Goal: Task Accomplishment & Management: Manage account settings

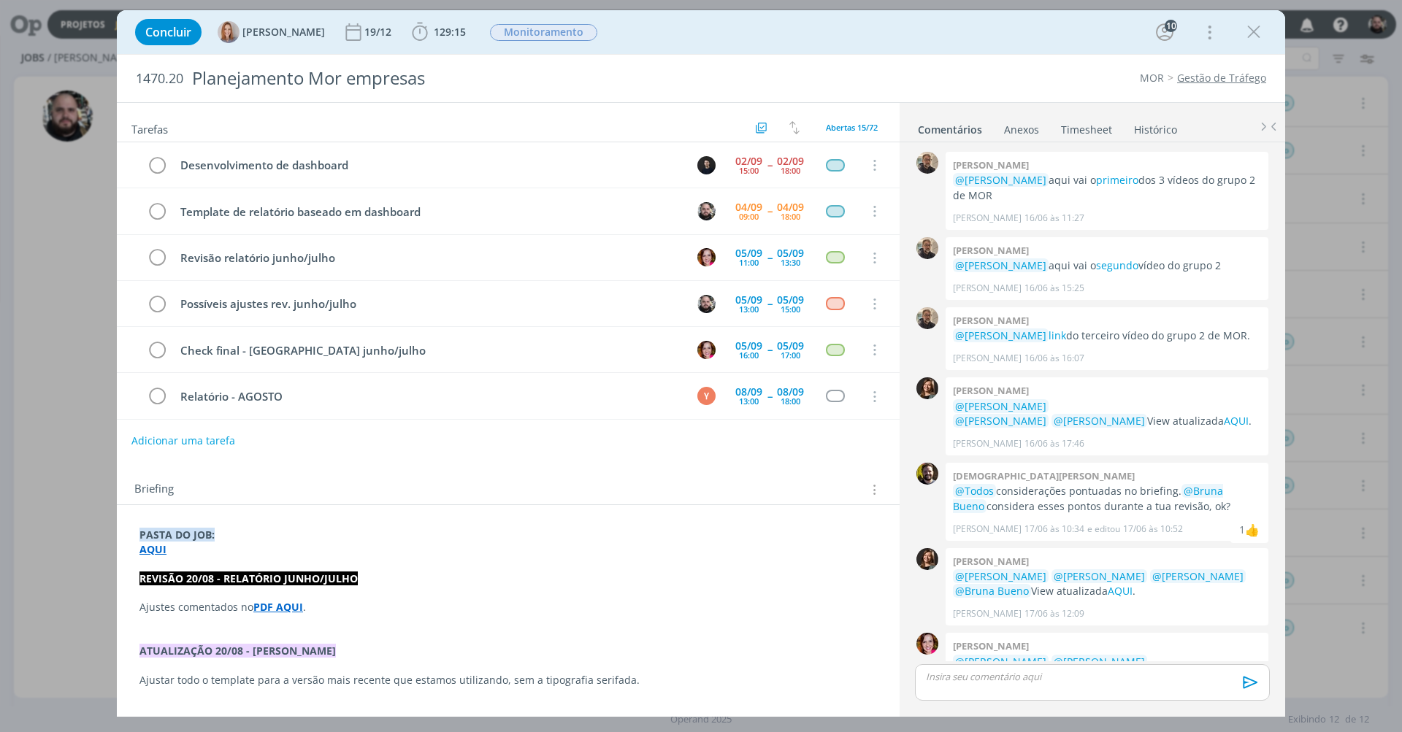
scroll to position [1176, 0]
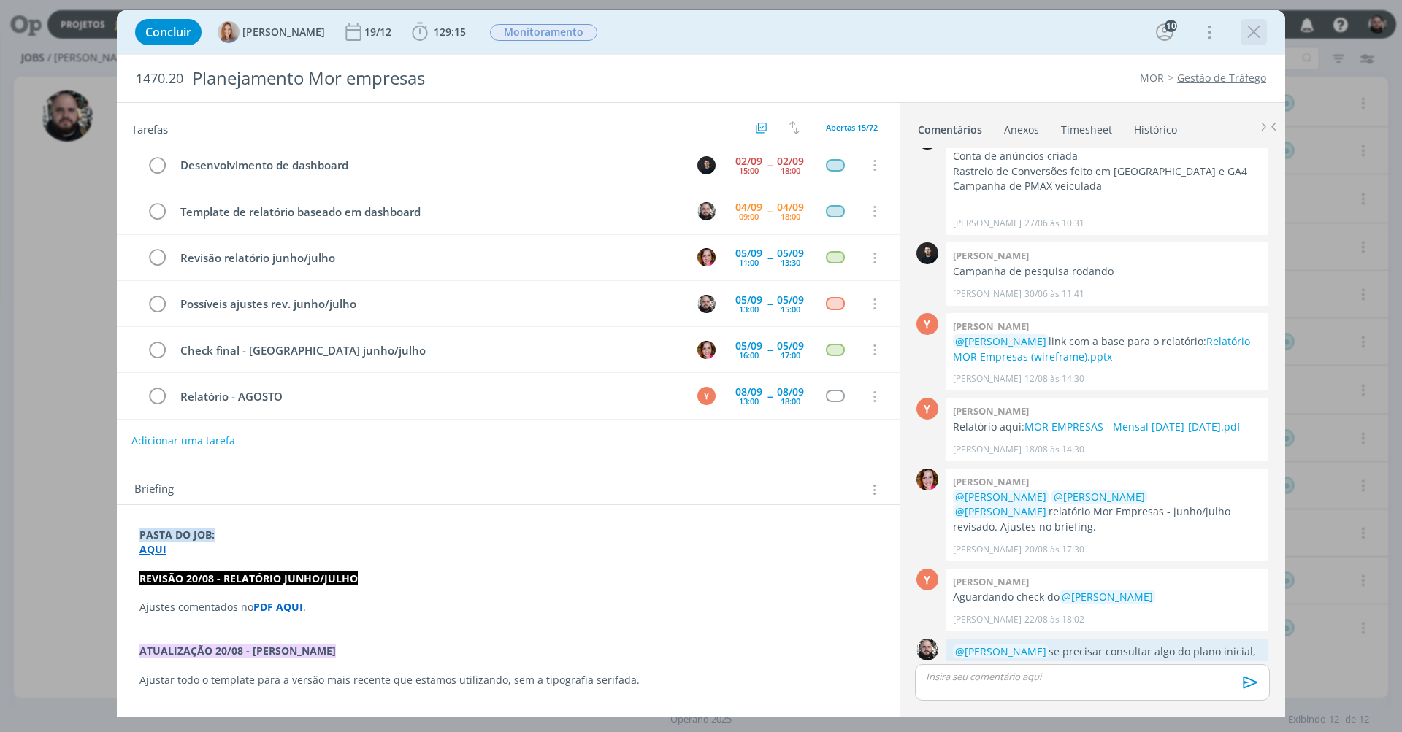
click at [1247, 28] on icon "dialog" at bounding box center [1254, 32] width 22 height 22
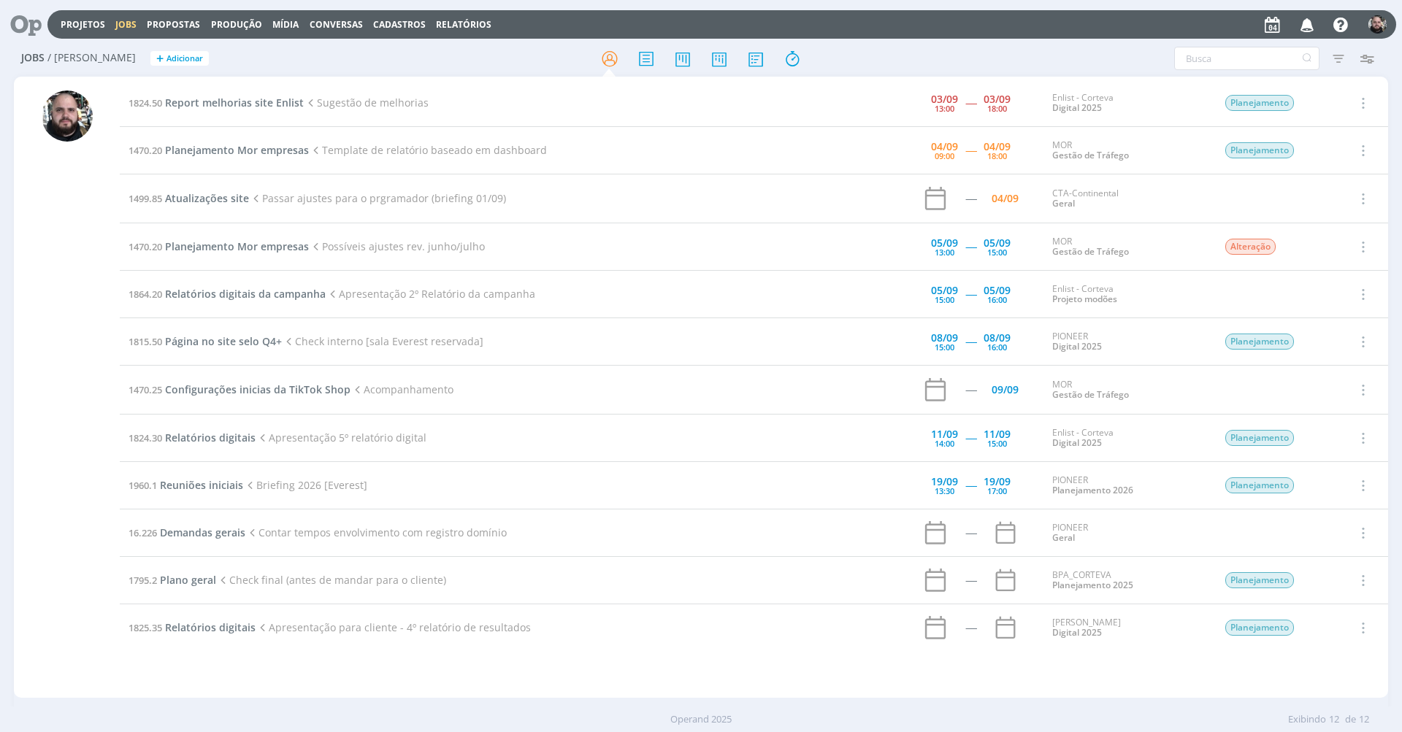
click at [164, 23] on span "Propostas" at bounding box center [173, 24] width 53 height 12
click at [215, 58] on link "Propostas Comerciais" at bounding box center [177, 49] width 123 height 23
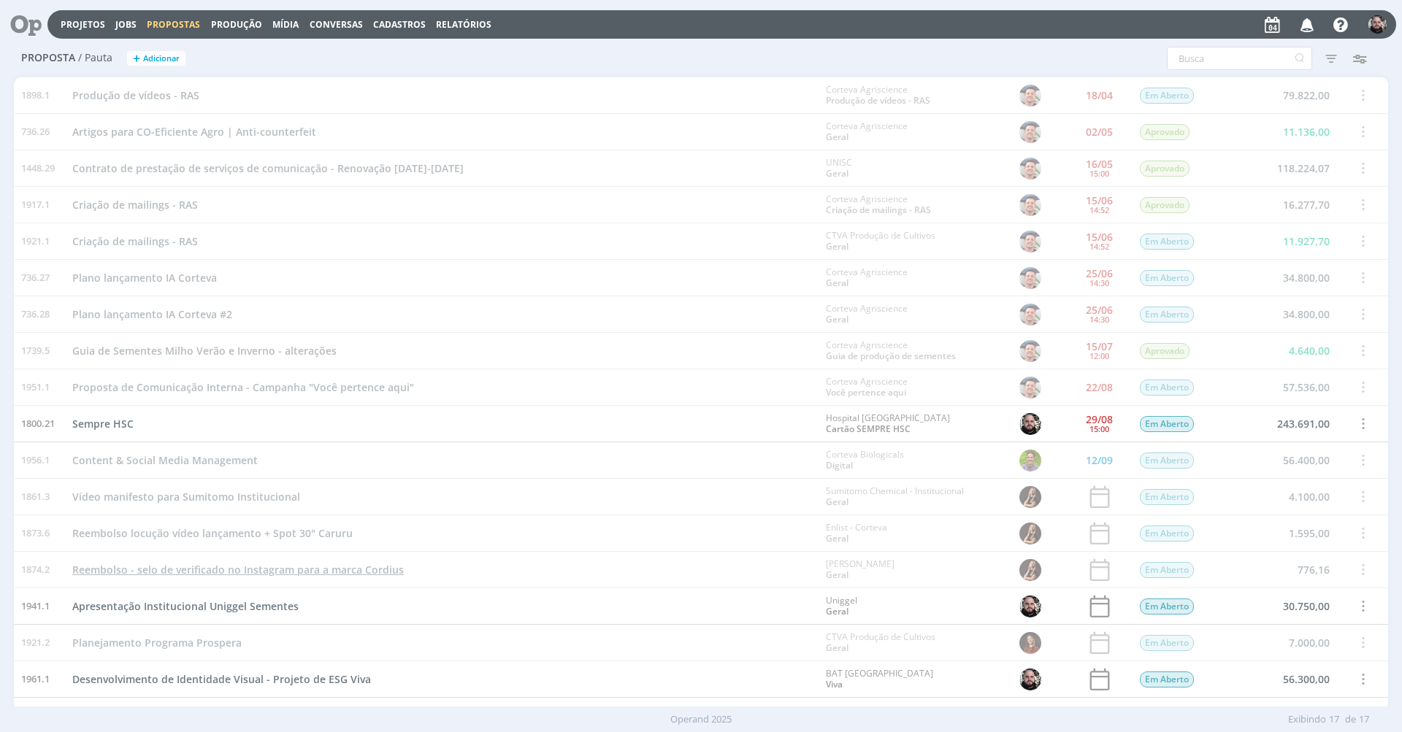
scroll to position [24, 0]
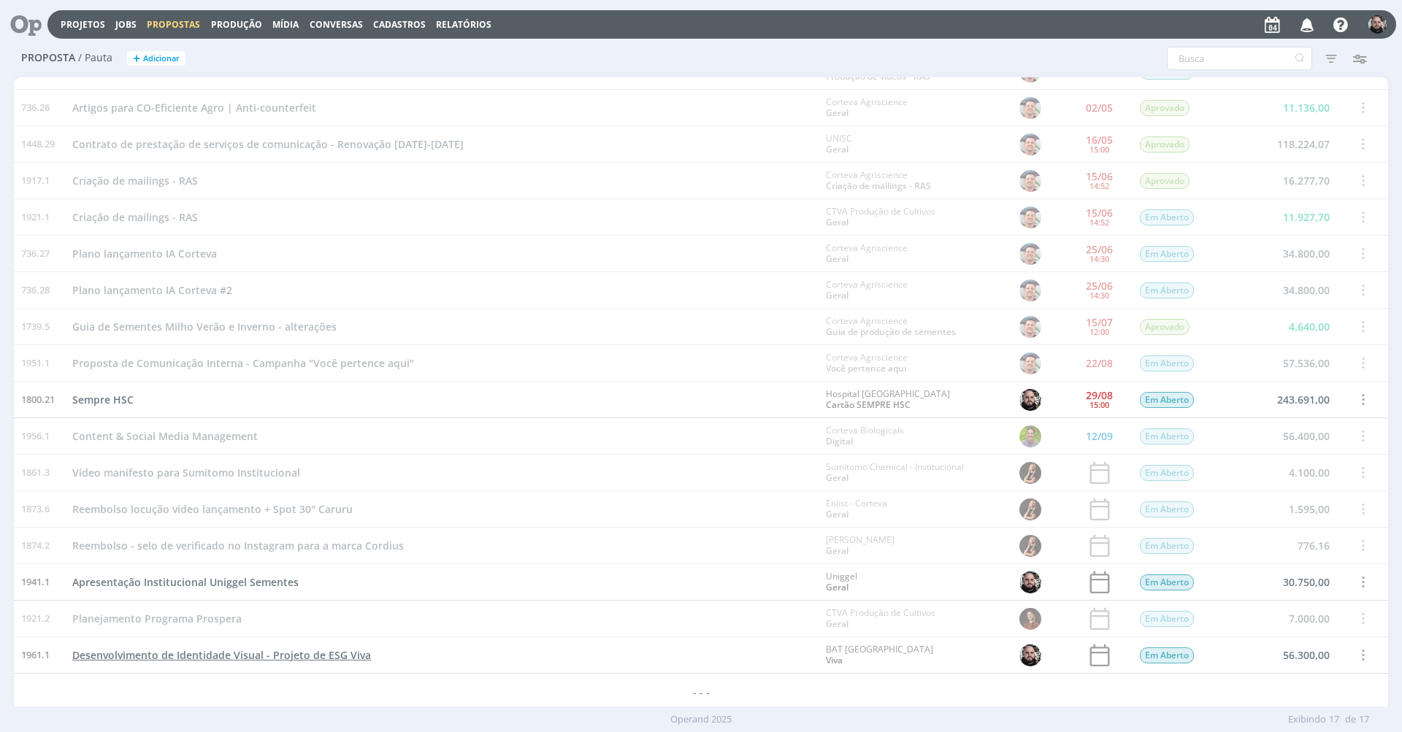
click at [344, 652] on span "Desenvolvimento de Identidade Visual - Projeto de ESG Viva" at bounding box center [221, 655] width 299 height 14
click at [340, 657] on span "Desenvolvimento de Identidade Visual - Projeto de ESG Viva" at bounding box center [221, 655] width 299 height 14
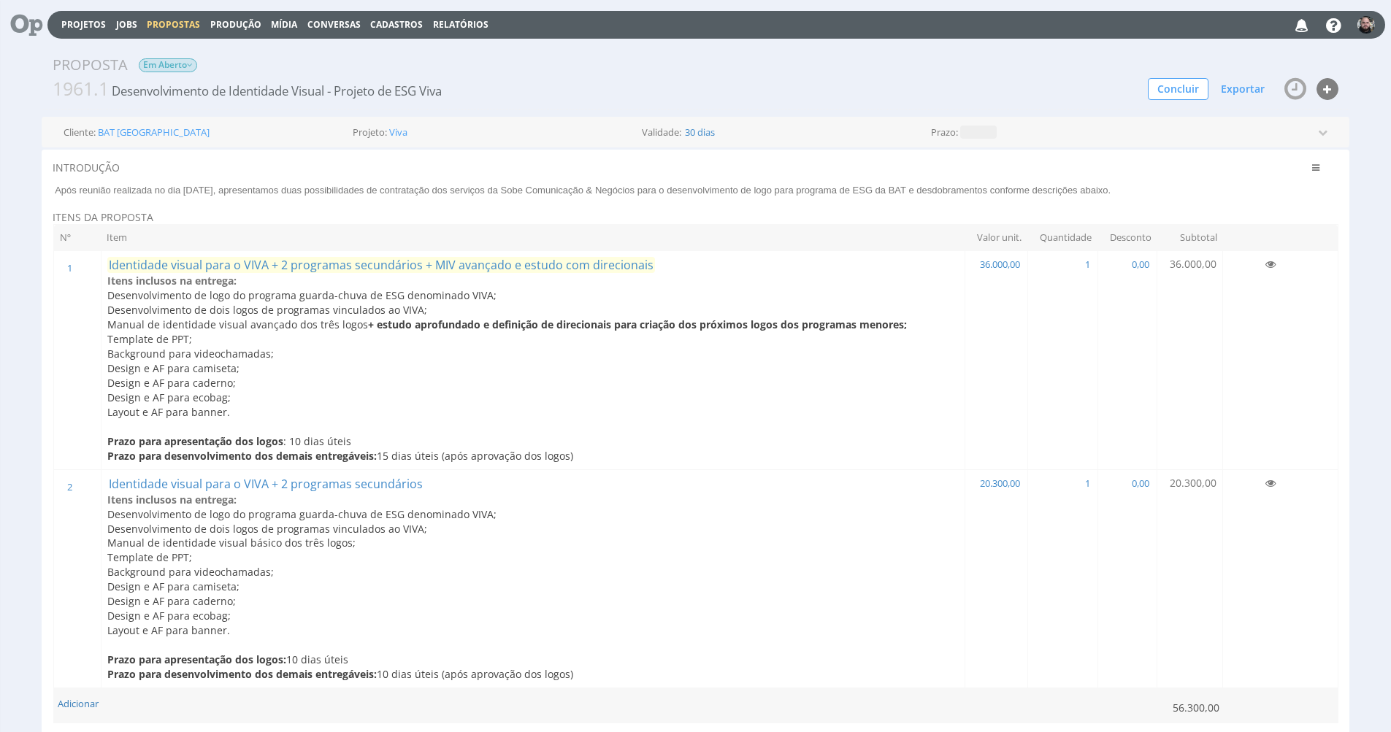
click at [250, 259] on span "Identidade visual para o VIVA + 2 programas secundários + MIV avançado e estudo…" at bounding box center [381, 265] width 548 height 16
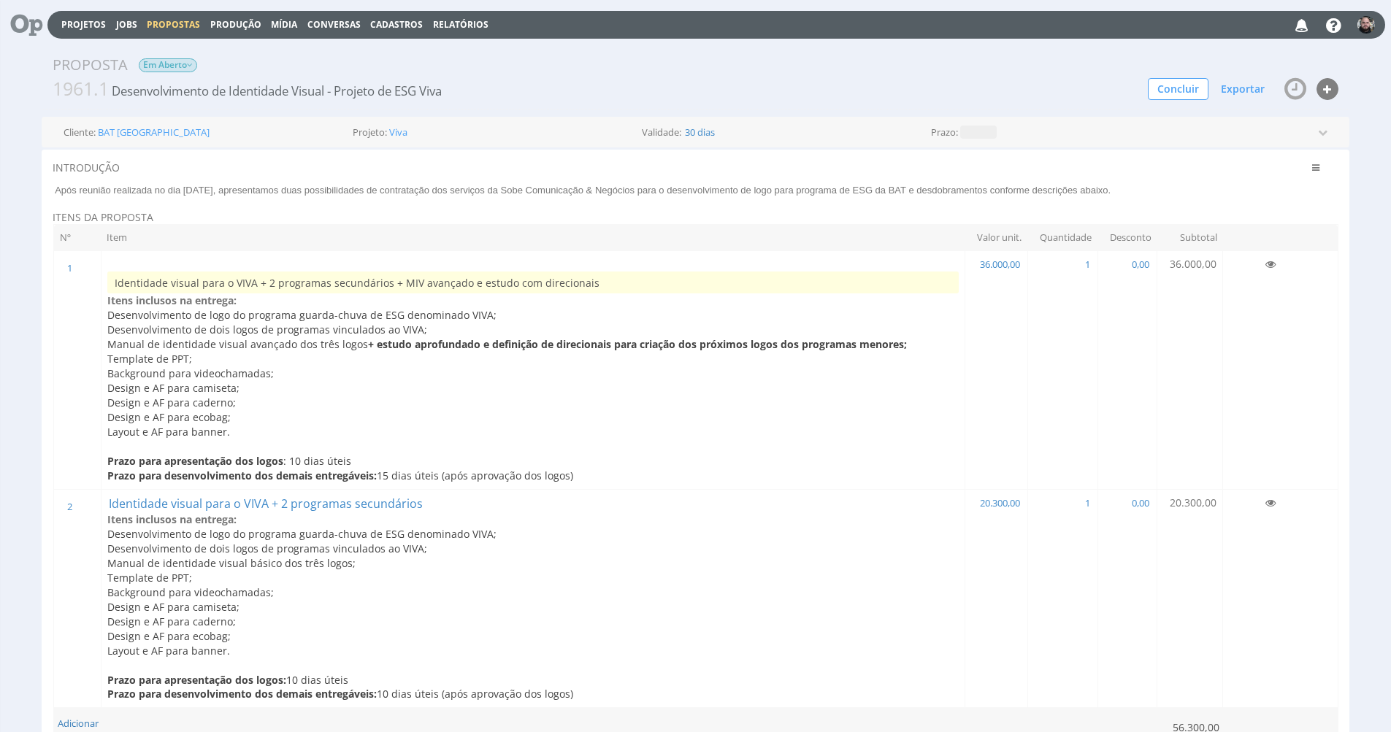
click at [268, 277] on input "Identidade visual para o VIVA + 2 programas secundários + MIV avançado e estudo…" at bounding box center [532, 283] width 851 height 22
type input "Identidade visual para o VIVA + 1 programa secundário + MIV avançado e estudo c…"
click at [229, 323] on span "Desenvolvimento de dois logos de programas vinculados ao VIVA;" at bounding box center [267, 330] width 320 height 14
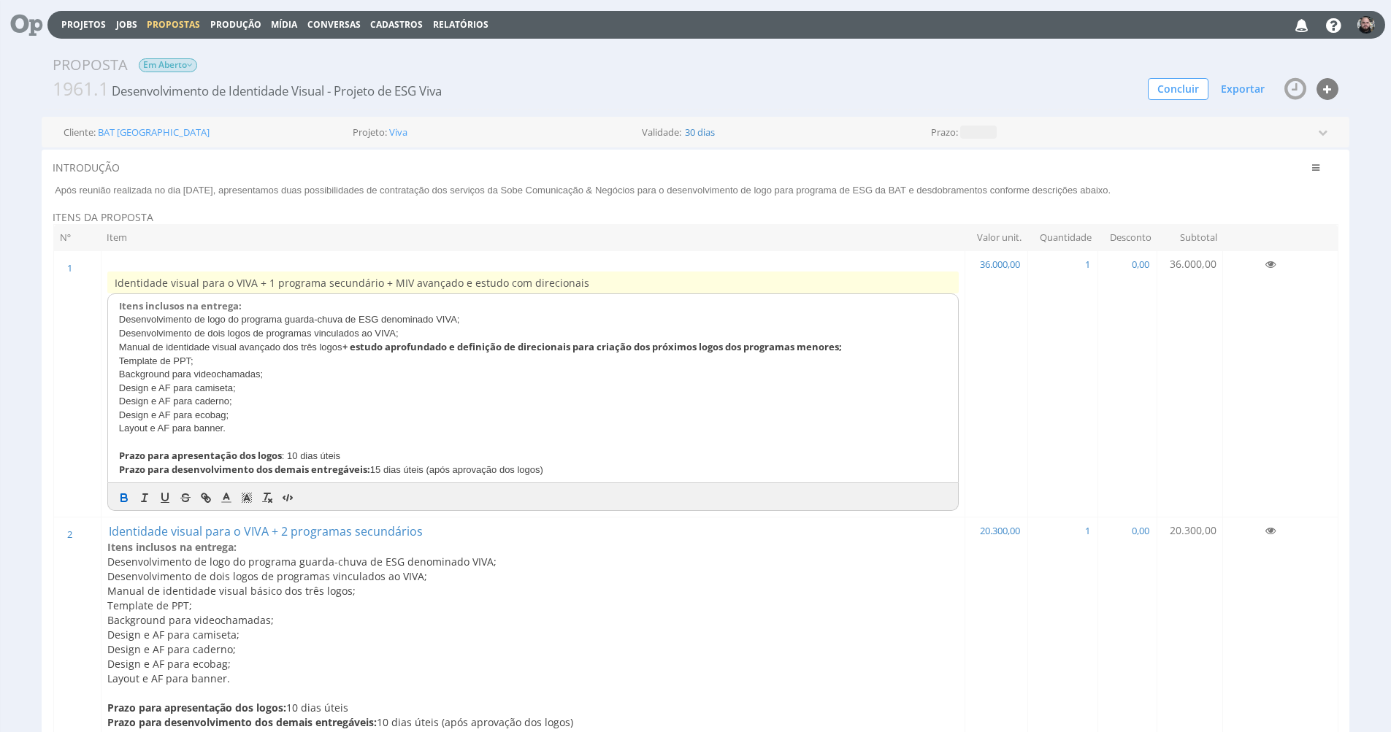
click at [203, 331] on span "Desenvolvimento de dois logos de programas vinculados ao VIVA;" at bounding box center [259, 333] width 280 height 11
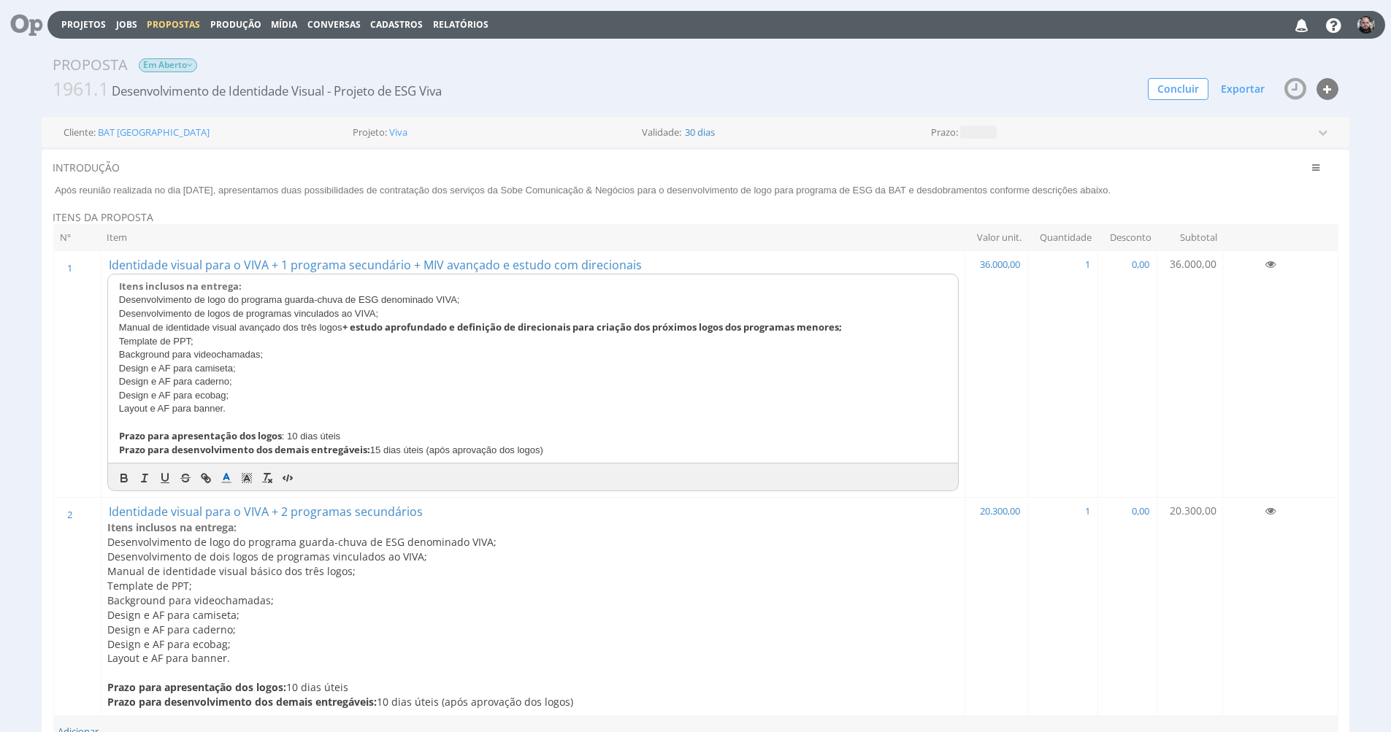
click at [234, 308] on span "Desenvolvimento de logos de programas vinculados ao VIVA;" at bounding box center [248, 313] width 259 height 11
click at [289, 308] on span "Desenvolvimento de logo de programas vinculados ao VIVA;" at bounding box center [246, 313] width 255 height 11
click at [331, 311] on span "Desenvolvimento de logo de programa vinculados ao VIVA;" at bounding box center [244, 313] width 250 height 11
click at [1084, 299] on td "1 1" at bounding box center [1062, 374] width 70 height 247
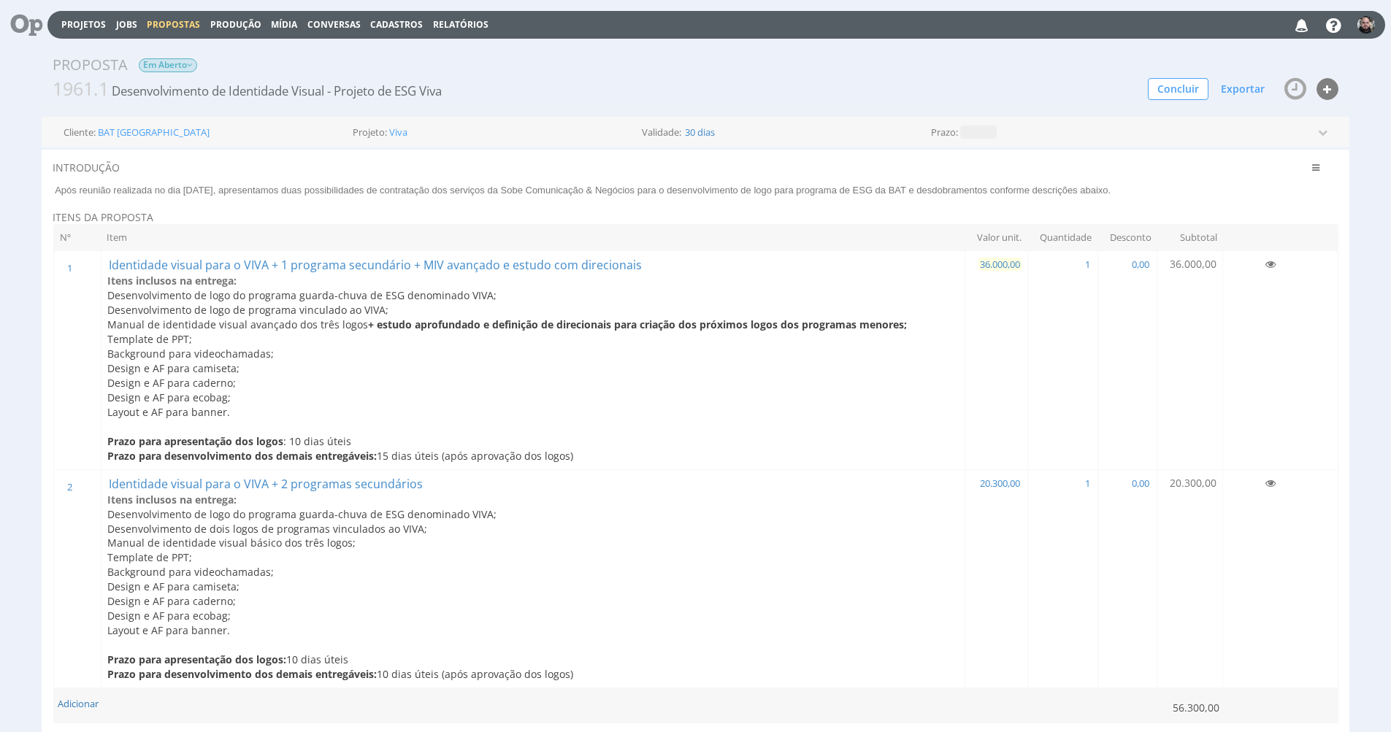
click at [993, 264] on span "36.000,00" at bounding box center [999, 264] width 43 height 13
drag, startPoint x: 1005, startPoint y: 264, endPoint x: 875, endPoint y: 261, distance: 129.3
click at [875, 261] on tr "1 1 Identidade visual para o VIVA + 1 programa secundário + MIV avançado e estu…" at bounding box center [696, 360] width 1284 height 219
click at [1004, 264] on span "36.000,00" at bounding box center [999, 264] width 43 height 13
type input "32.400,00"
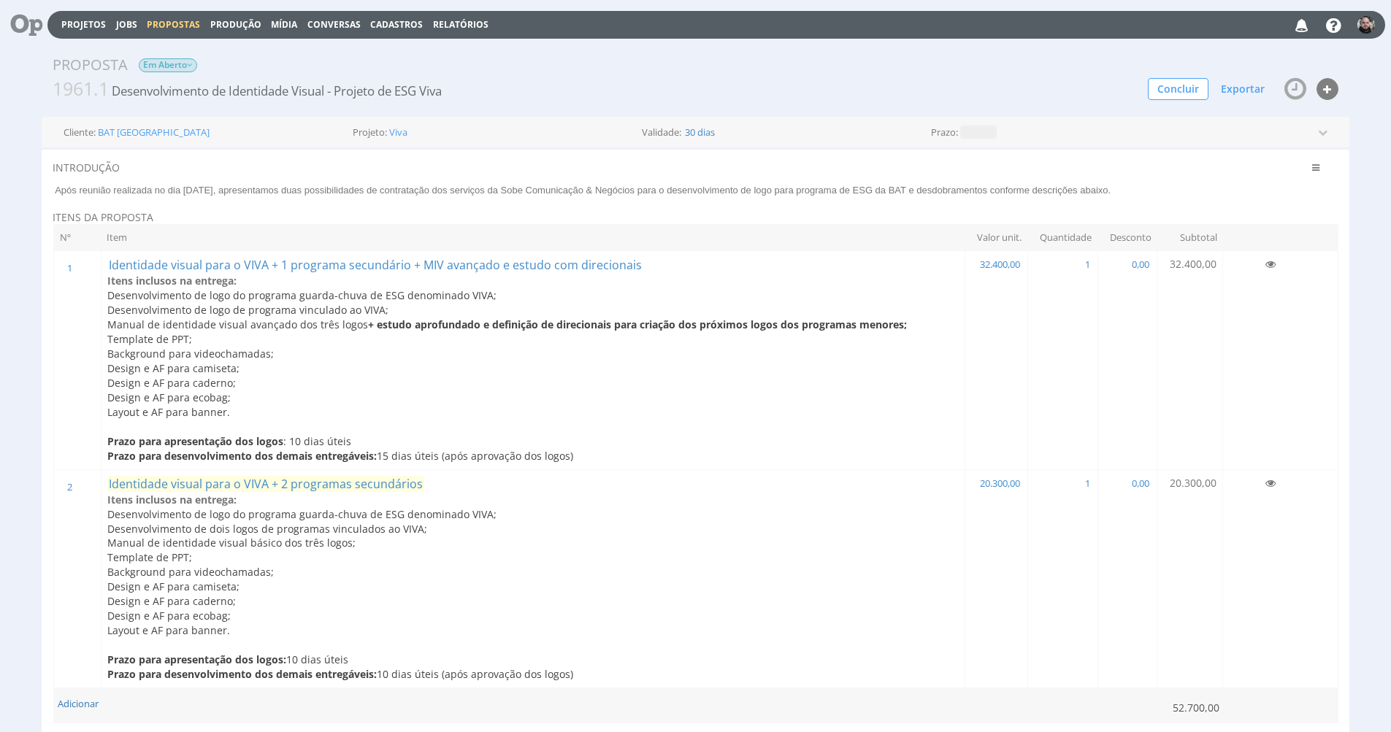
click at [338, 476] on span "Identidade visual para o VIVA + 2 programas secundários" at bounding box center [265, 484] width 317 height 16
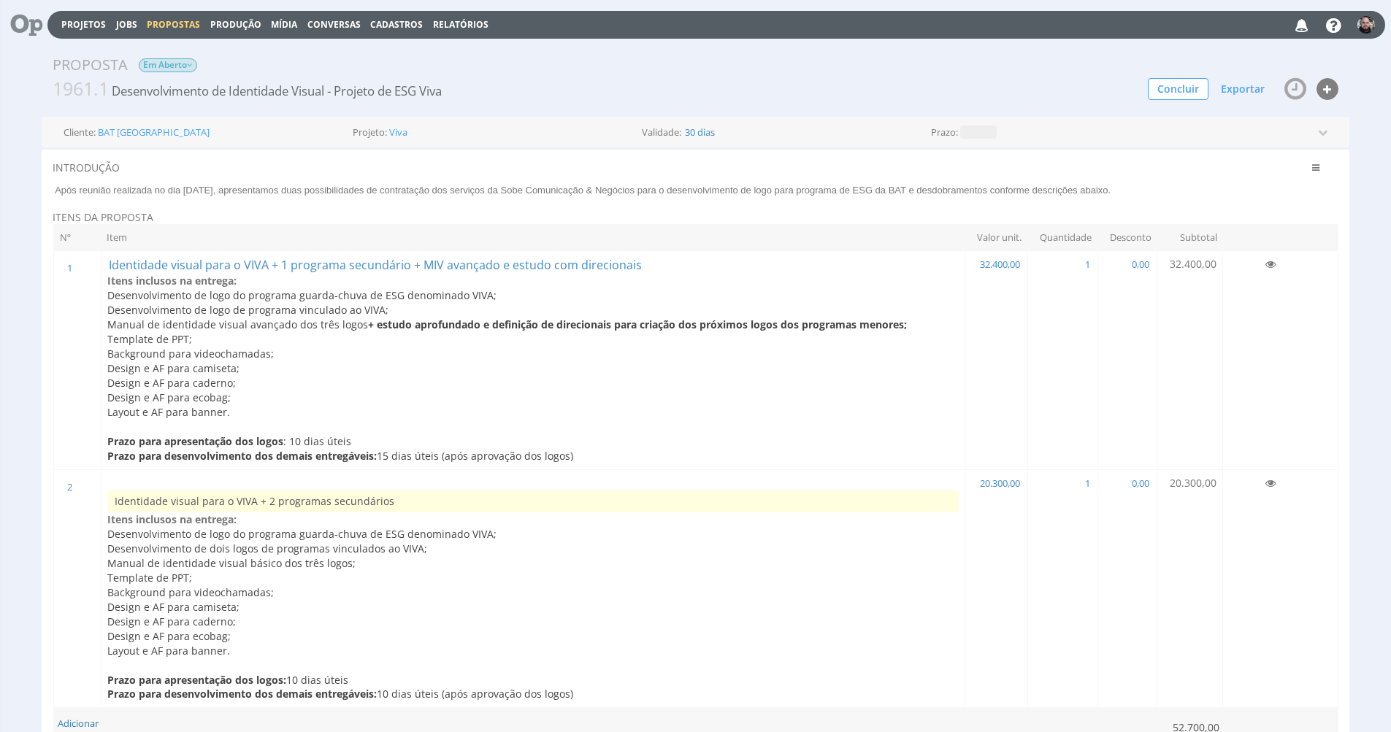
click at [271, 491] on input "Identidade visual para o VIVA + 2 programas secundários" at bounding box center [532, 502] width 851 height 22
click at [325, 491] on input "Identidade visual para o VIVA + 1 programas secundários" at bounding box center [532, 502] width 851 height 22
click at [410, 491] on input "Identidade visual para o VIVA + 1 programa secundários" at bounding box center [532, 502] width 851 height 22
type input "Identidade visual para o VIVA + 1 programa secundário"
click at [320, 542] on span "Desenvolvimento de dois logos de programas vinculados ao VIVA;" at bounding box center [267, 549] width 320 height 14
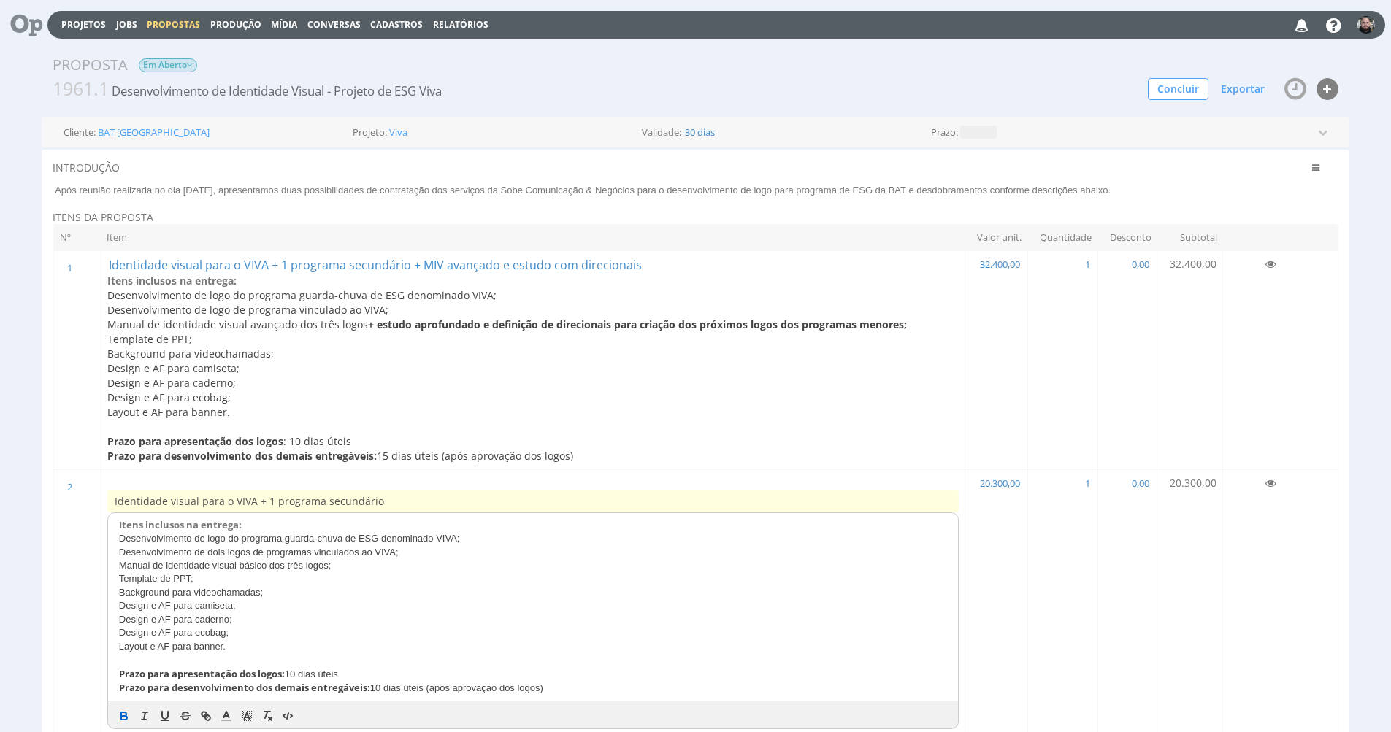
click at [204, 303] on span "Desenvolvimento de logo de programa vinculado ao VIVA;" at bounding box center [247, 310] width 281 height 14
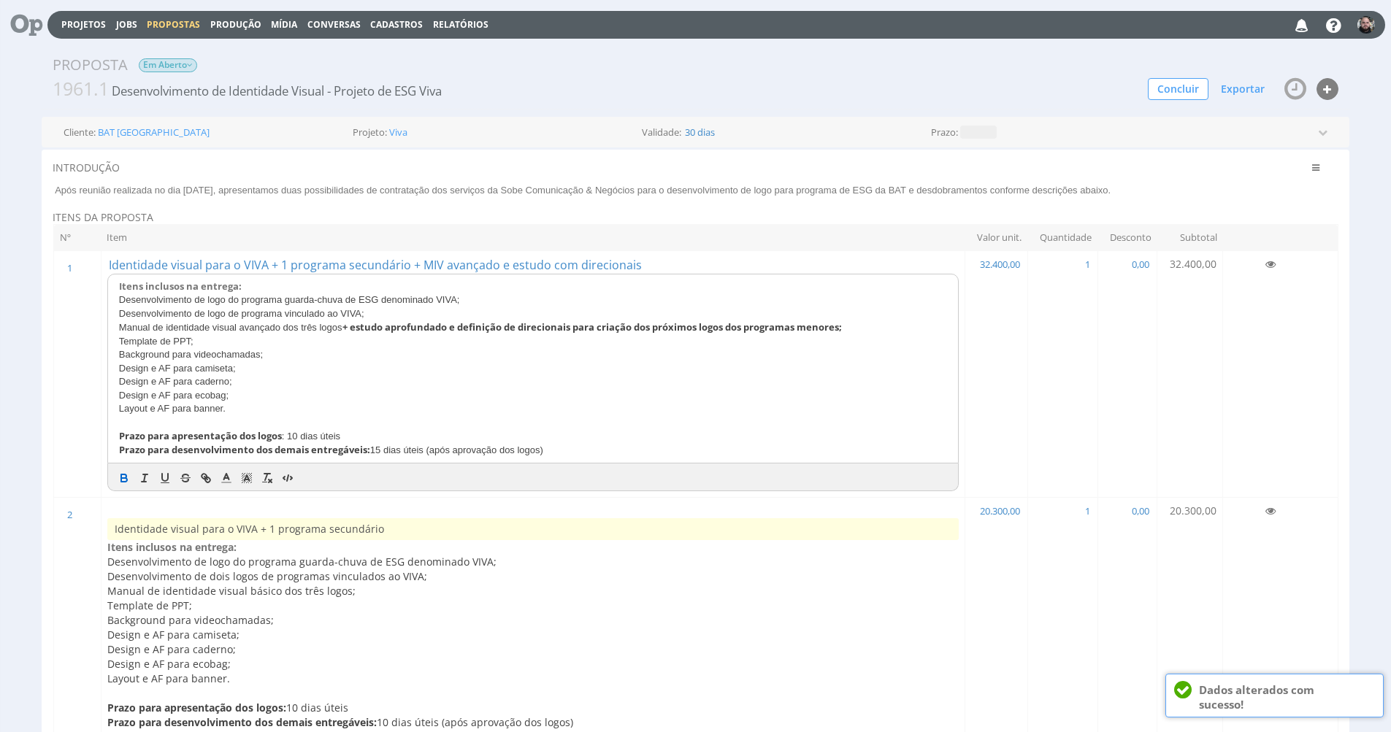
click at [206, 308] on span "Desenvolvimento de logo de programa vinculado ao VIVA;" at bounding box center [241, 313] width 245 height 11
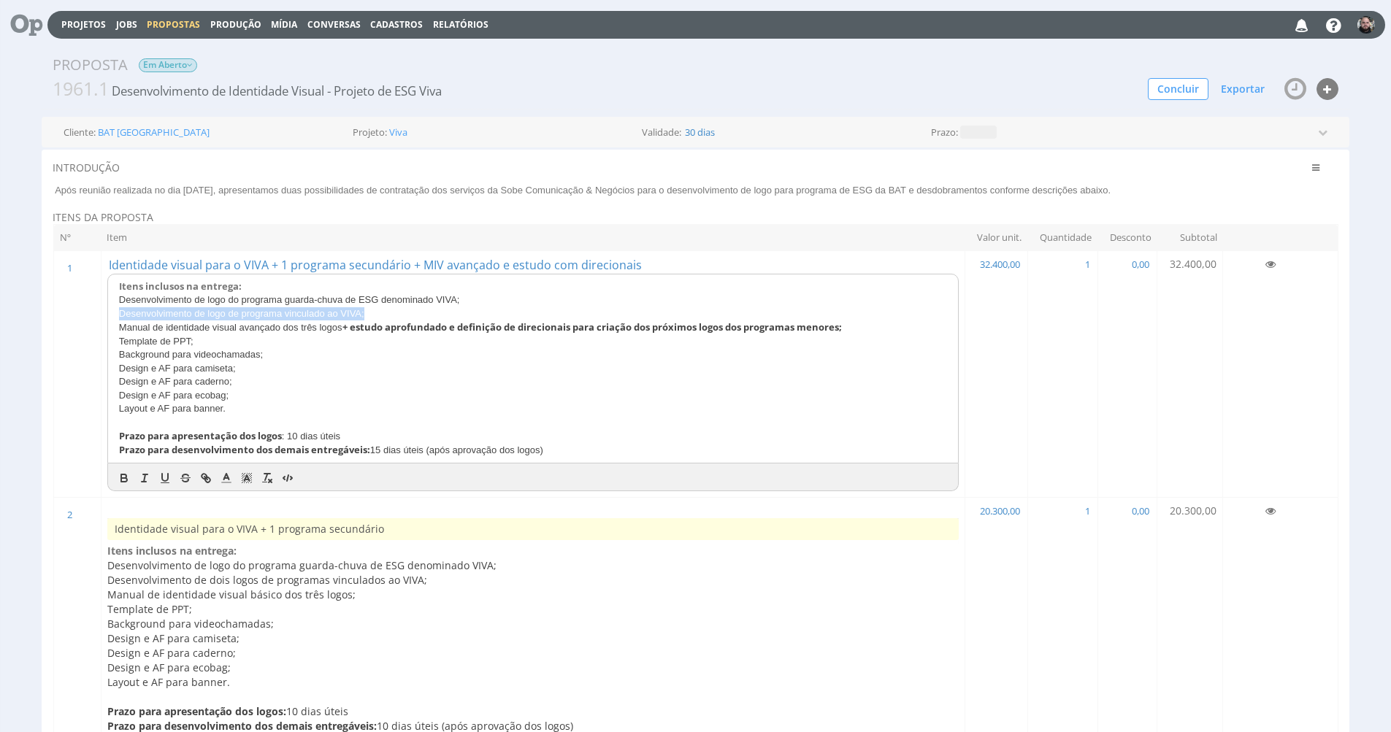
click at [206, 308] on span "Desenvolvimento de logo de programa vinculado ao VIVA;" at bounding box center [241, 313] width 245 height 11
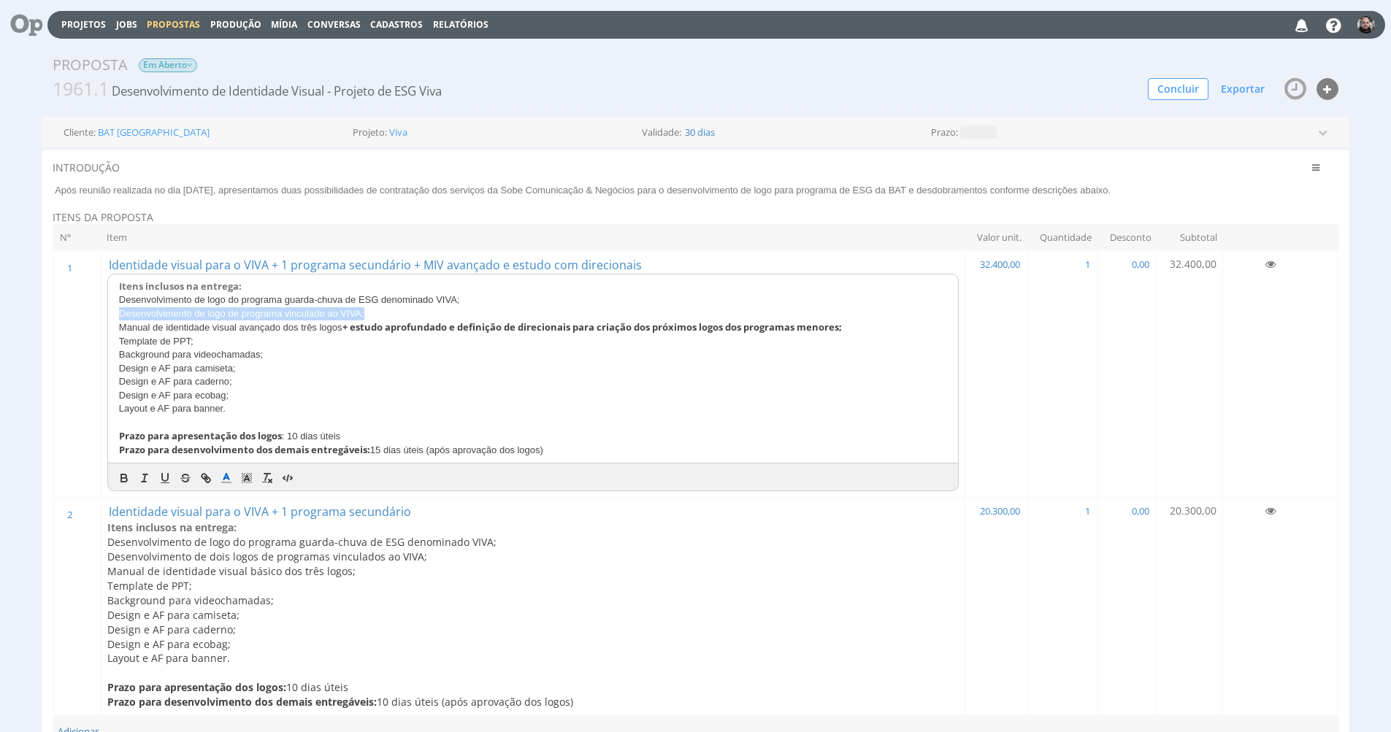
copy span "Desenvolvimento de logo de programa vinculado ao VIVA;"
click at [263, 550] on span "Desenvolvimento de dois logos de programas vinculados ao VIVA;" at bounding box center [267, 557] width 320 height 14
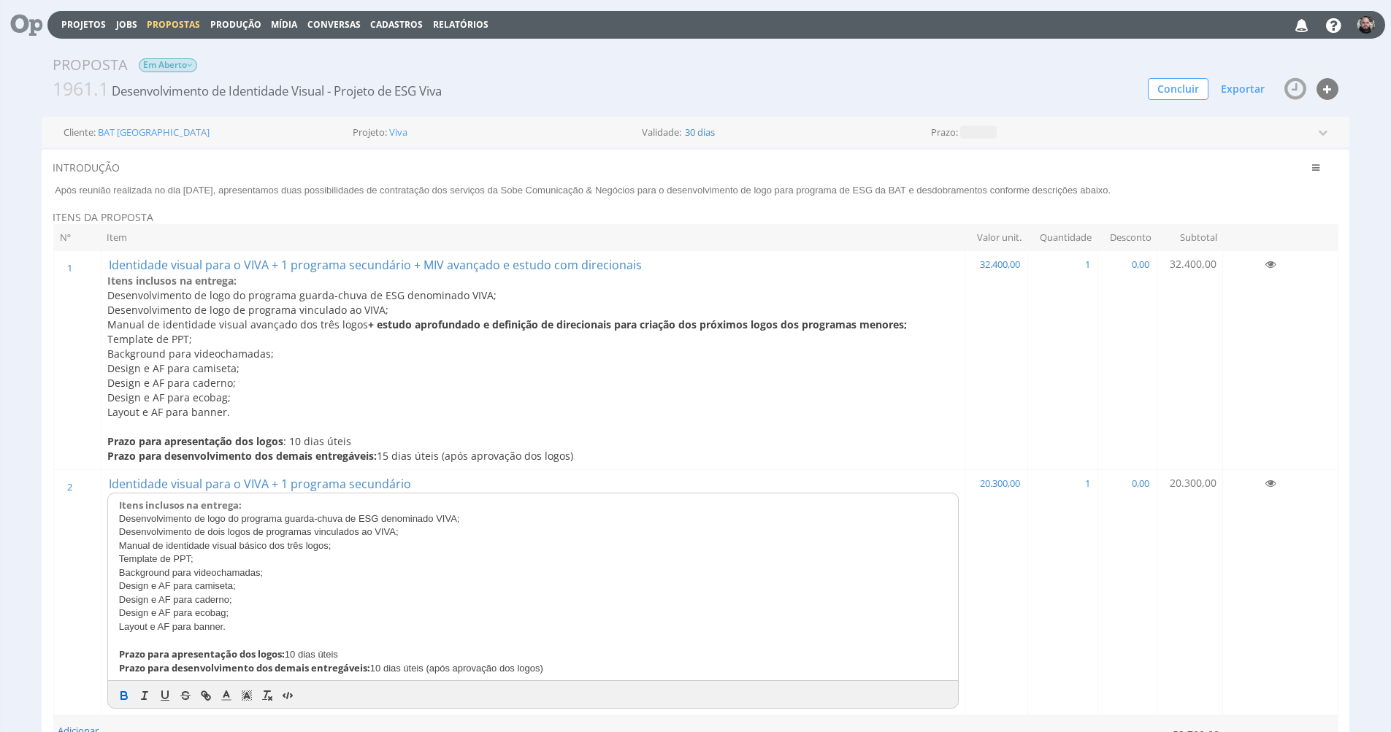
click at [253, 526] on span "Desenvolvimento de dois logos de programas vinculados ao VIVA;" at bounding box center [259, 531] width 280 height 11
click at [408, 540] on p "Manual de identidade visual básico dos três logos;" at bounding box center [533, 546] width 828 height 13
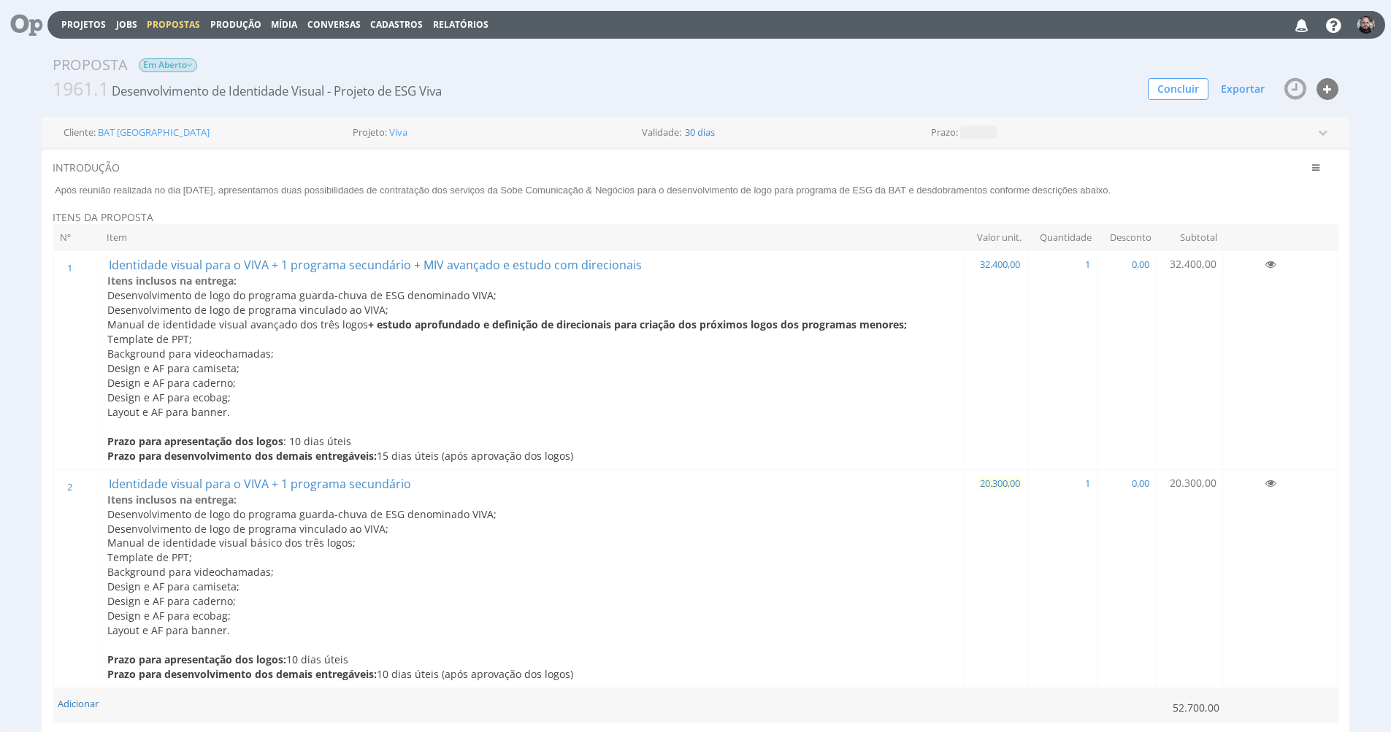
click at [982, 477] on span "20.300,00" at bounding box center [999, 483] width 43 height 13
type input "15.950,00"
click at [39, 27] on span at bounding box center [27, 24] width 42 height 31
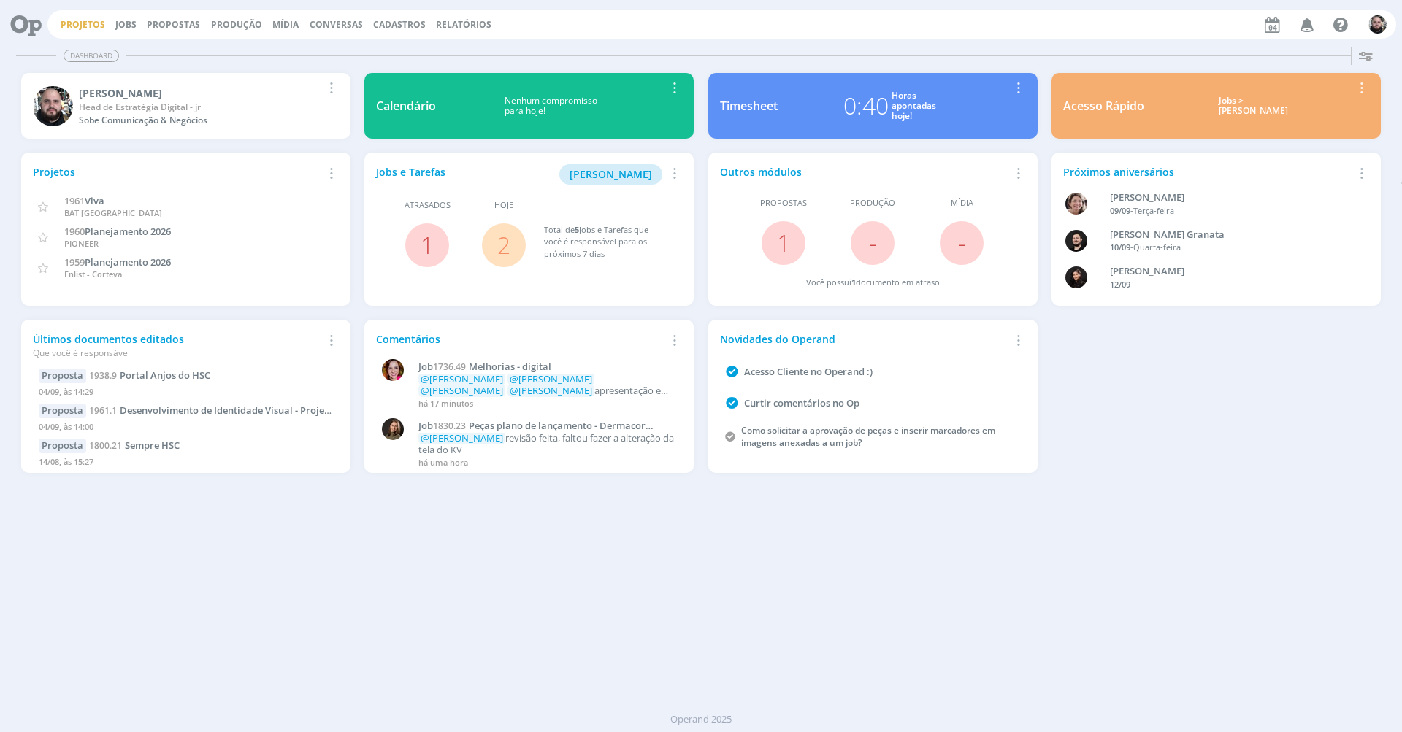
click at [88, 28] on link "Projetos" at bounding box center [83, 24] width 45 height 12
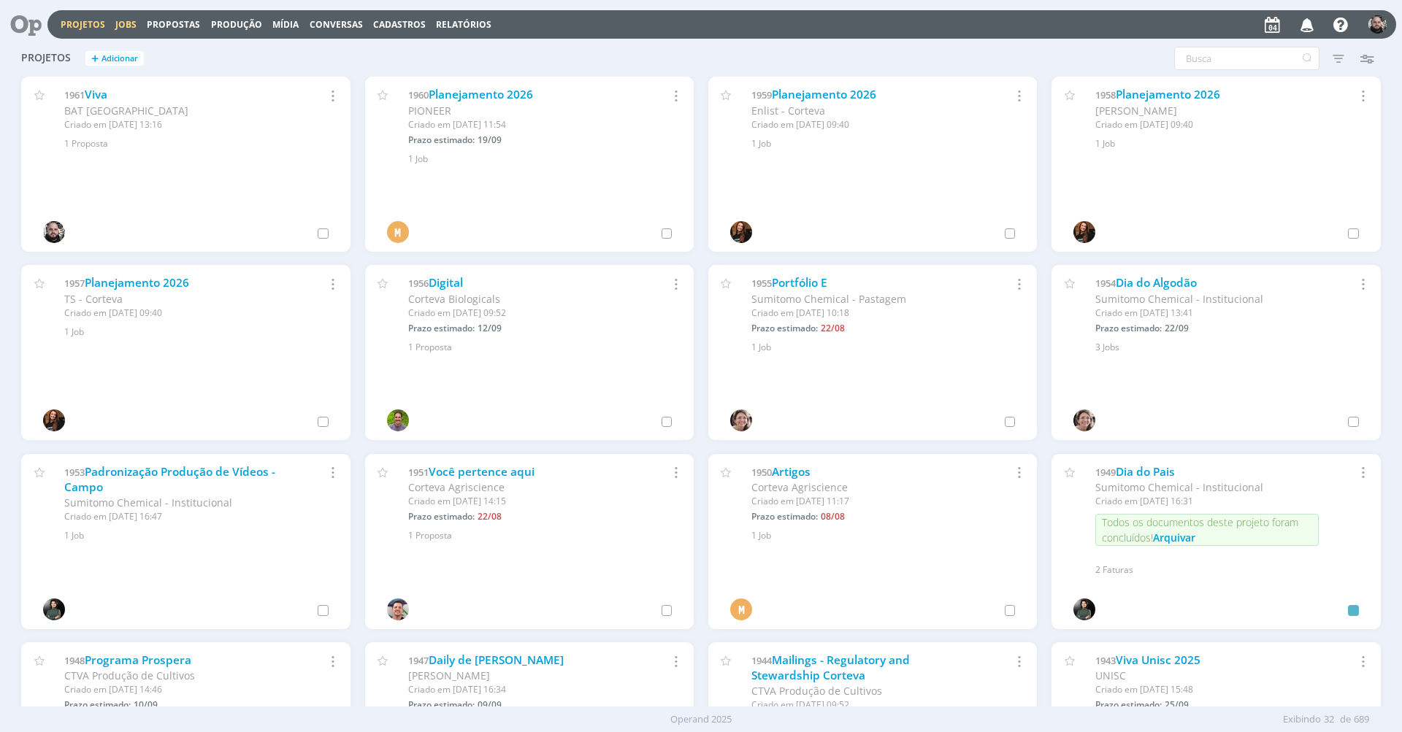
click at [120, 25] on link "Jobs" at bounding box center [125, 24] width 21 height 12
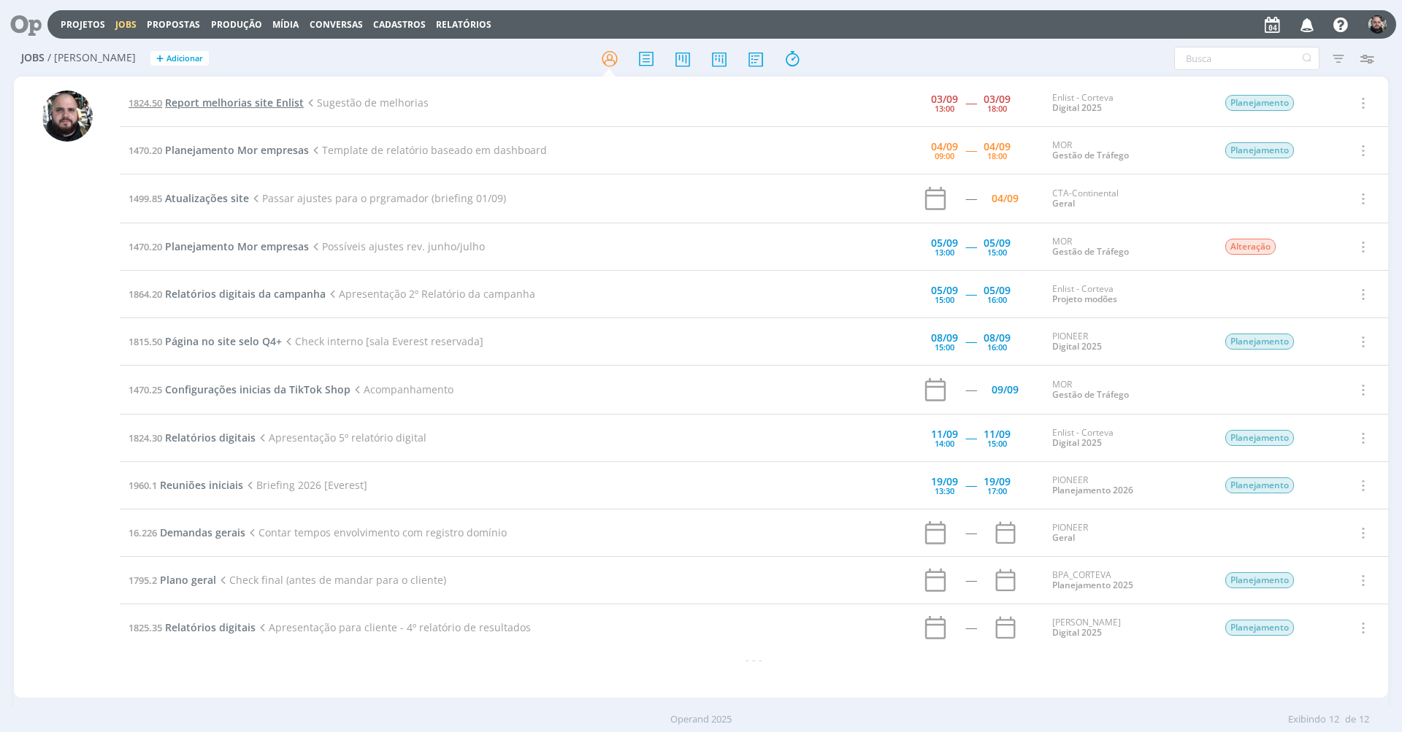
click at [272, 102] on span "Report melhorias site Enlist" at bounding box center [234, 103] width 139 height 14
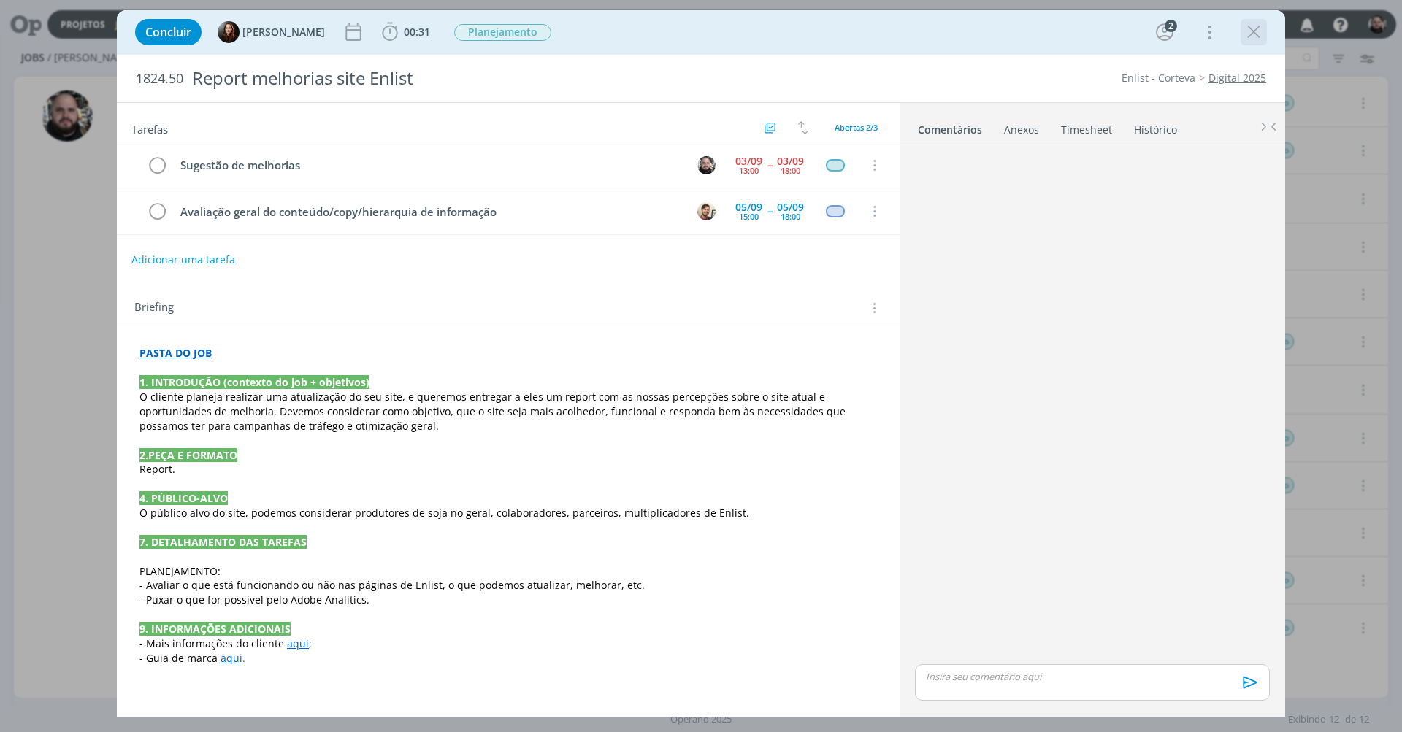
click at [1257, 36] on icon "dialog" at bounding box center [1254, 32] width 22 height 22
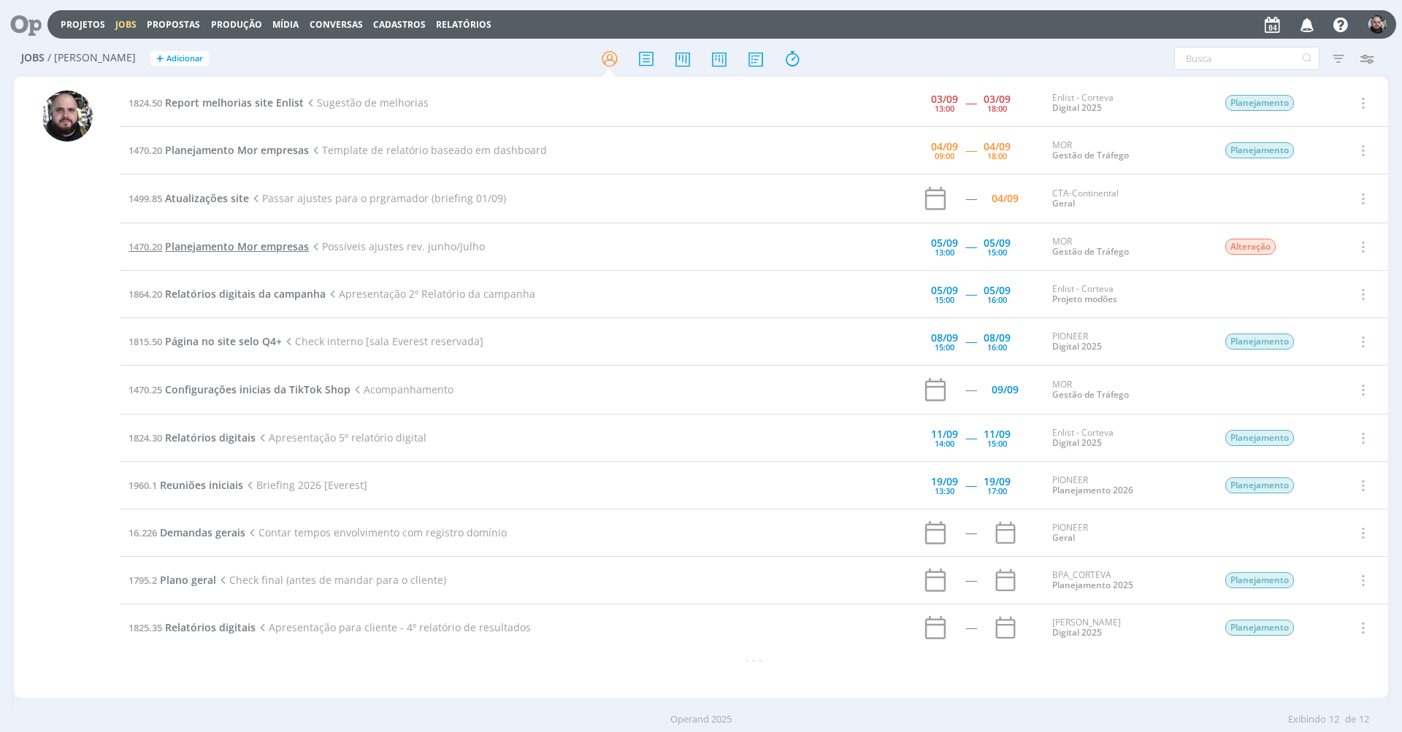
click at [274, 244] on span "Planejamento Mor empresas" at bounding box center [237, 246] width 144 height 14
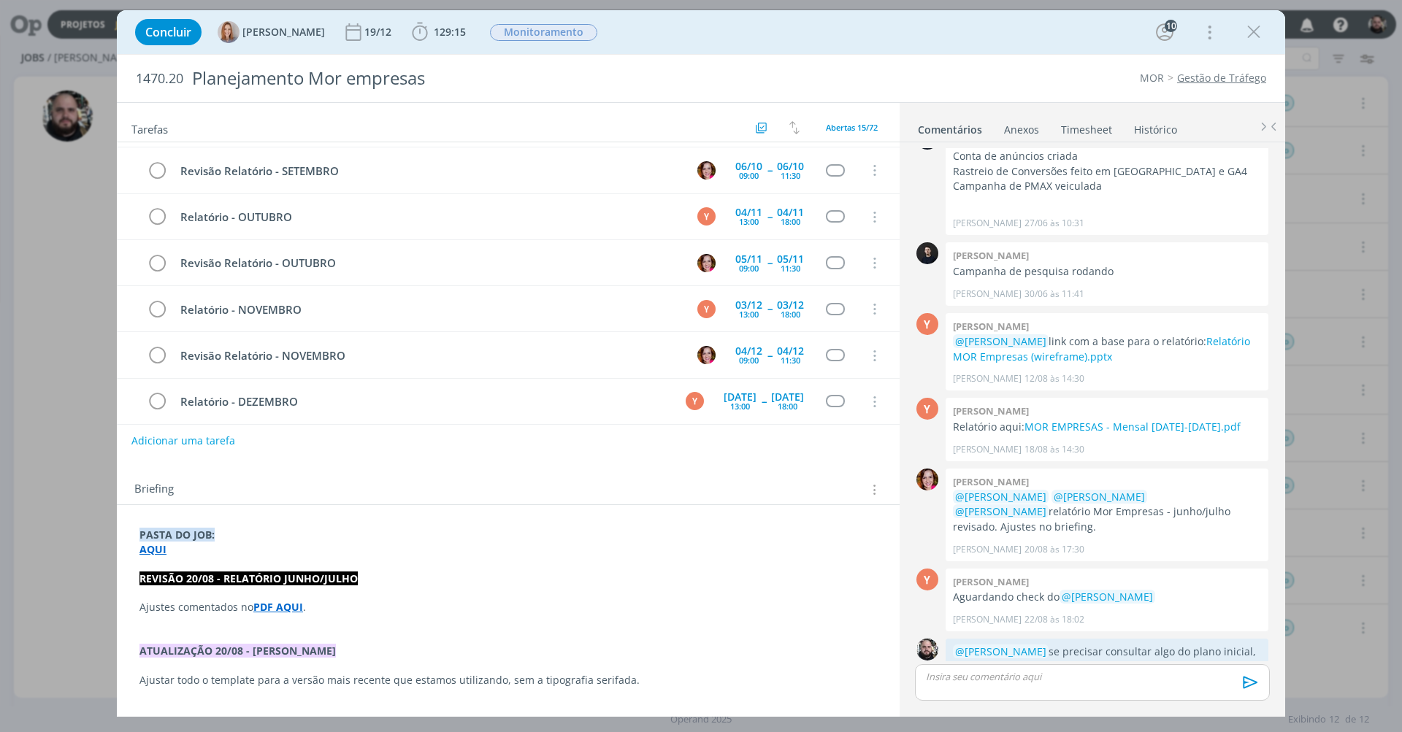
scroll to position [231, 0]
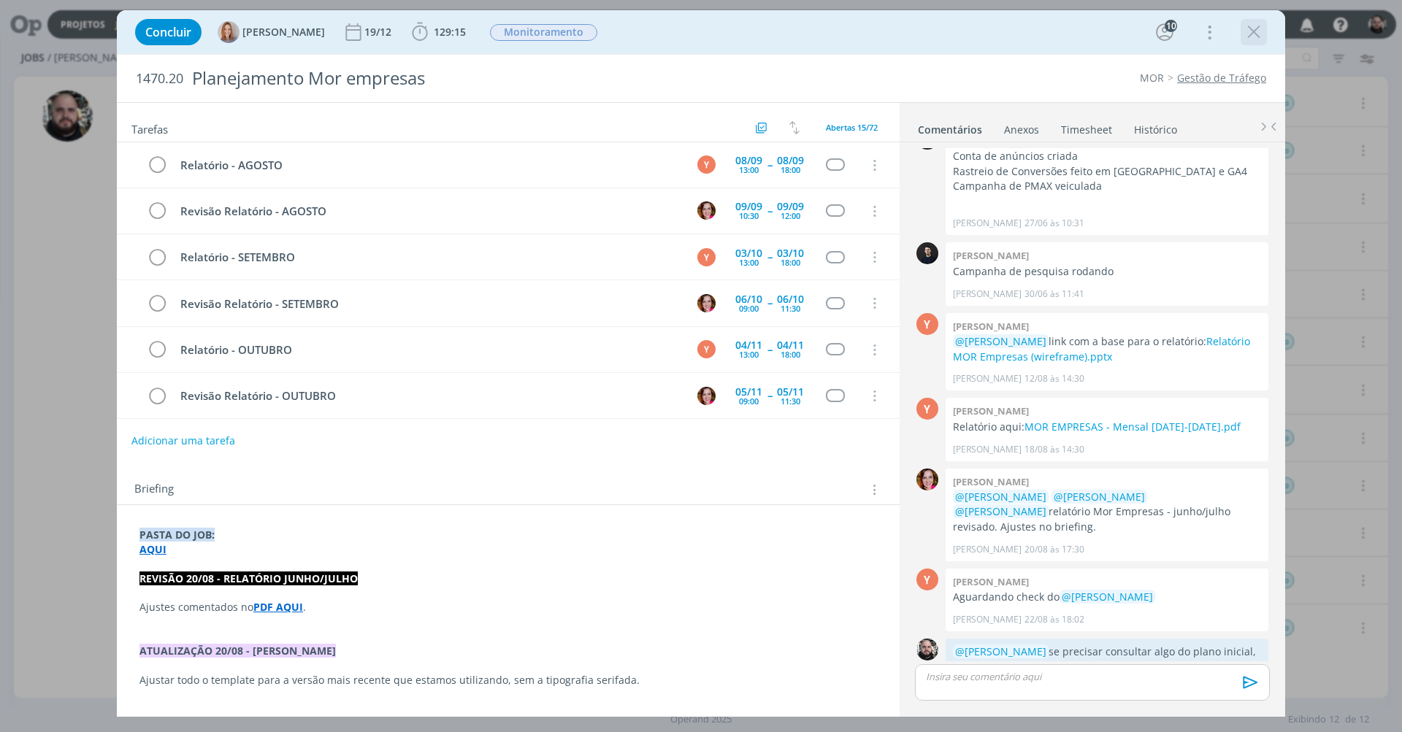
click at [1259, 37] on icon "dialog" at bounding box center [1254, 32] width 22 height 22
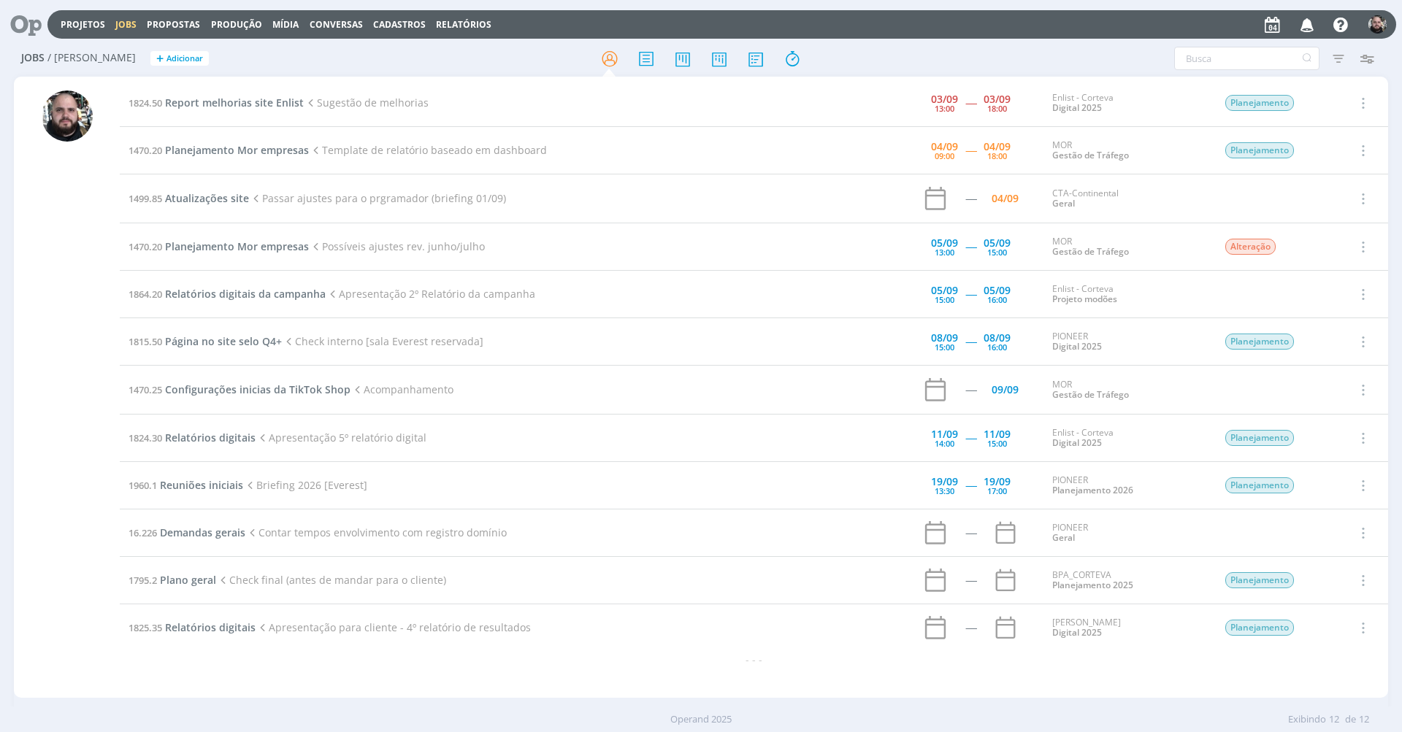
click at [1057, 26] on div at bounding box center [701, 366] width 1402 height 732
click at [862, 50] on div at bounding box center [701, 58] width 458 height 26
click at [845, 61] on div at bounding box center [701, 58] width 458 height 26
click at [255, 247] on span "Planejamento Mor empresas" at bounding box center [237, 246] width 144 height 14
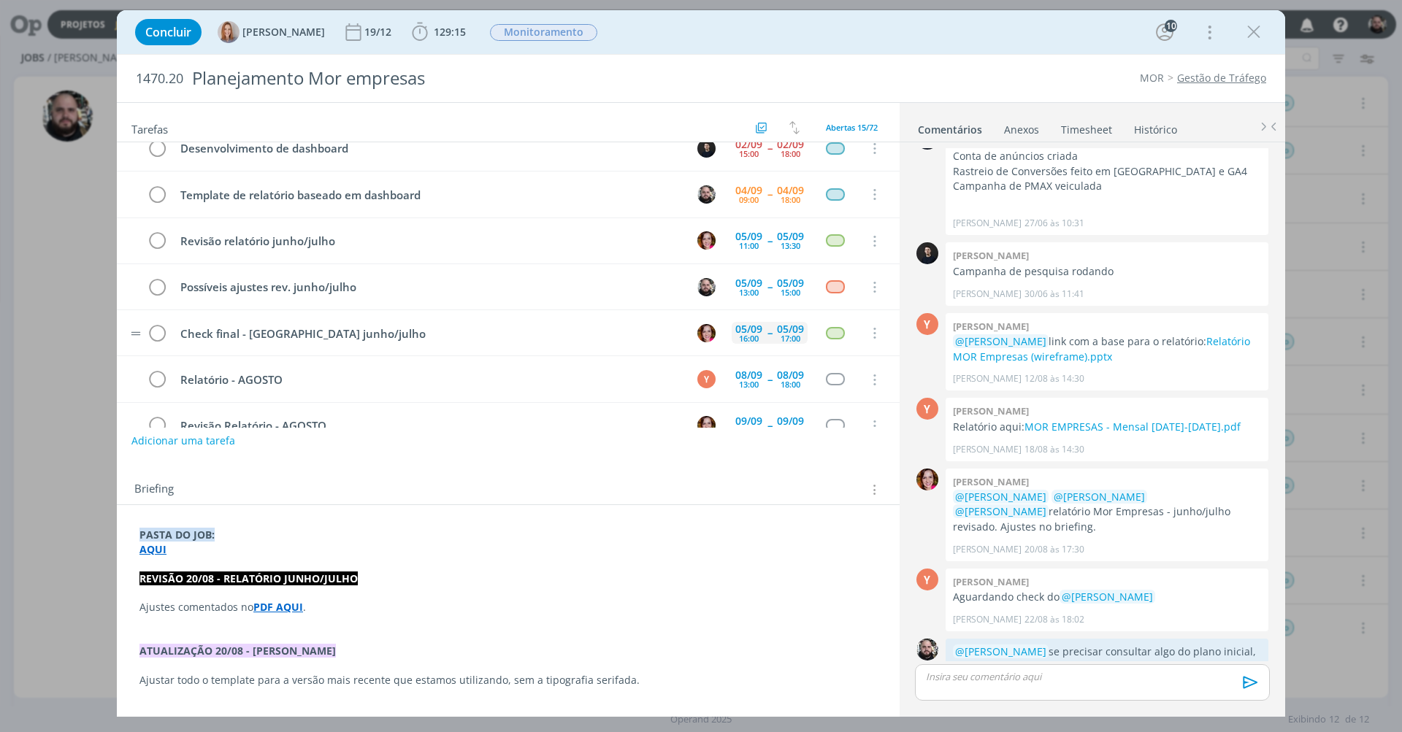
scroll to position [39, 0]
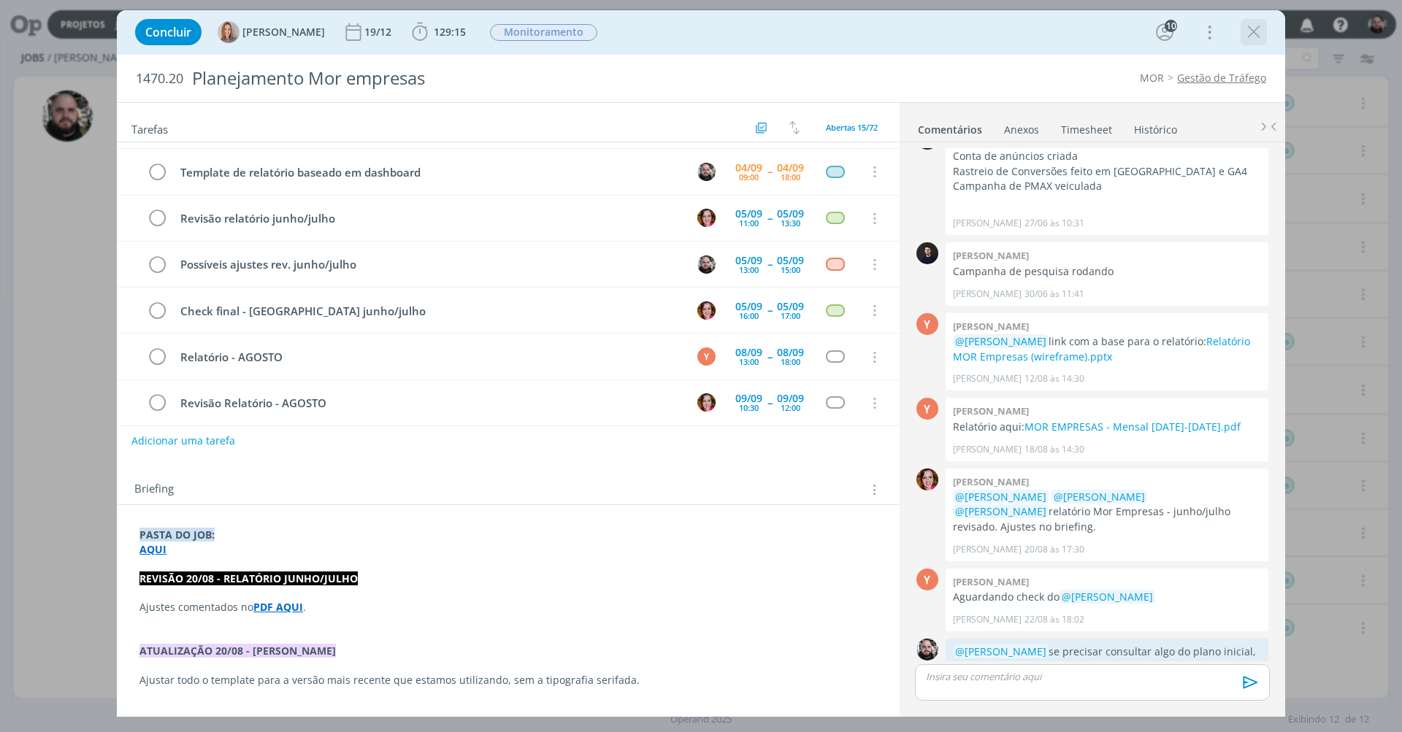
click at [1249, 43] on div "dialog" at bounding box center [1253, 32] width 26 height 26
click at [1249, 38] on icon "dialog" at bounding box center [1254, 32] width 22 height 22
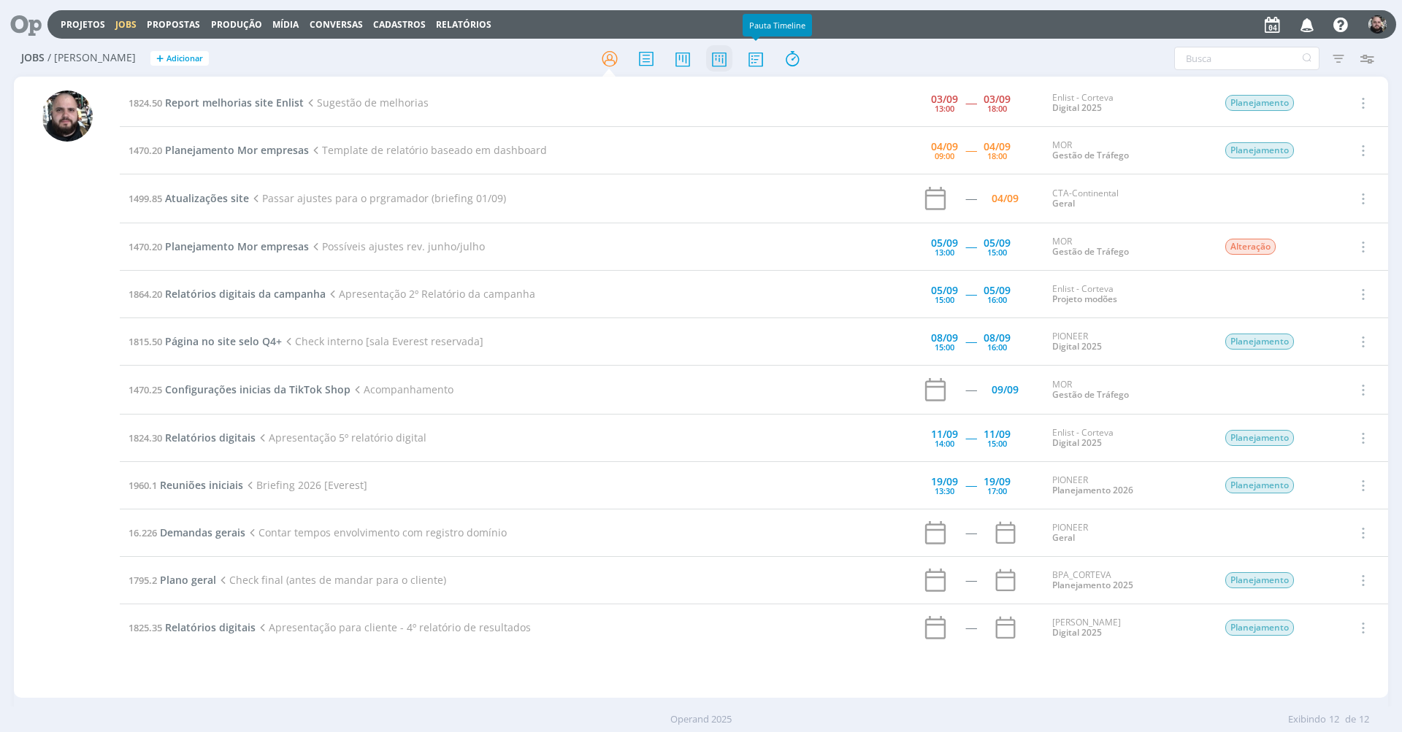
click at [732, 57] on icon at bounding box center [719, 59] width 26 height 28
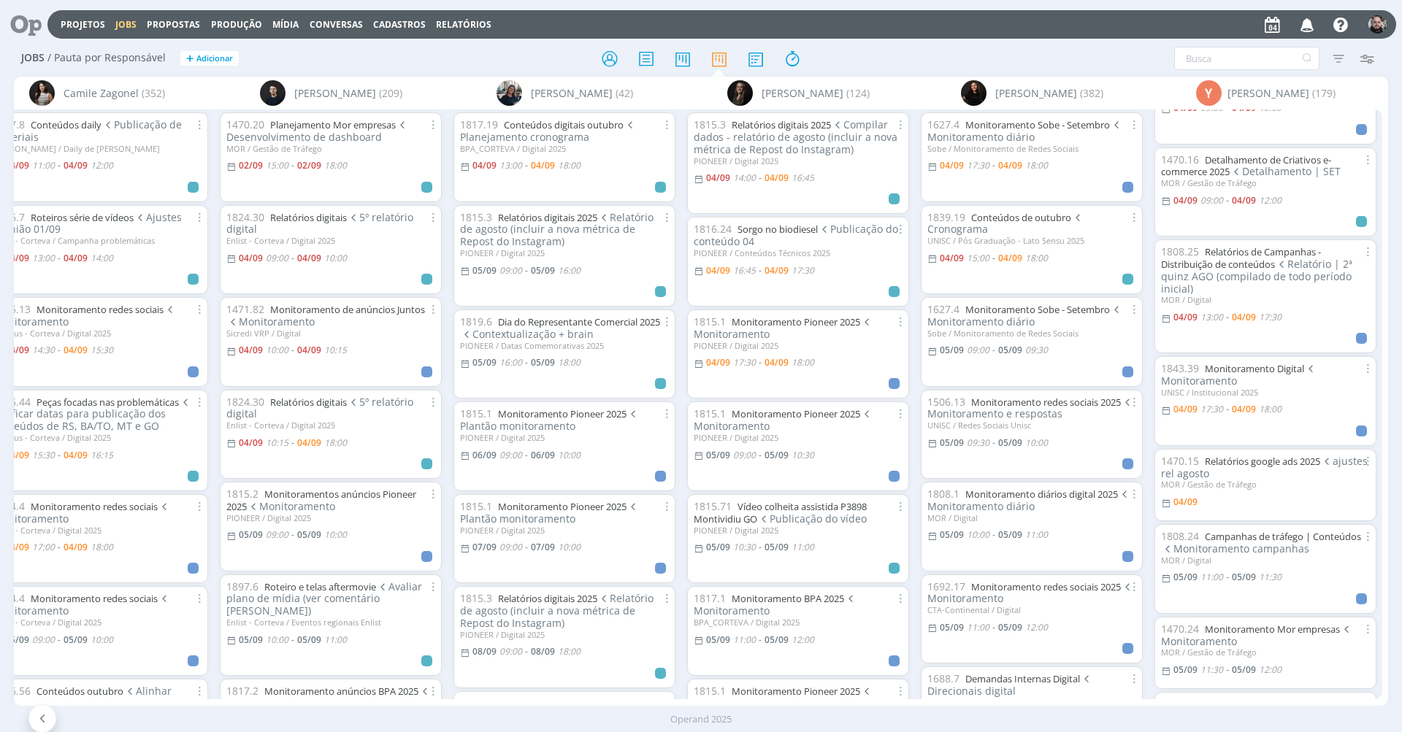
scroll to position [91, 0]
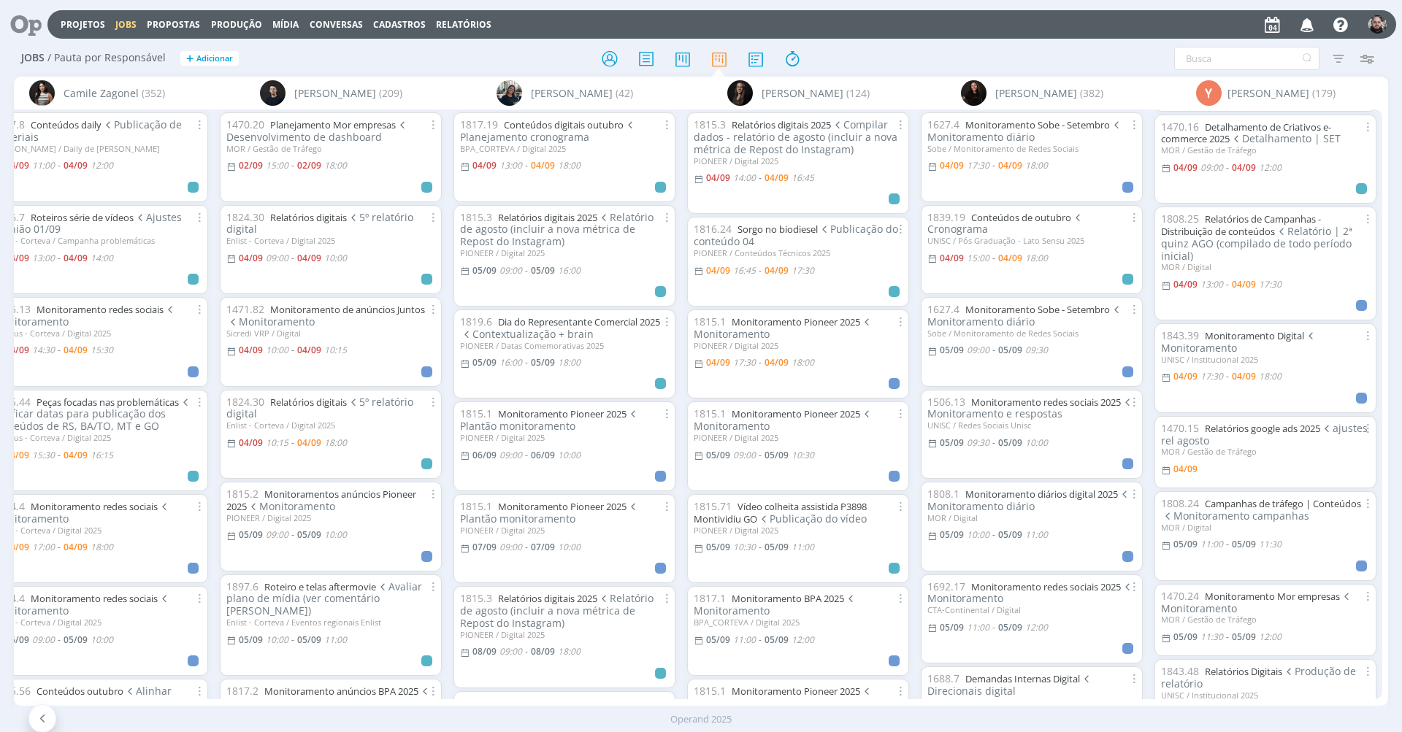
click at [1073, 7] on div "Projetos Jobs Propostas Produção Mídia Conversas Cadastros Relatórios Notificaç…" at bounding box center [701, 23] width 1390 height 35
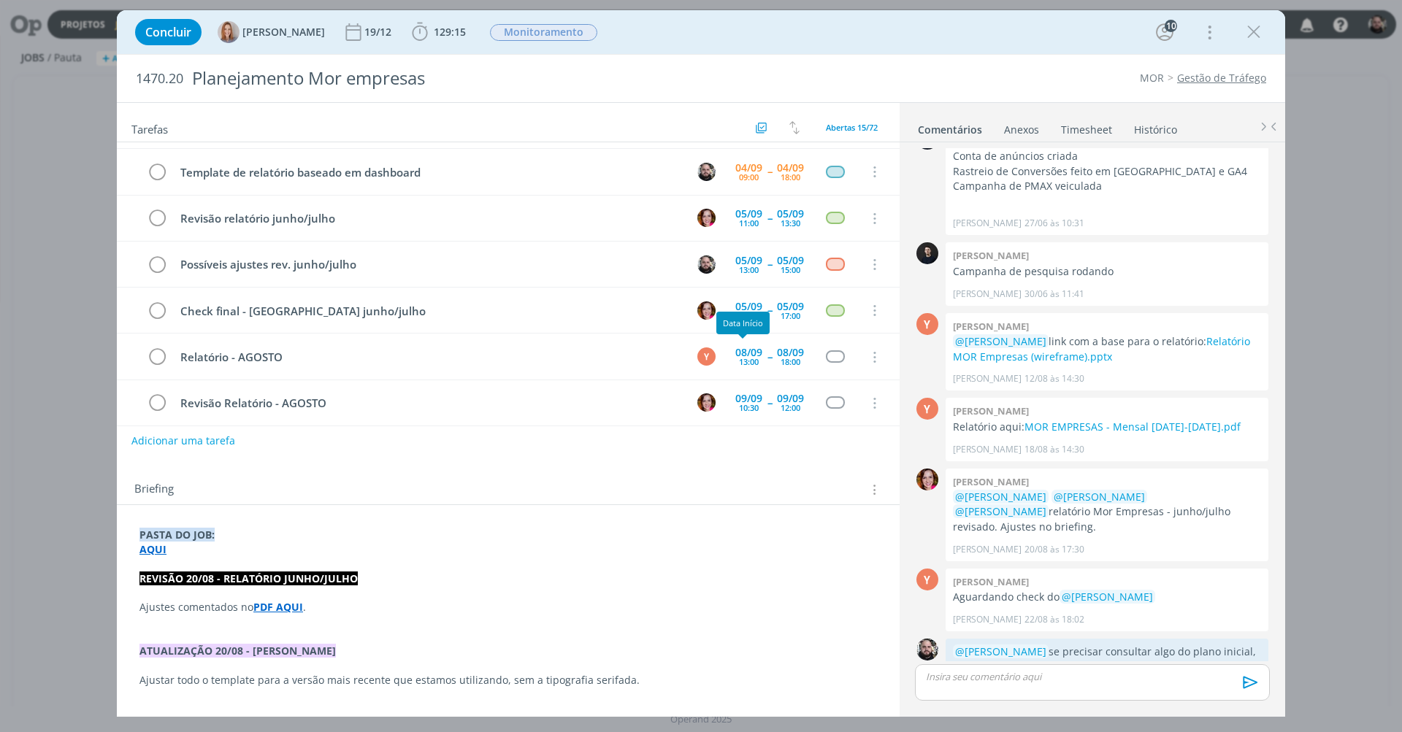
scroll to position [66, 0]
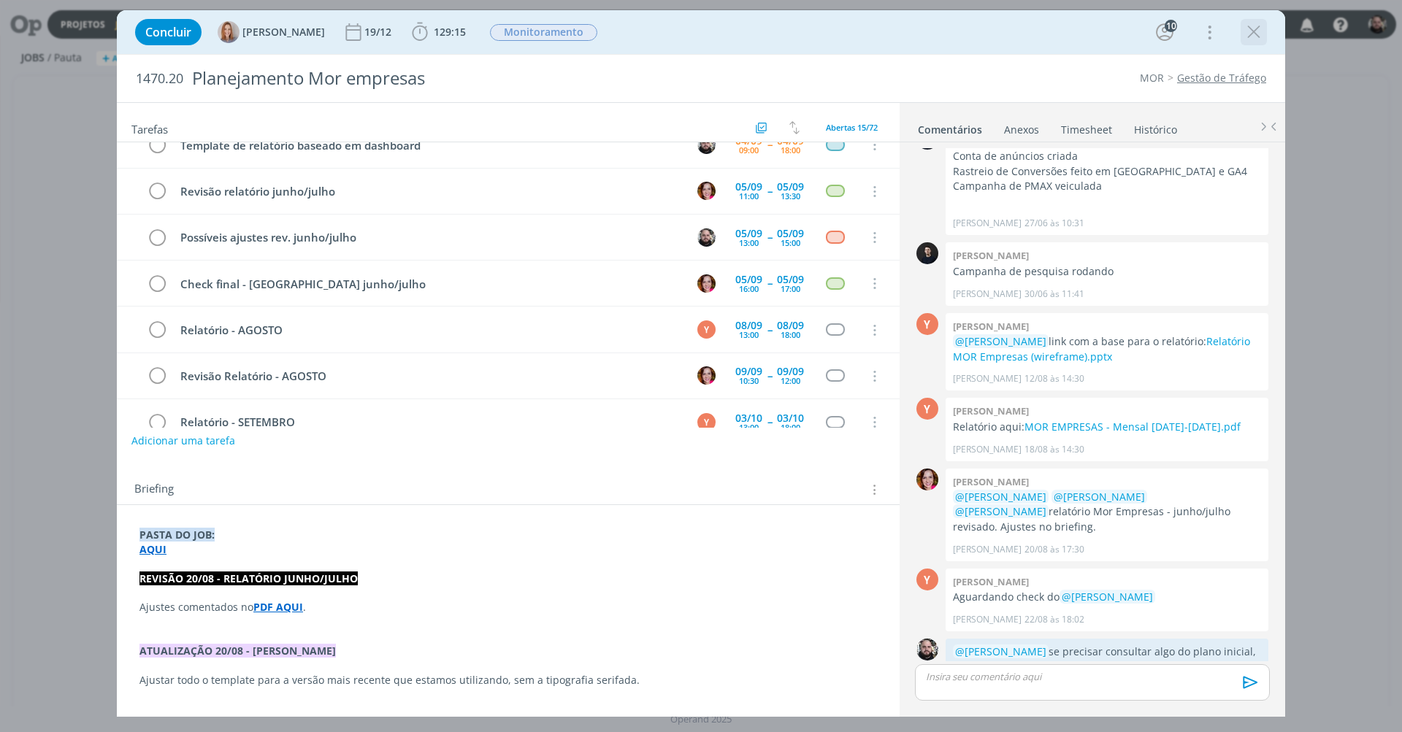
click at [1250, 29] on icon "dialog" at bounding box center [1254, 32] width 22 height 22
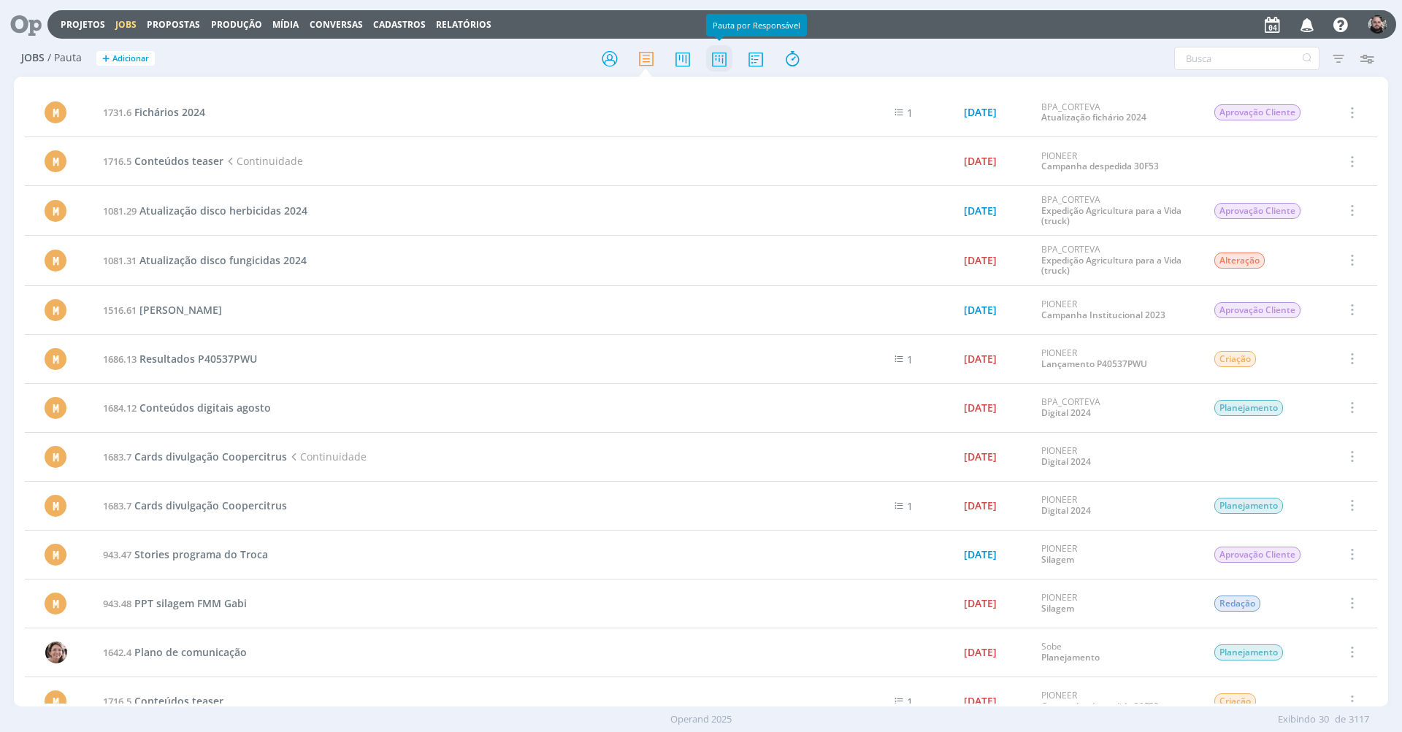
click at [722, 61] on icon at bounding box center [719, 59] width 26 height 28
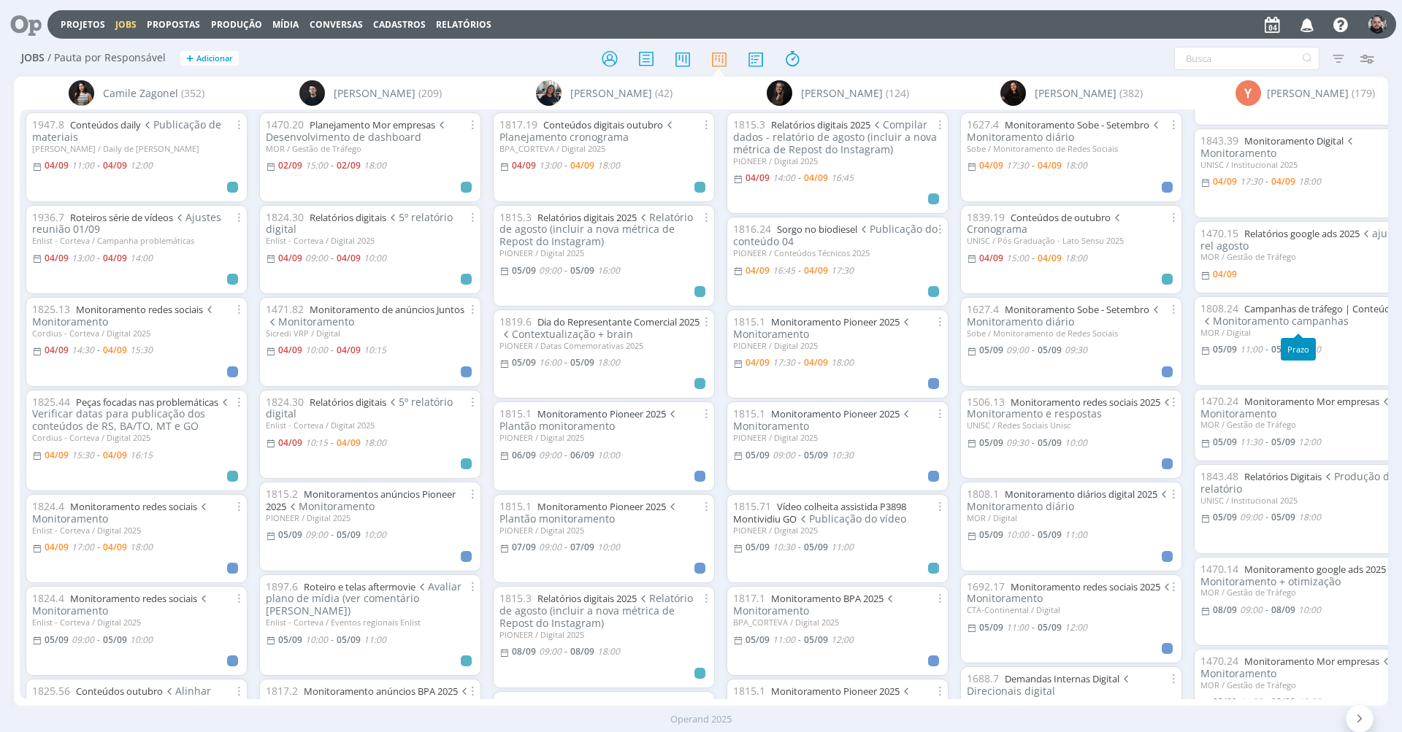
scroll to position [587, 0]
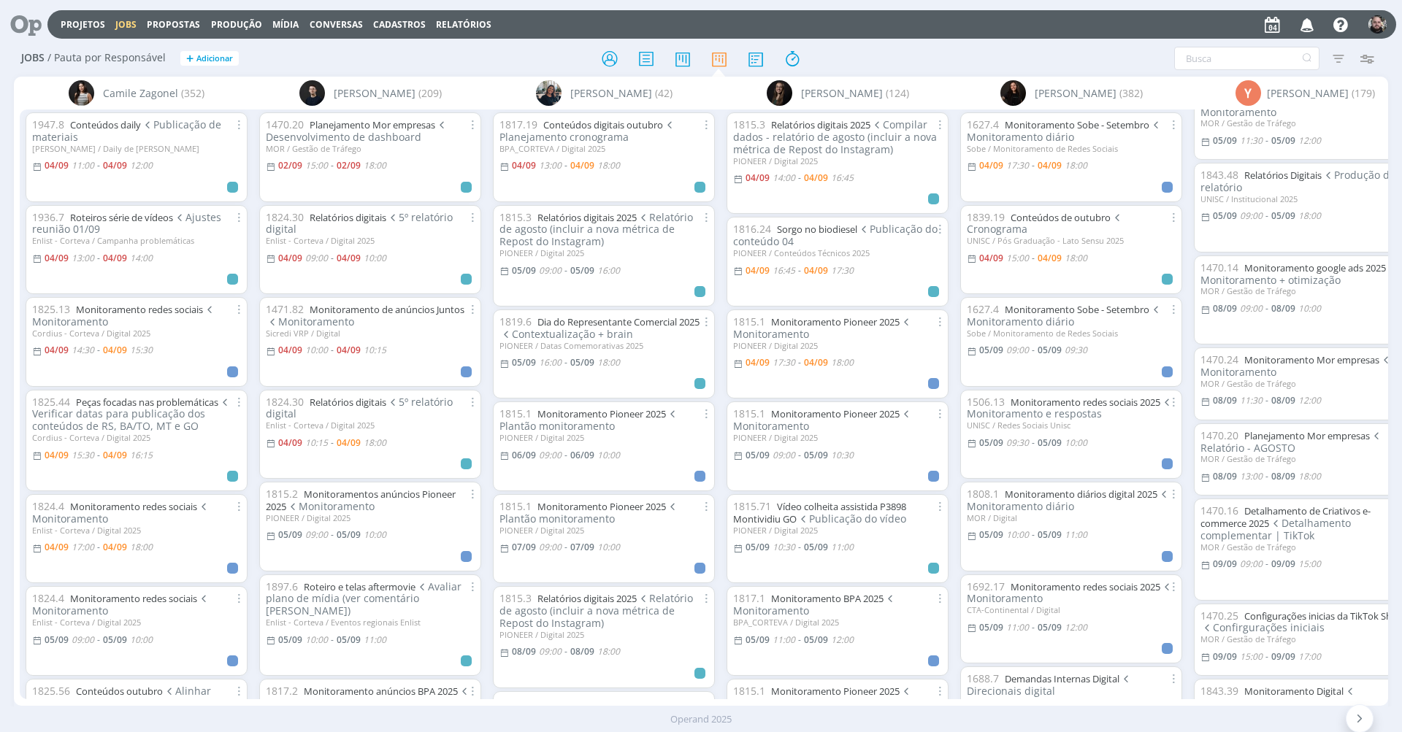
click at [1104, 45] on div "Jobs / Pauta por Responsável + Adicionar Filtrar Filtrar [GEOGRAPHIC_DATA] Tipo…" at bounding box center [701, 59] width 1374 height 37
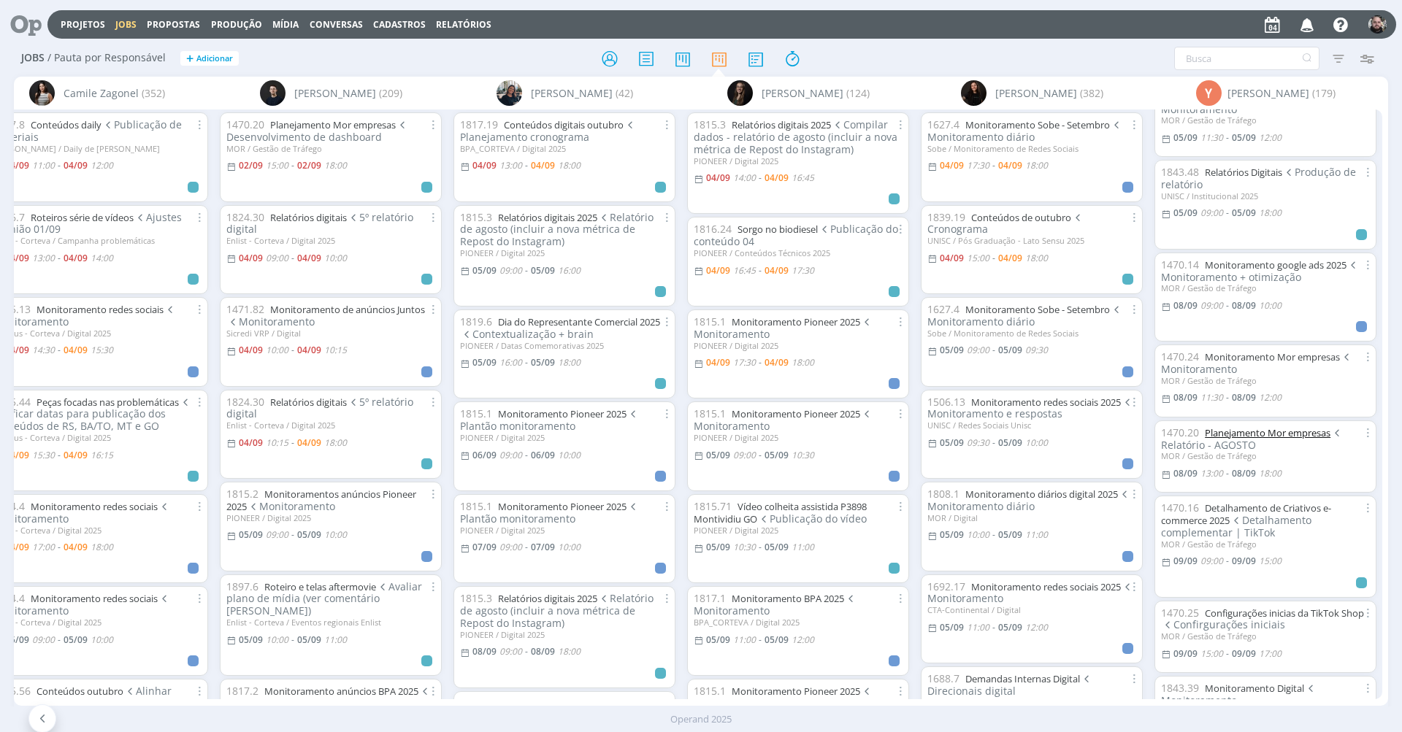
click at [1246, 426] on link "Planejamento Mor empresas" at bounding box center [1268, 432] width 126 height 13
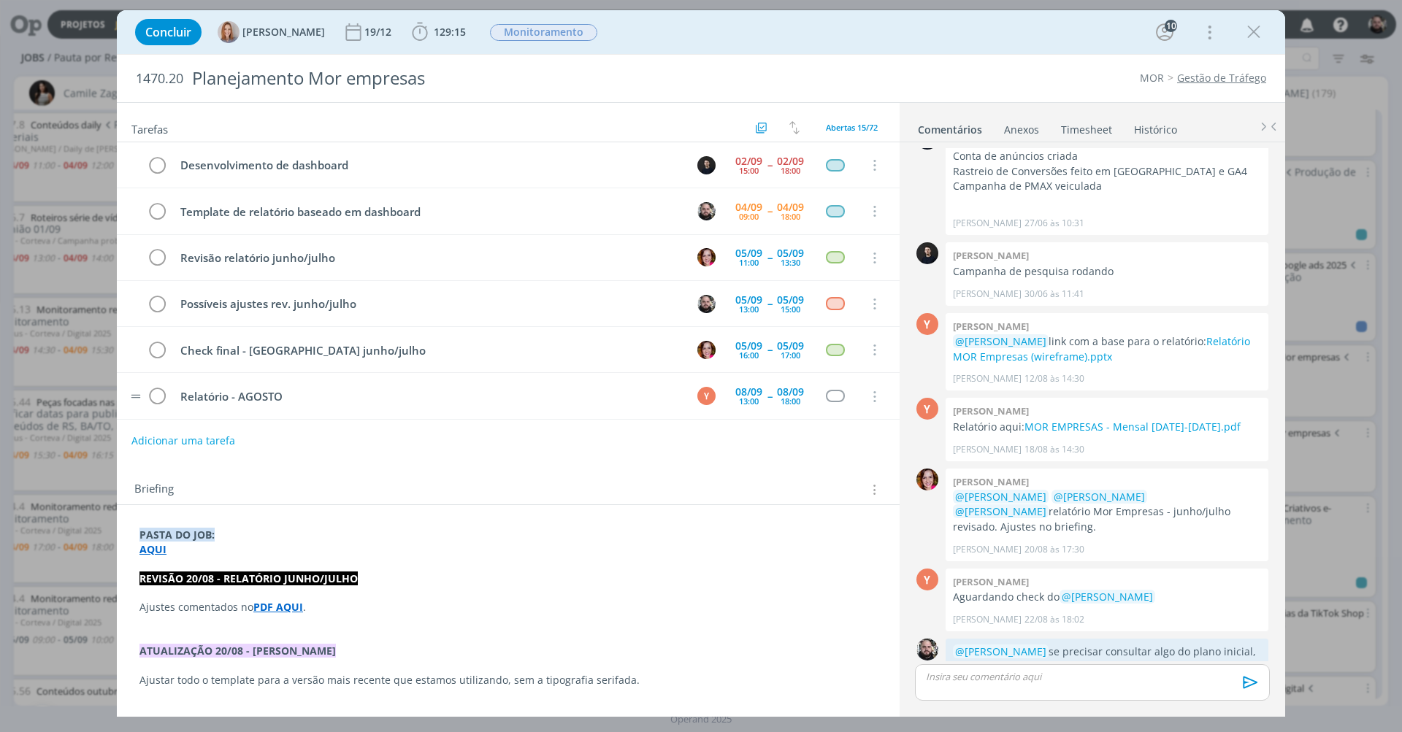
scroll to position [183, 0]
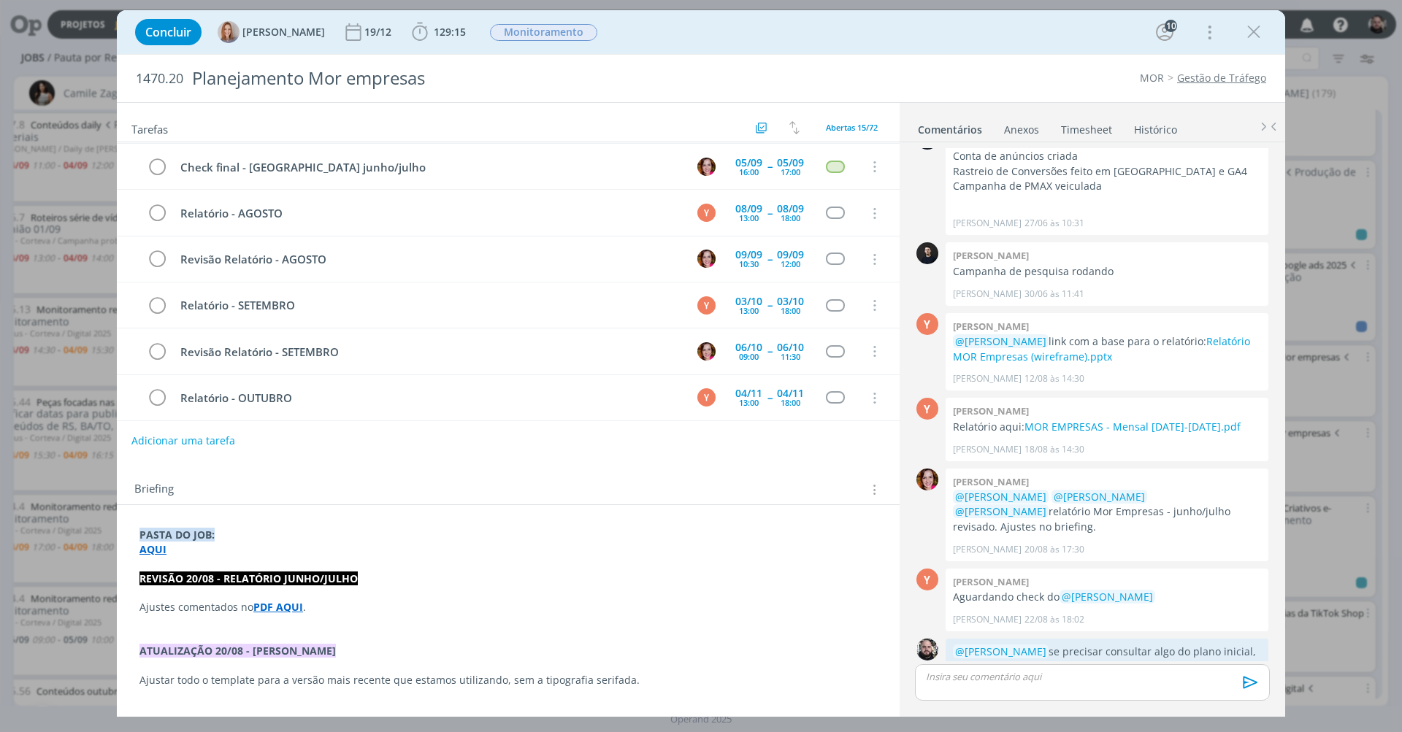
click at [173, 80] on span "1470.20" at bounding box center [159, 79] width 47 height 16
click at [167, 78] on span "1470.20" at bounding box center [159, 79] width 47 height 16
copy span "1470.20"
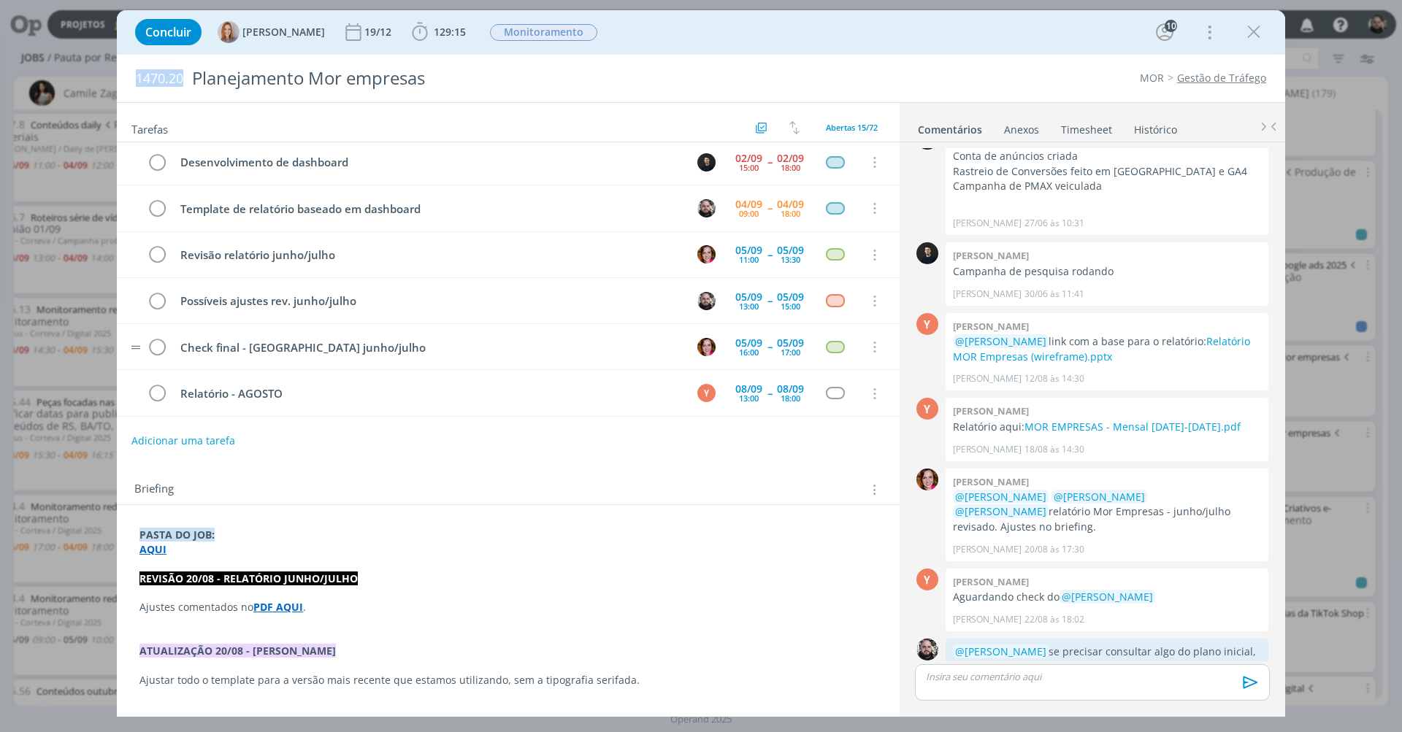
scroll to position [0, 0]
click at [1066, 420] on link "MOR EMPRESAS - Mensal JUN-JUL 2025.pdf" at bounding box center [1132, 427] width 216 height 14
click at [961, 42] on div "Concluir [PERSON_NAME] 19/12 129:15 Iniciar Apontar Data * [DATE] Horas * 00:00…" at bounding box center [701, 32] width 1146 height 35
click at [795, 34] on div "Concluir [PERSON_NAME] 19/12 129:15 Iniciar Apontar Data * [DATE] Horas * 00:00…" at bounding box center [701, 32] width 1146 height 35
click at [1154, 490] on p "@Yuri Lopardo @Amanda Oliveira @Vanessa Feron relatório Mor Empresas - junho/ju…" at bounding box center [1107, 512] width 308 height 45
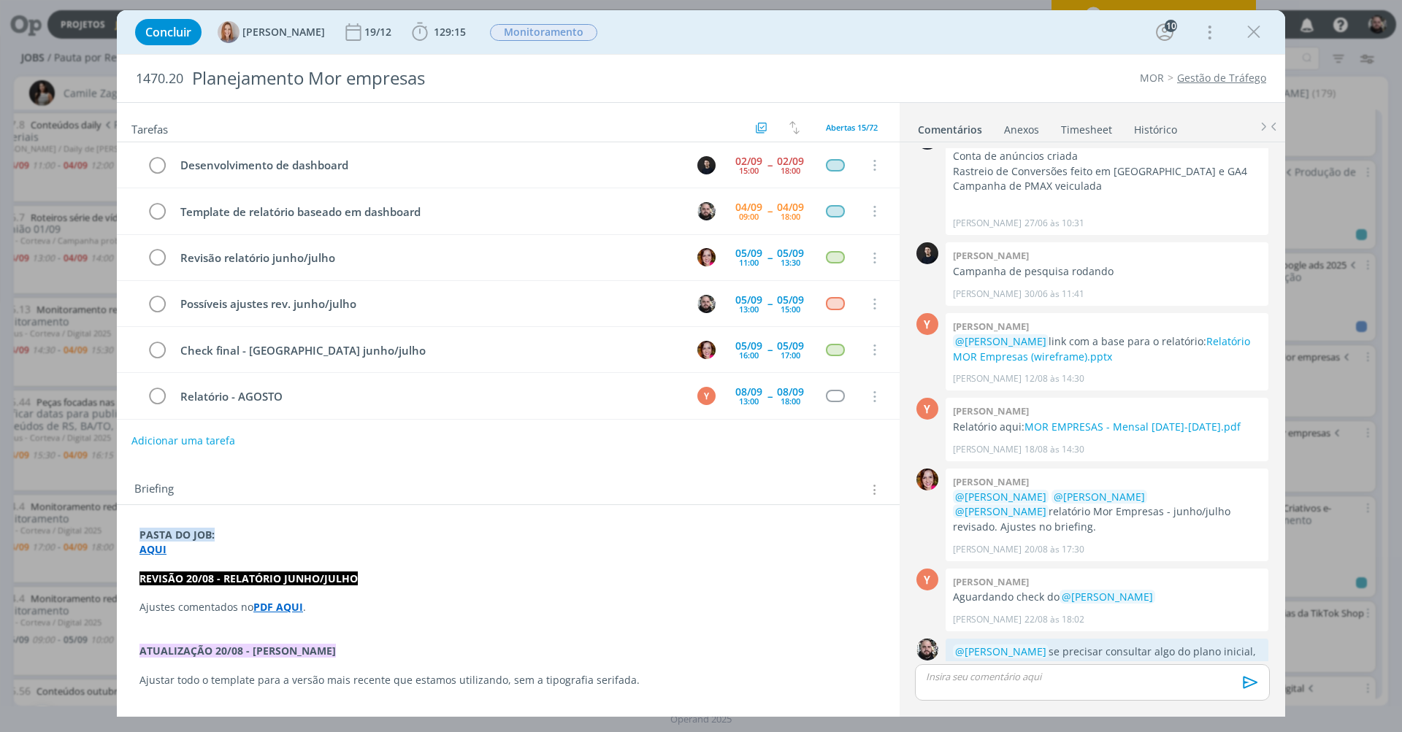
click at [694, 42] on div "Concluir Amanda Oliveira 19/12 129:15 Iniciar Apontar Data * 04/09/2025 Horas *…" at bounding box center [701, 32] width 1146 height 35
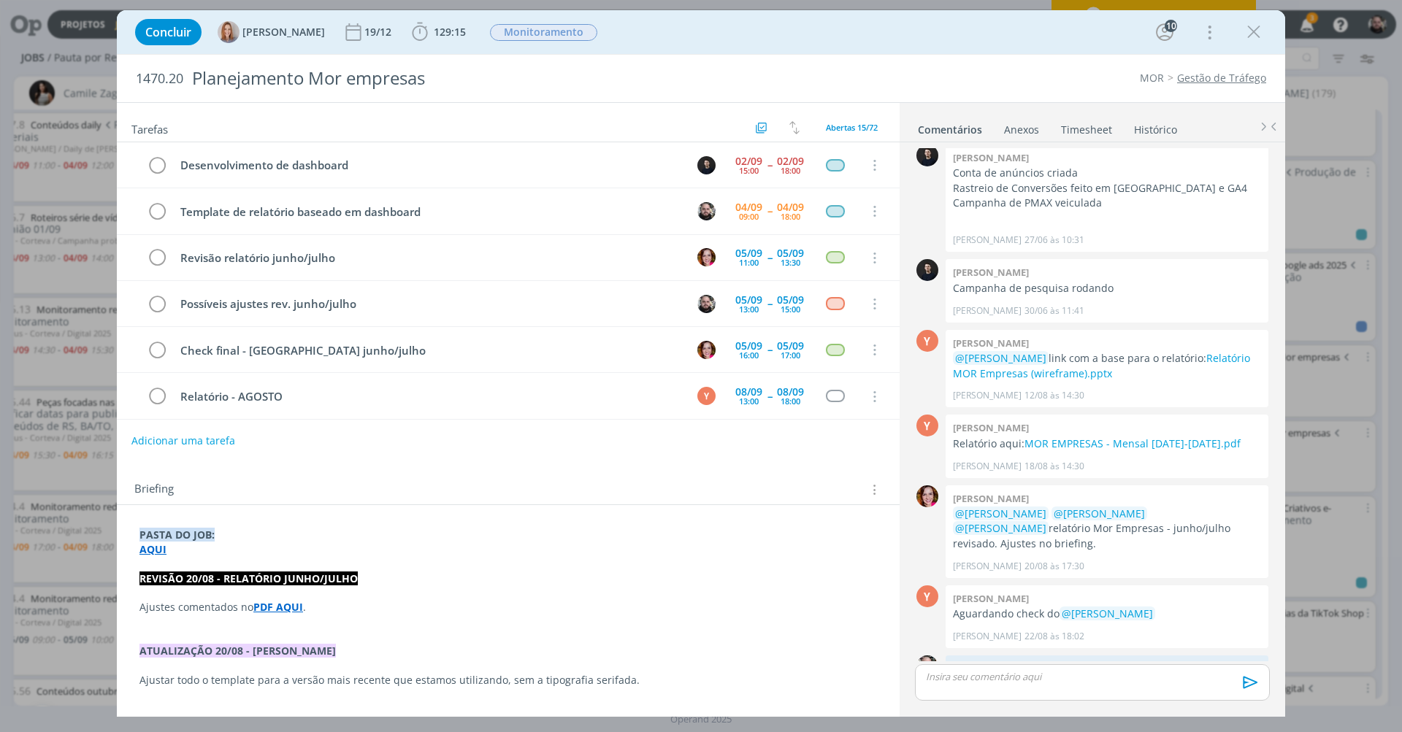
scroll to position [1176, 0]
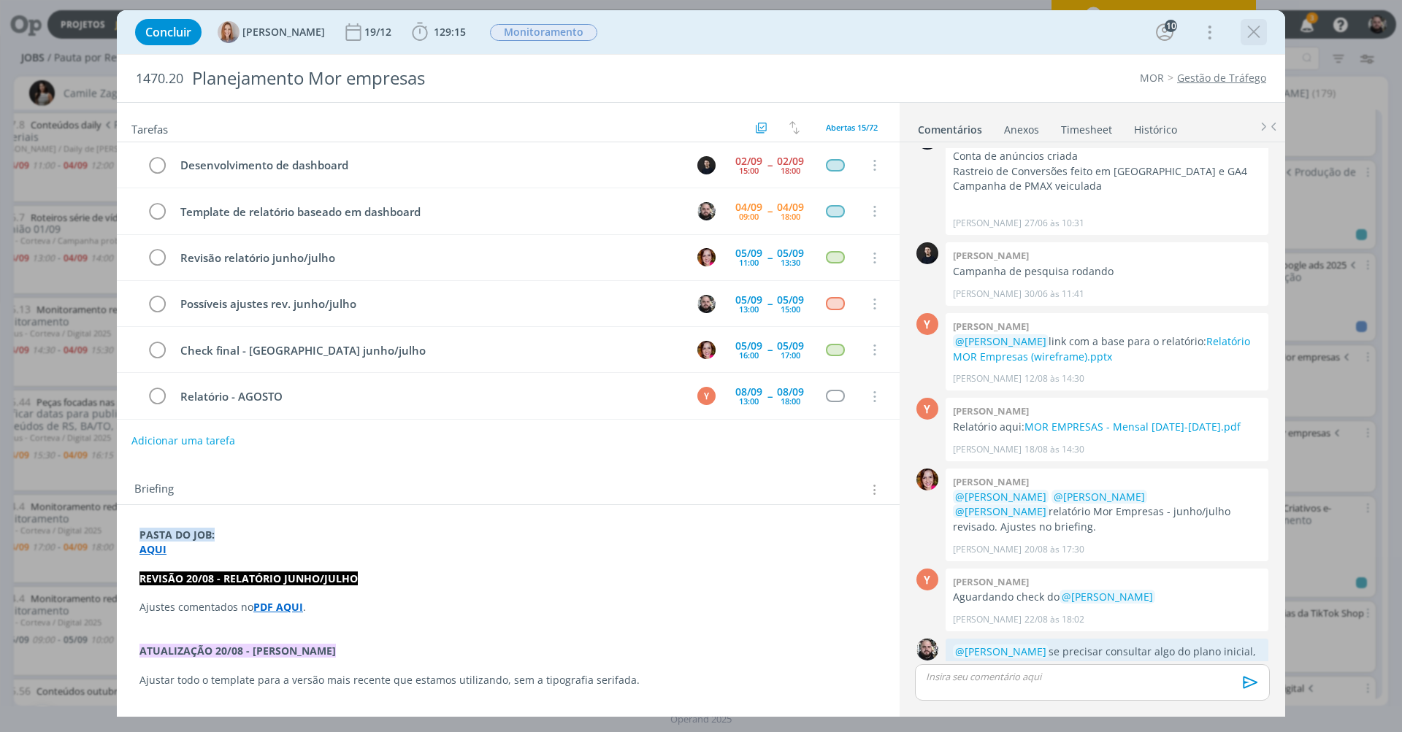
click at [1248, 29] on icon "dialog" at bounding box center [1254, 32] width 22 height 22
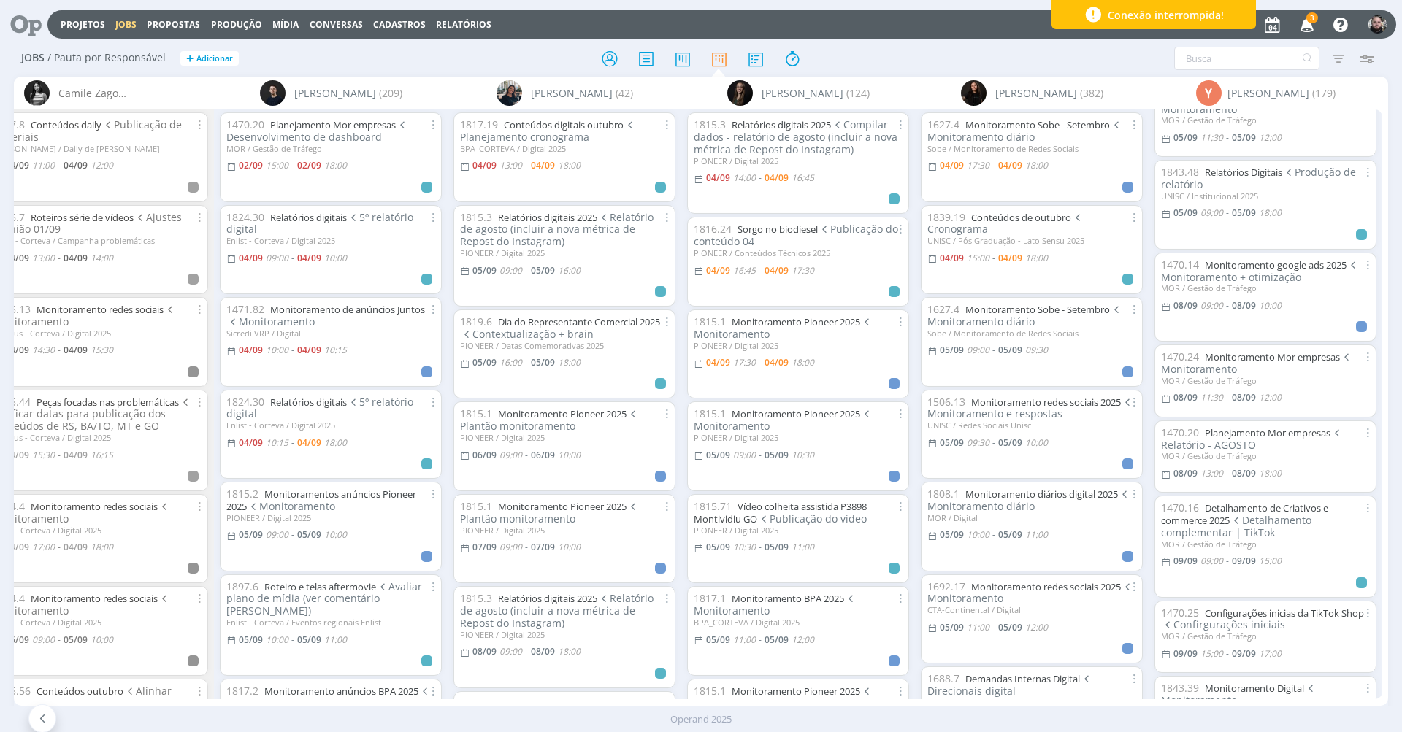
click at [1311, 23] on icon "button" at bounding box center [1307, 24] width 26 height 25
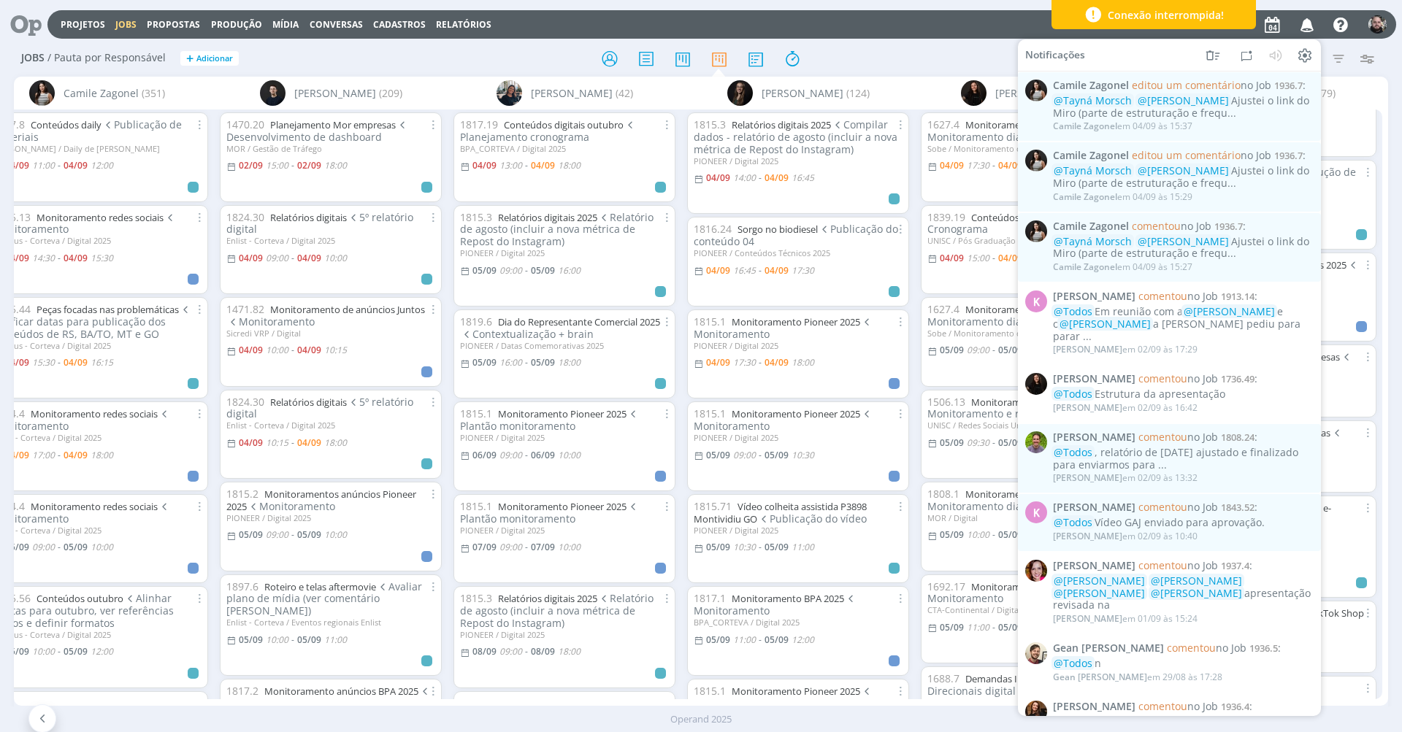
click at [45, 33] on div at bounding box center [27, 25] width 42 height 32
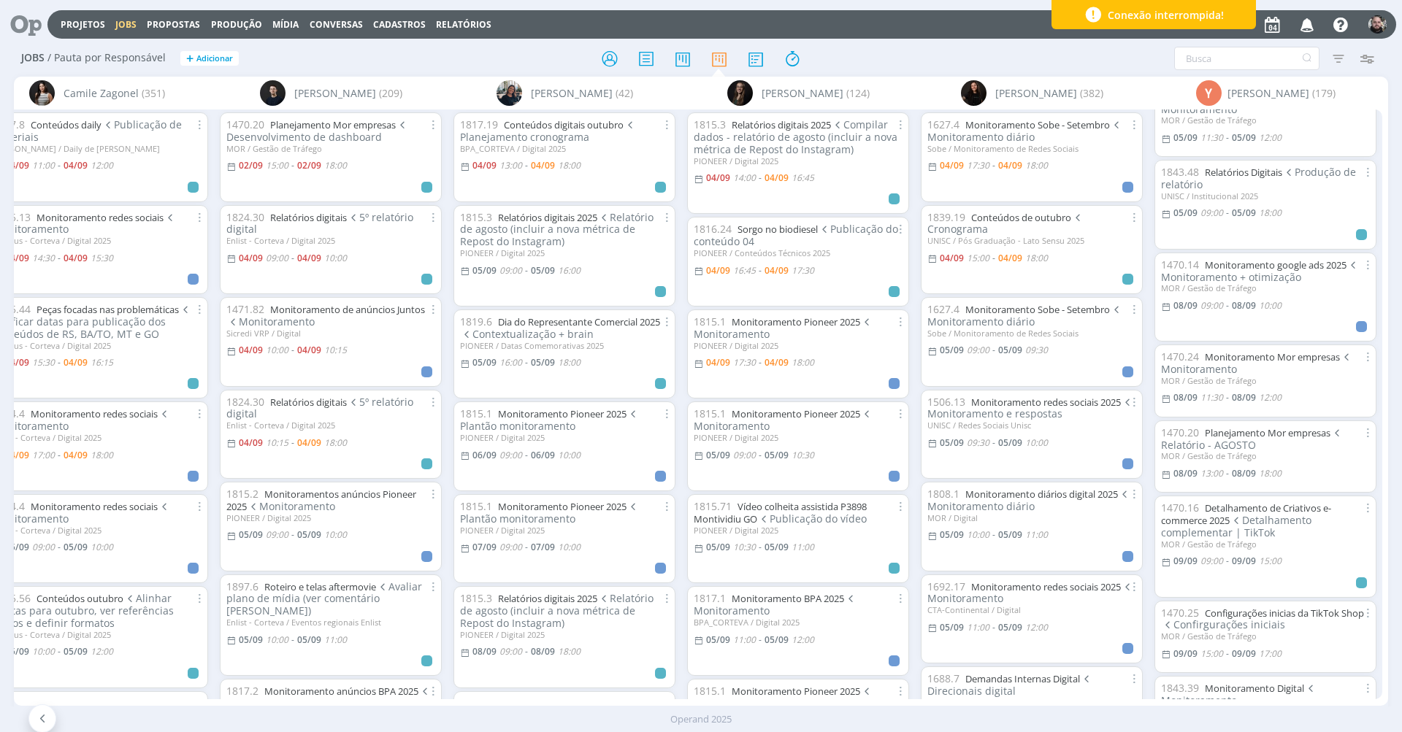
click at [22, 26] on icon at bounding box center [21, 24] width 30 height 28
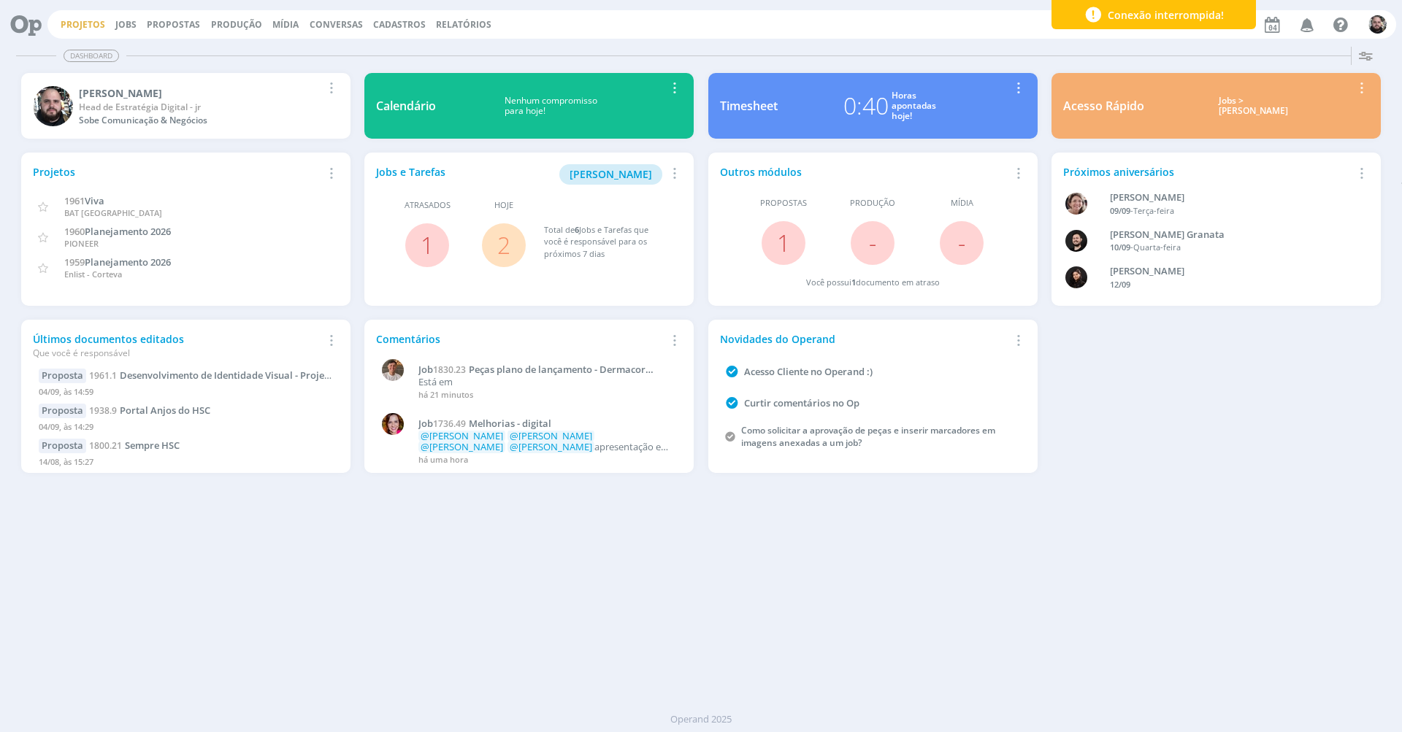
click at [96, 23] on link "Projetos" at bounding box center [83, 24] width 45 height 12
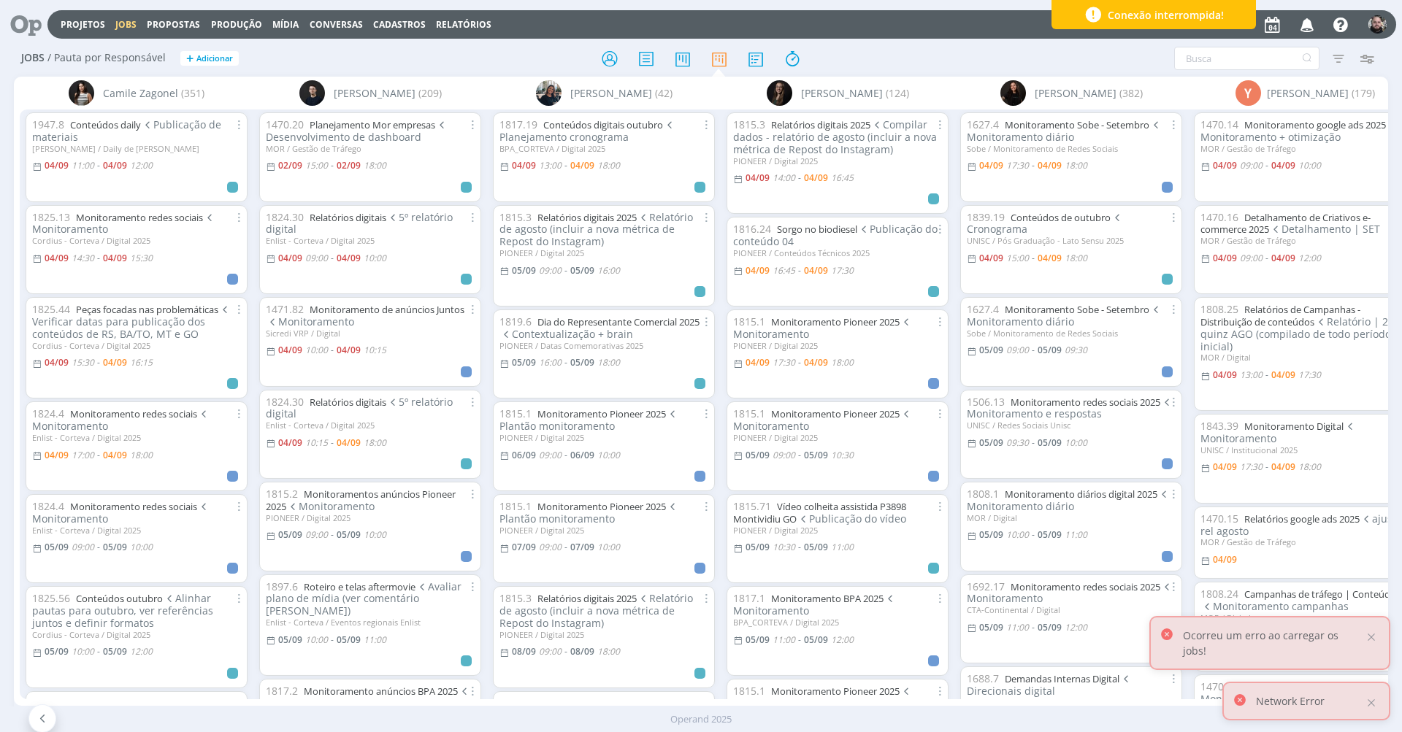
scroll to position [91, 0]
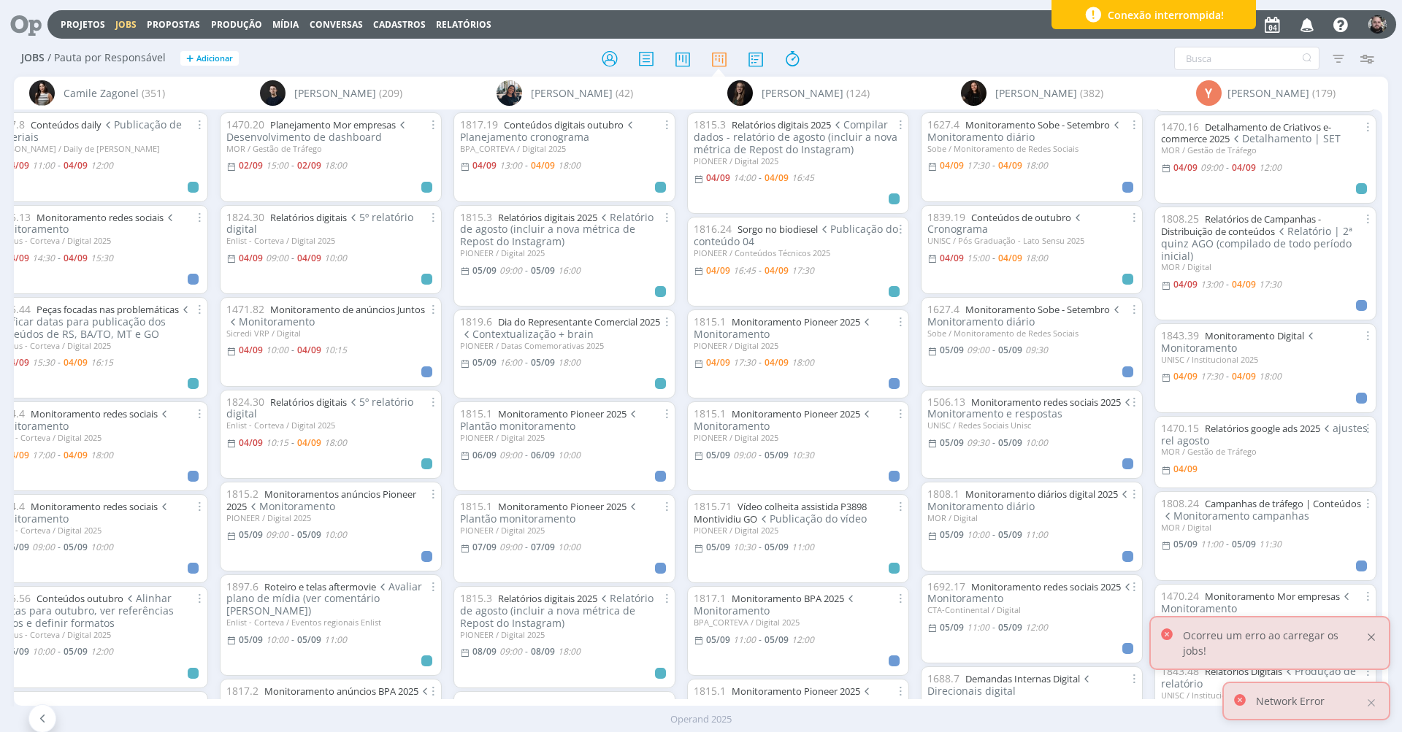
click at [1368, 644] on div at bounding box center [1371, 637] width 13 height 13
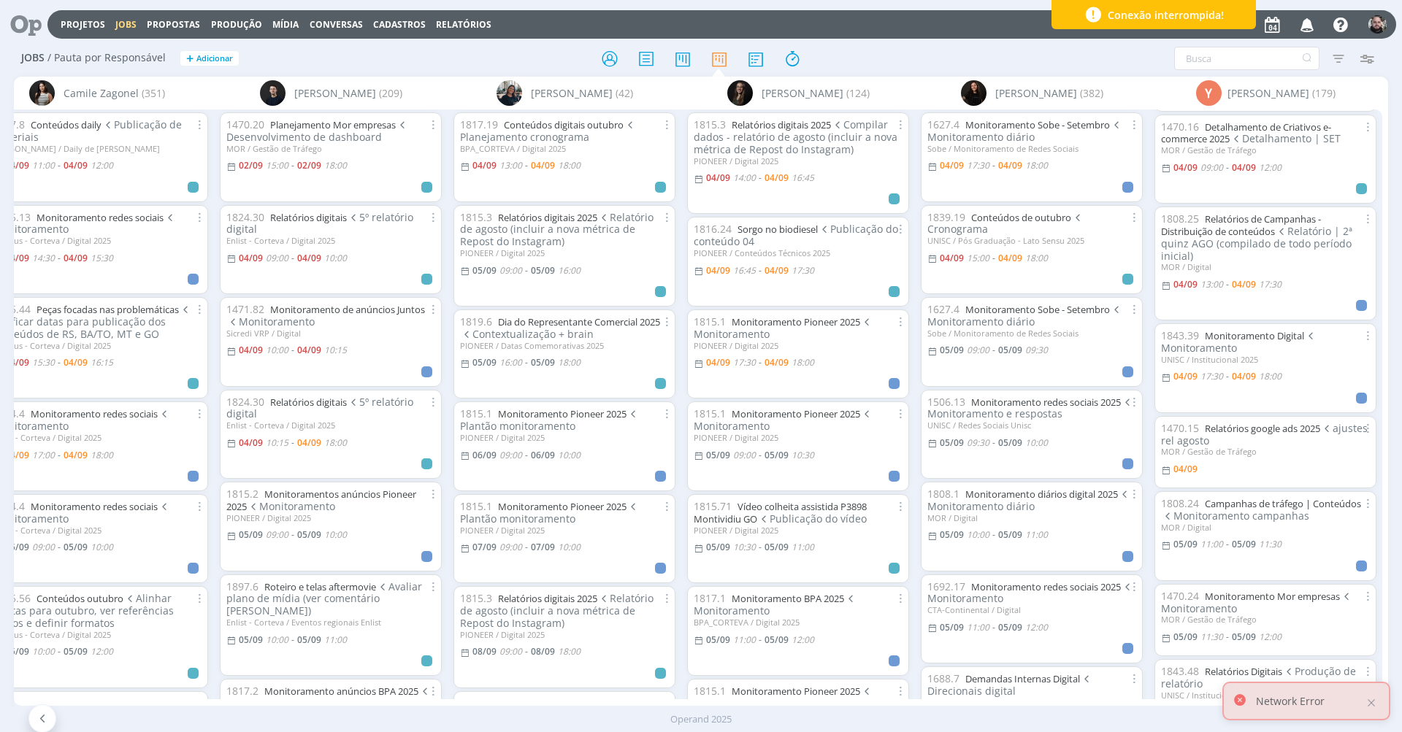
click at [1373, 694] on div "Network Error" at bounding box center [1306, 701] width 168 height 39
click at [1373, 696] on div "Network Error" at bounding box center [1306, 701] width 168 height 39
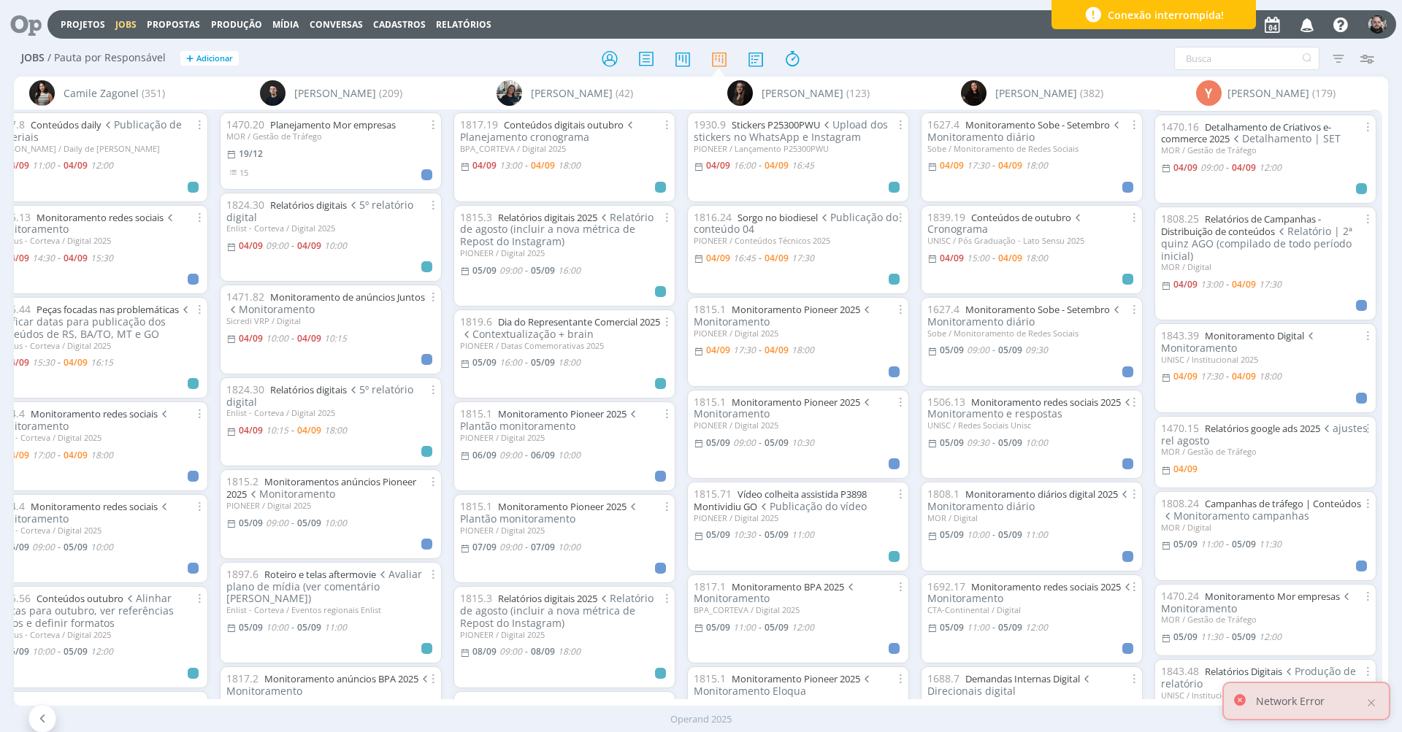
click at [864, 58] on div at bounding box center [701, 58] width 458 height 26
click at [31, 23] on icon at bounding box center [21, 24] width 30 height 28
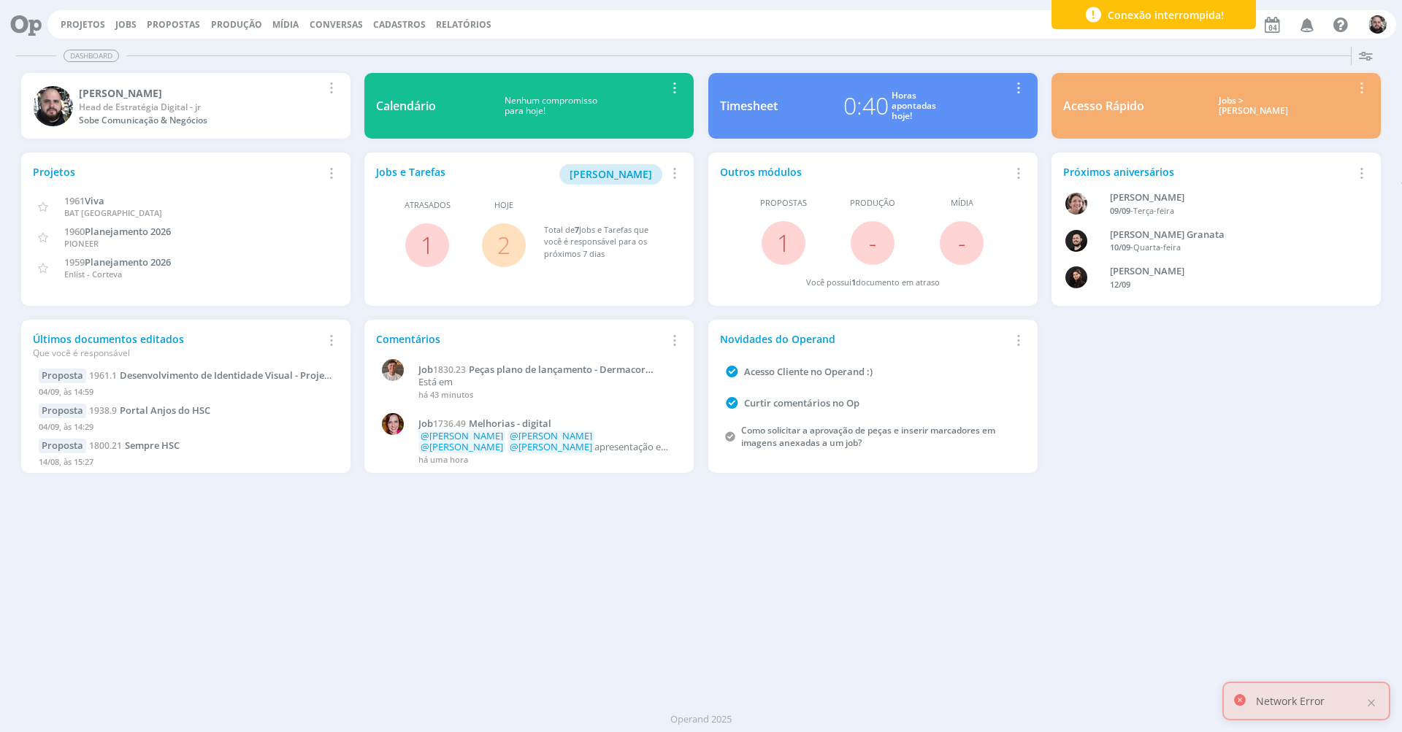
click at [1086, 448] on div "Projetos Adicionar Remover Card 1961 Viva BAT Brasil 1960 Planejamento 2026 PIO…" at bounding box center [701, 313] width 1374 height 334
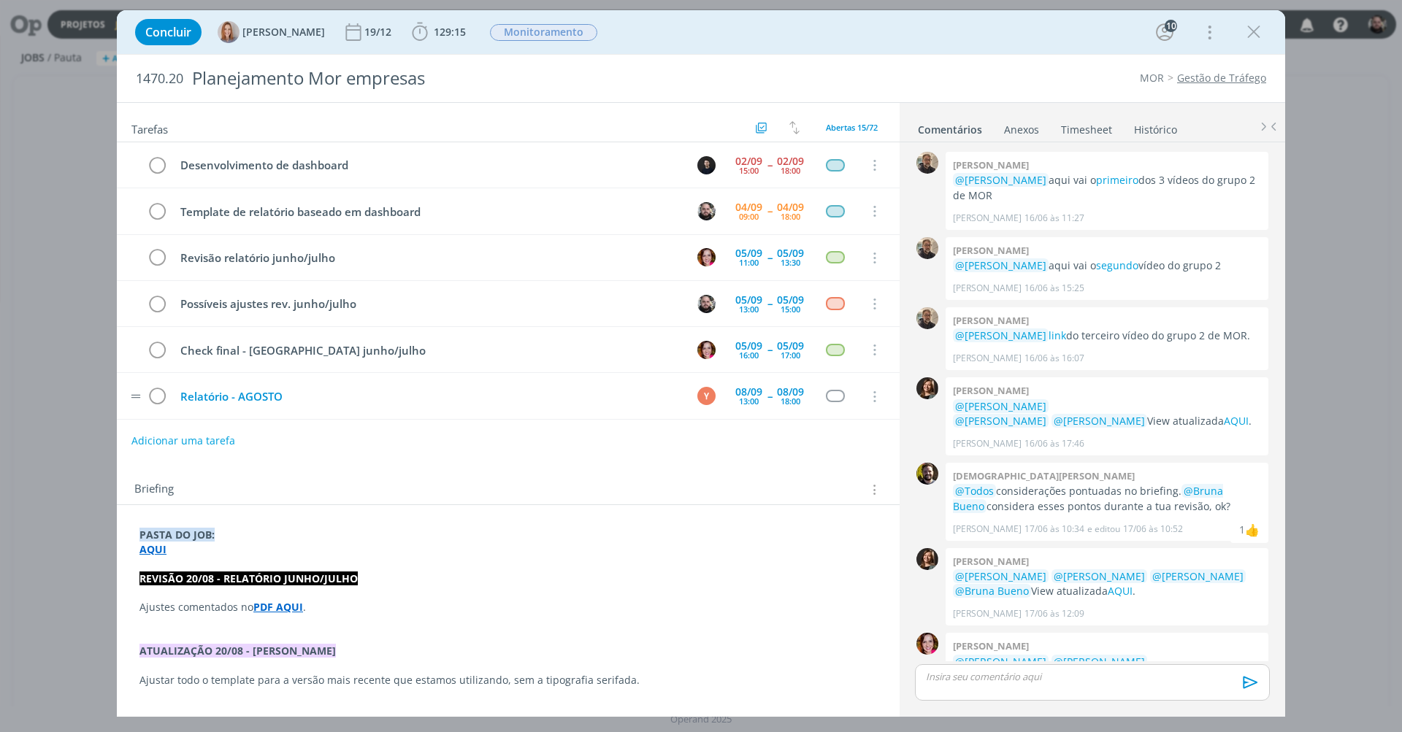
scroll to position [1176, 0]
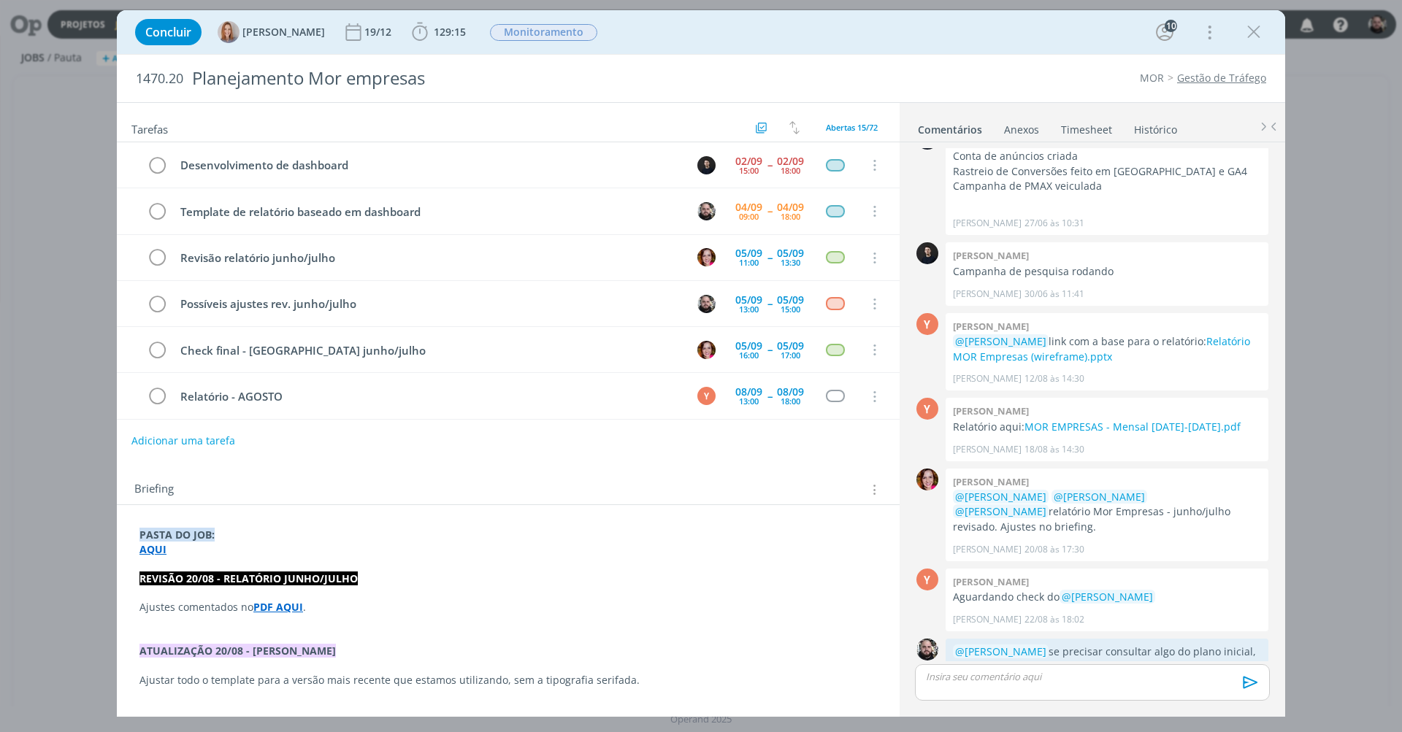
click at [705, 34] on div "Concluir [PERSON_NAME] 19/12 129:15 Iniciar Apontar Data * [DATE] Horas * 00:00…" at bounding box center [701, 32] width 1146 height 35
click at [157, 548] on strong "AQUI" at bounding box center [152, 549] width 27 height 14
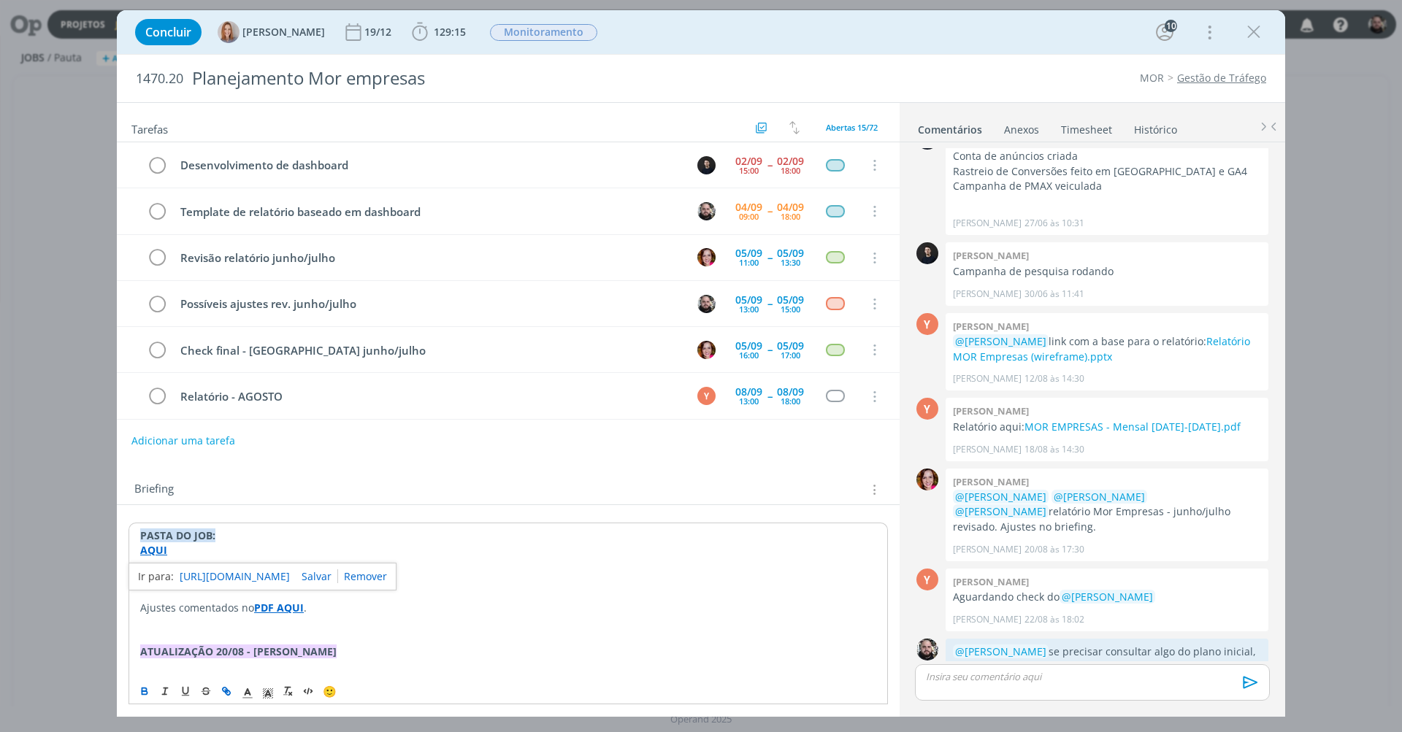
click at [197, 572] on link "[URL][DOMAIN_NAME]" at bounding box center [235, 576] width 110 height 19
click at [223, 578] on link "[URL][DOMAIN_NAME]" at bounding box center [235, 576] width 110 height 19
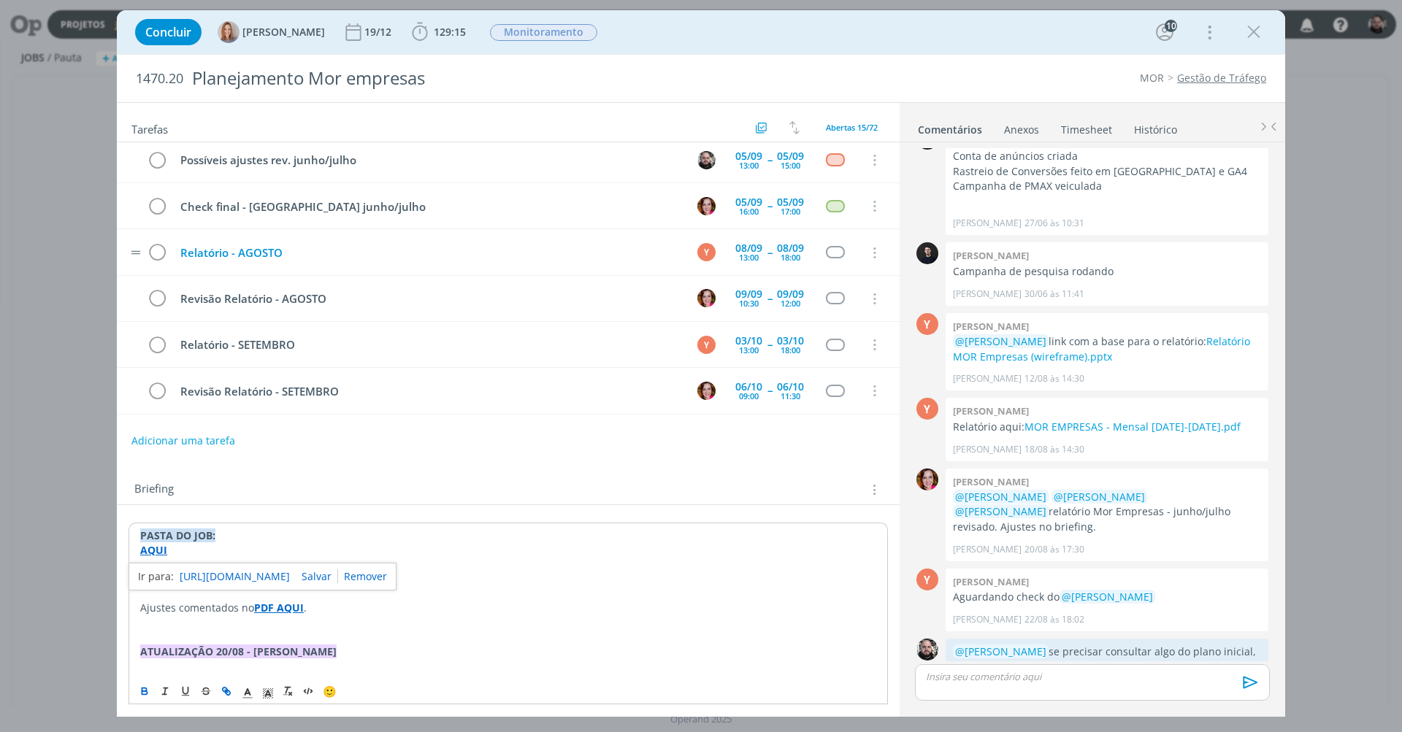
scroll to position [0, 0]
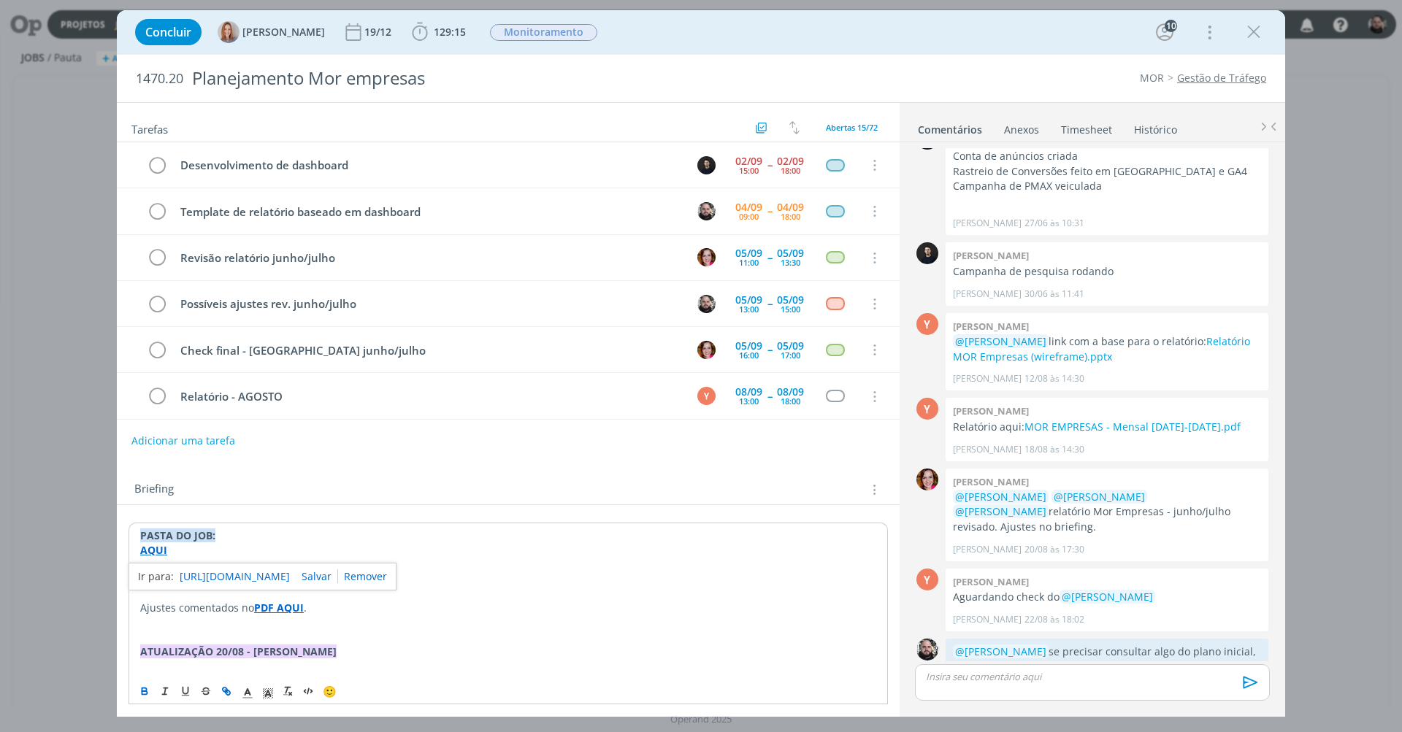
click at [702, 572] on p "REVISÃO 20/08 - RELATÓRIO JUNHO/JULHO" at bounding box center [508, 579] width 736 height 15
click at [265, 550] on p "AQUI" at bounding box center [508, 550] width 736 height 15
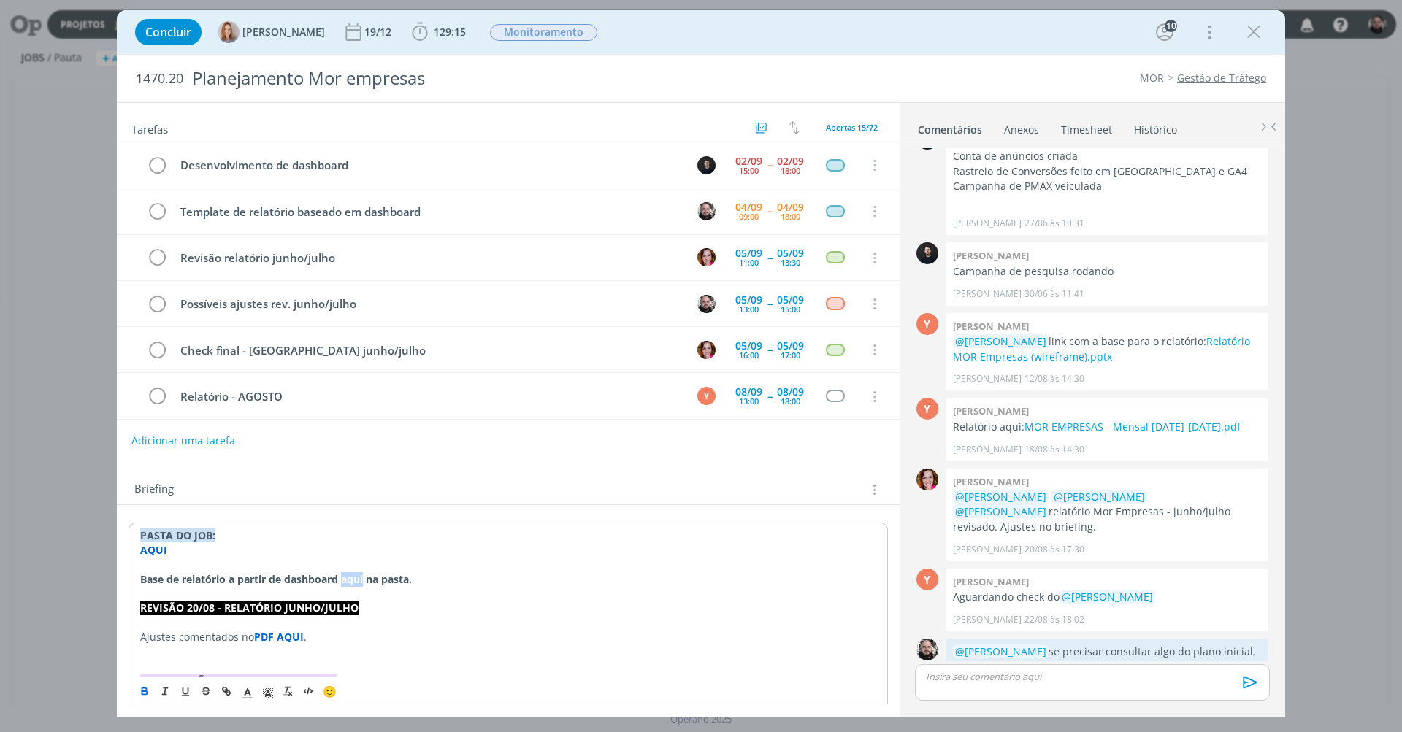
drag, startPoint x: 344, startPoint y: 580, endPoint x: 365, endPoint y: 581, distance: 21.2
click at [365, 581] on strong "Base de relatório a partir de dashboard aqui na pasta." at bounding box center [276, 579] width 272 height 14
click at [224, 694] on icon "dialog" at bounding box center [226, 692] width 12 height 12
paste input "https://sobeae.sharepoint.com/sites/SOBEAE/Documentos%20Compartilhados/Forms/Al…"
type input "https://sobeae.sharepoint.com/sites/SOBEAE/Documentos%20Compartilhados/Forms/Al…"
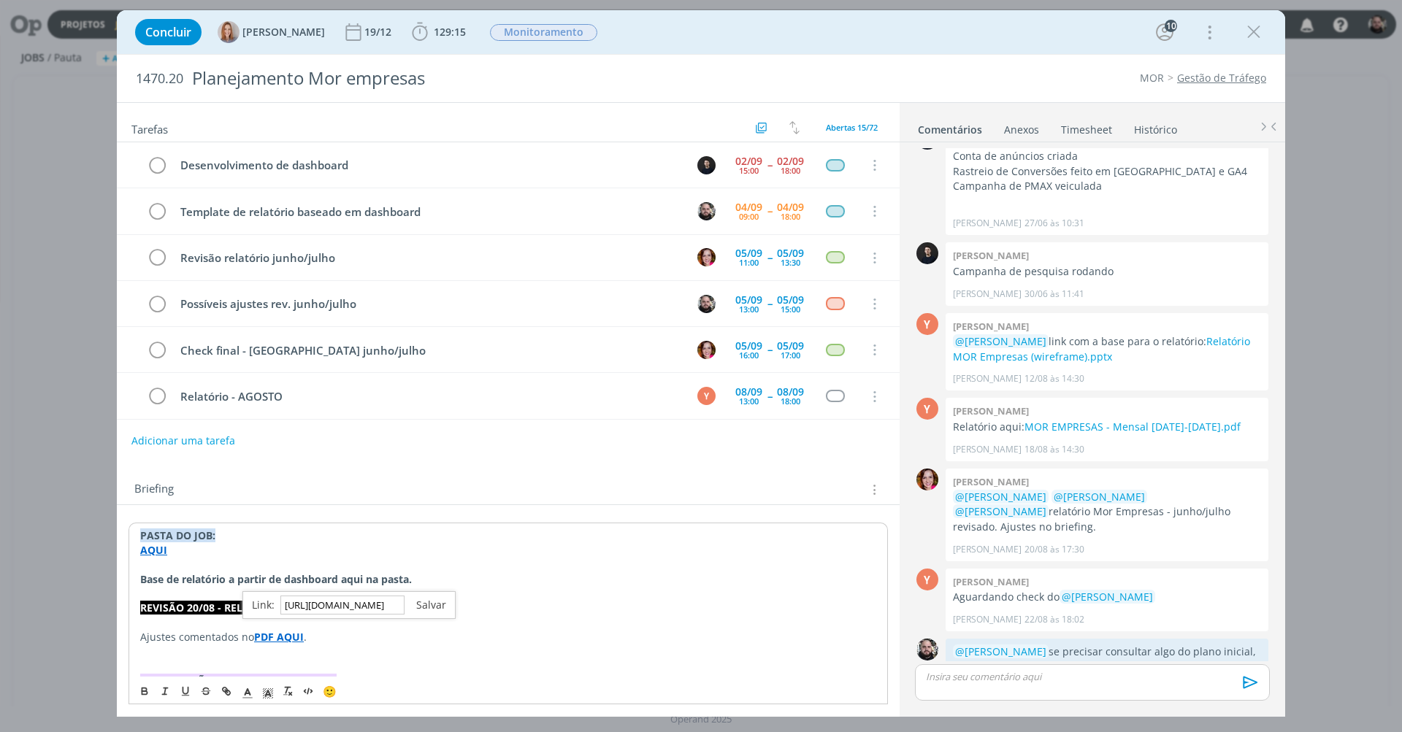
click at [425, 598] on link "dialog" at bounding box center [425, 605] width 42 height 14
click at [379, 579] on strong "na pasta." at bounding box center [383, 579] width 46 height 14
click at [414, 587] on p "dialog" at bounding box center [508, 594] width 736 height 15
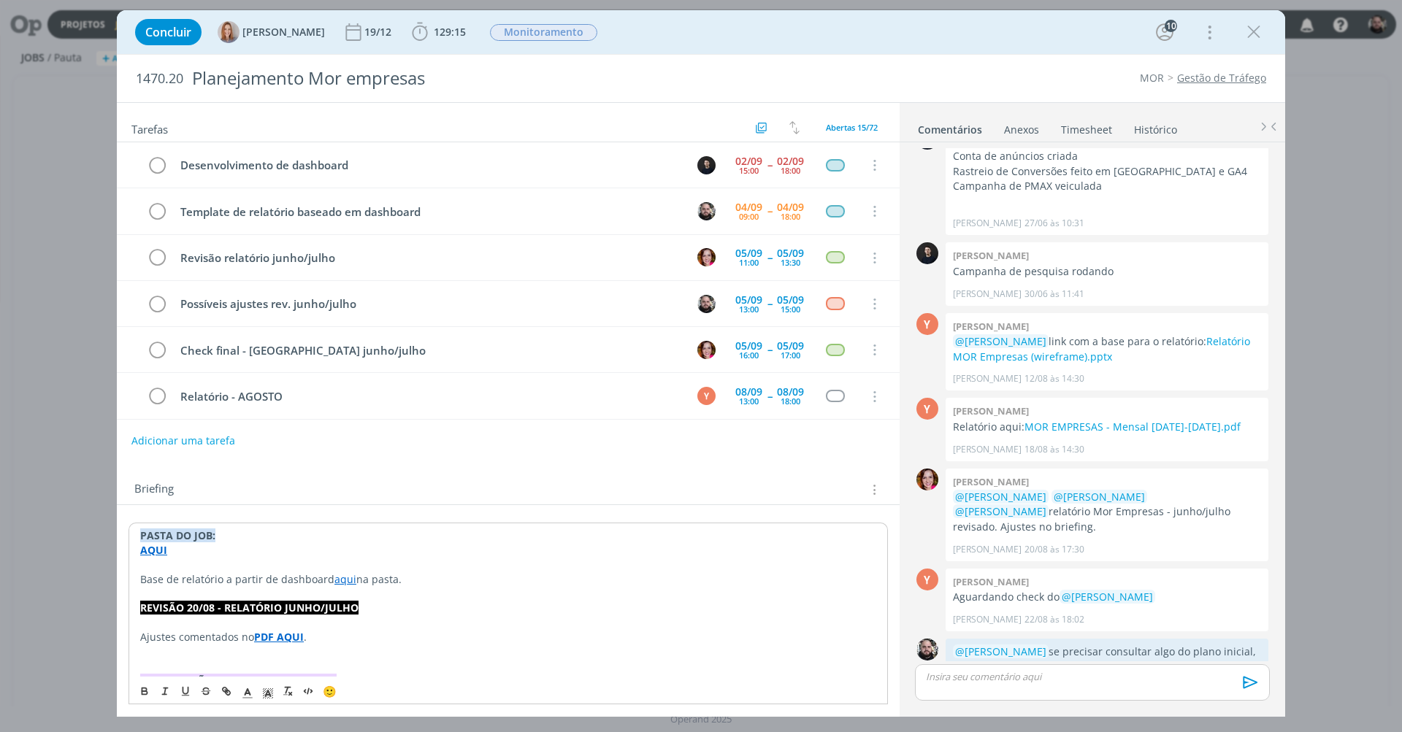
click at [437, 572] on p "Base de relatório a partir de dashboard aqui na pasta." at bounding box center [508, 579] width 736 height 15
click at [321, 645] on p "dialog" at bounding box center [508, 652] width 736 height 15
click at [410, 621] on p "dialog" at bounding box center [508, 622] width 736 height 15
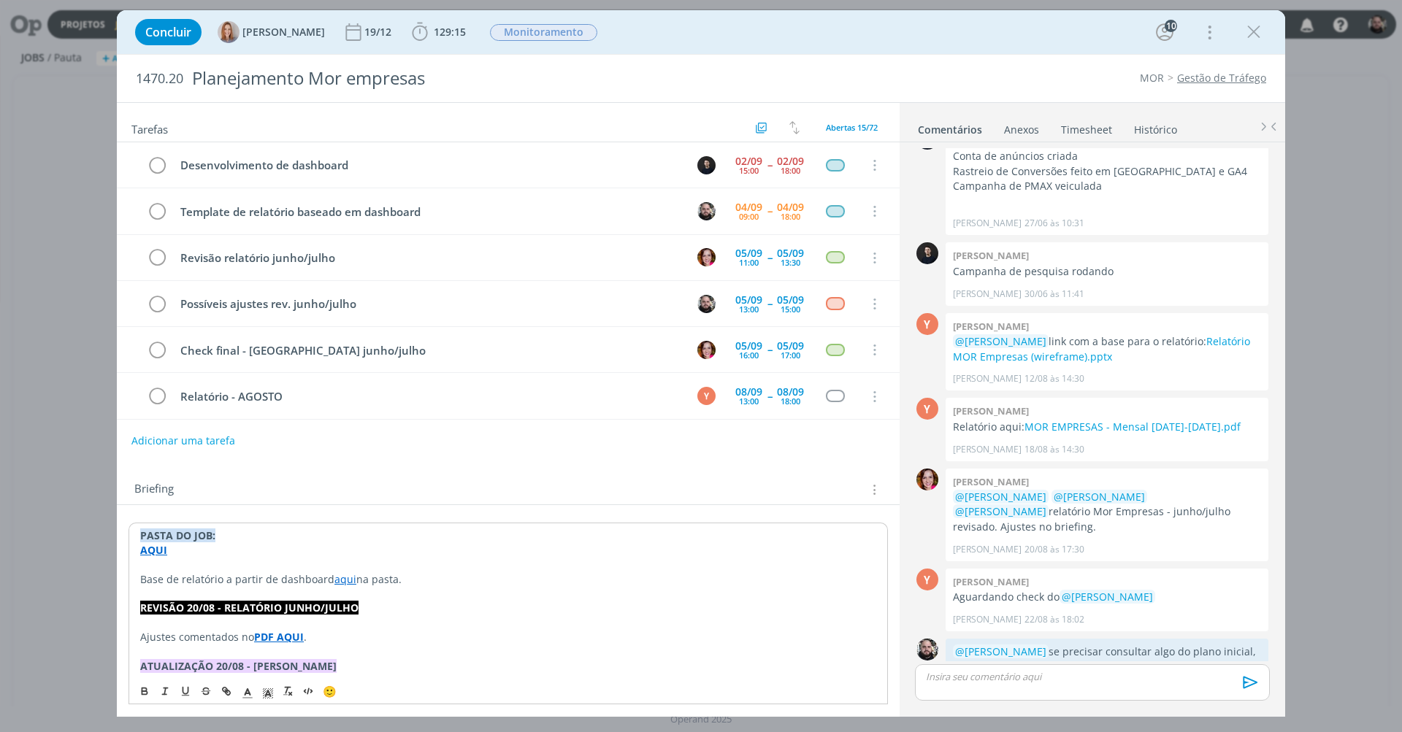
click at [413, 630] on p "Ajustes comentados no PDF AQUI ." at bounding box center [508, 637] width 736 height 15
click at [339, 577] on link "aqui" at bounding box center [345, 579] width 22 height 14
click at [342, 603] on link "https://sobeae.sharepoint.com/sites/SOBEAE/Documentos%20Compartilhados/Forms/Al…" at bounding box center [296, 605] width 110 height 19
click at [153, 210] on icon "dialog" at bounding box center [157, 212] width 22 height 22
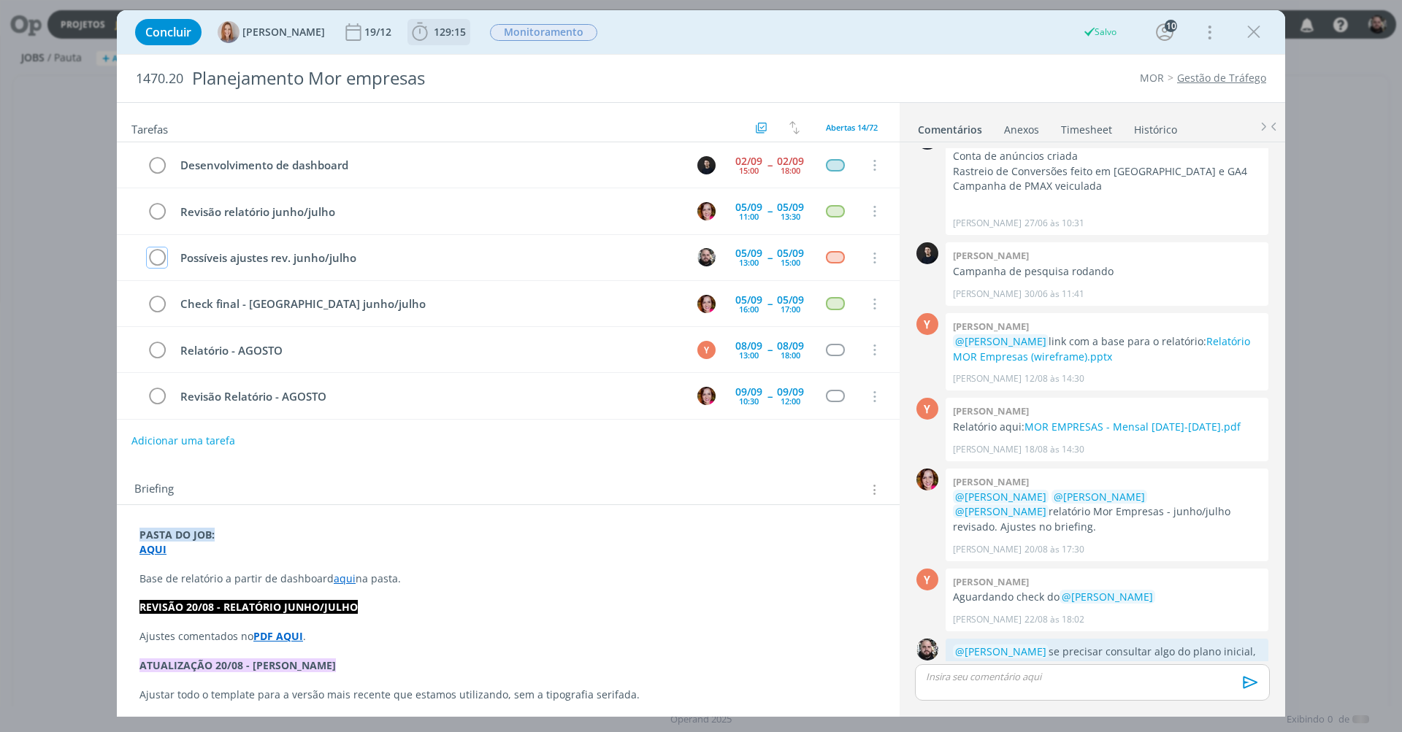
click at [450, 34] on span "129:15" at bounding box center [450, 32] width 32 height 14
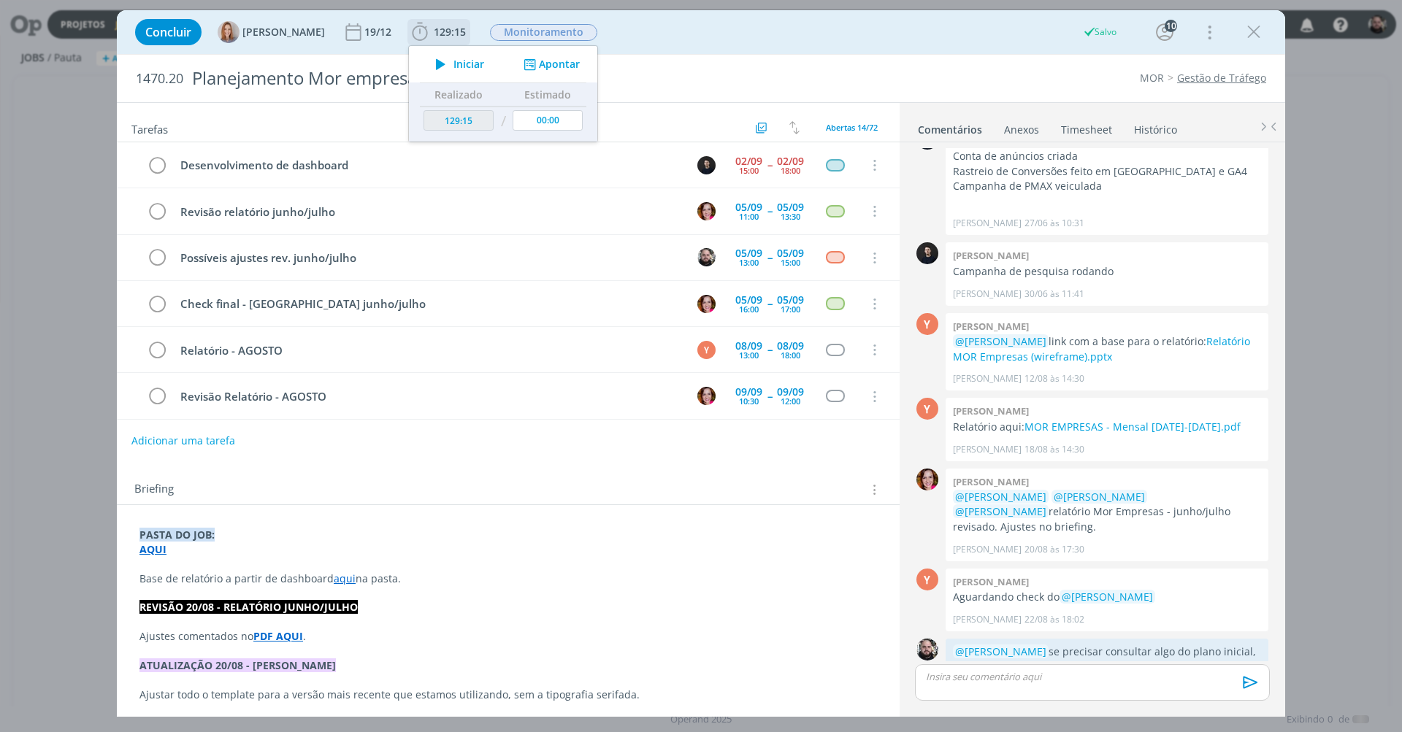
click at [548, 62] on button "Apontar" at bounding box center [550, 64] width 61 height 15
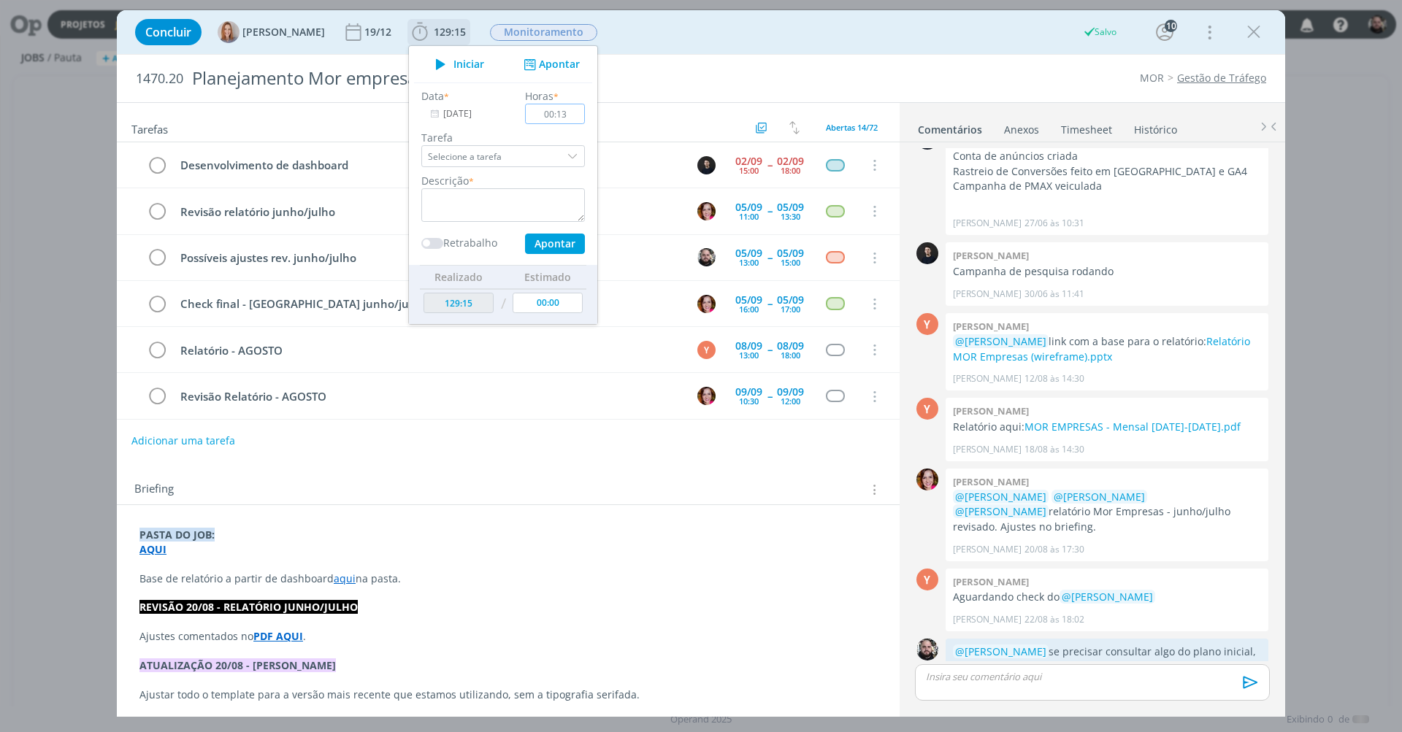
type input "01:30"
click at [537, 195] on textarea "dialog" at bounding box center [503, 205] width 164 height 34
type textarea "organização de demandas e validação do template"
click at [555, 243] on button "Apontar" at bounding box center [555, 244] width 60 height 20
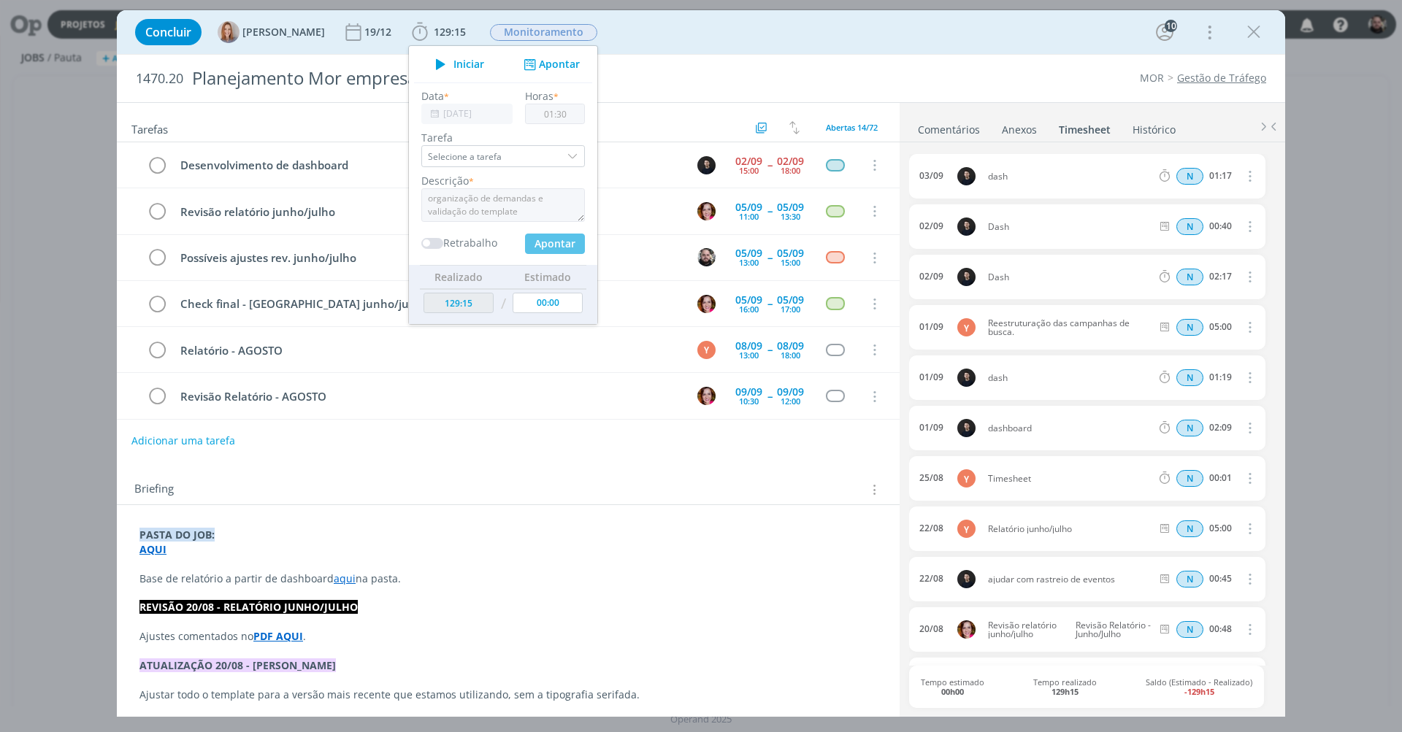
click at [868, 46] on div "Concluir Amanda Oliveira 19/12 129:15 Iniciar Apontar Data * 04/09/2025 Horas *…" at bounding box center [701, 32] width 1146 height 35
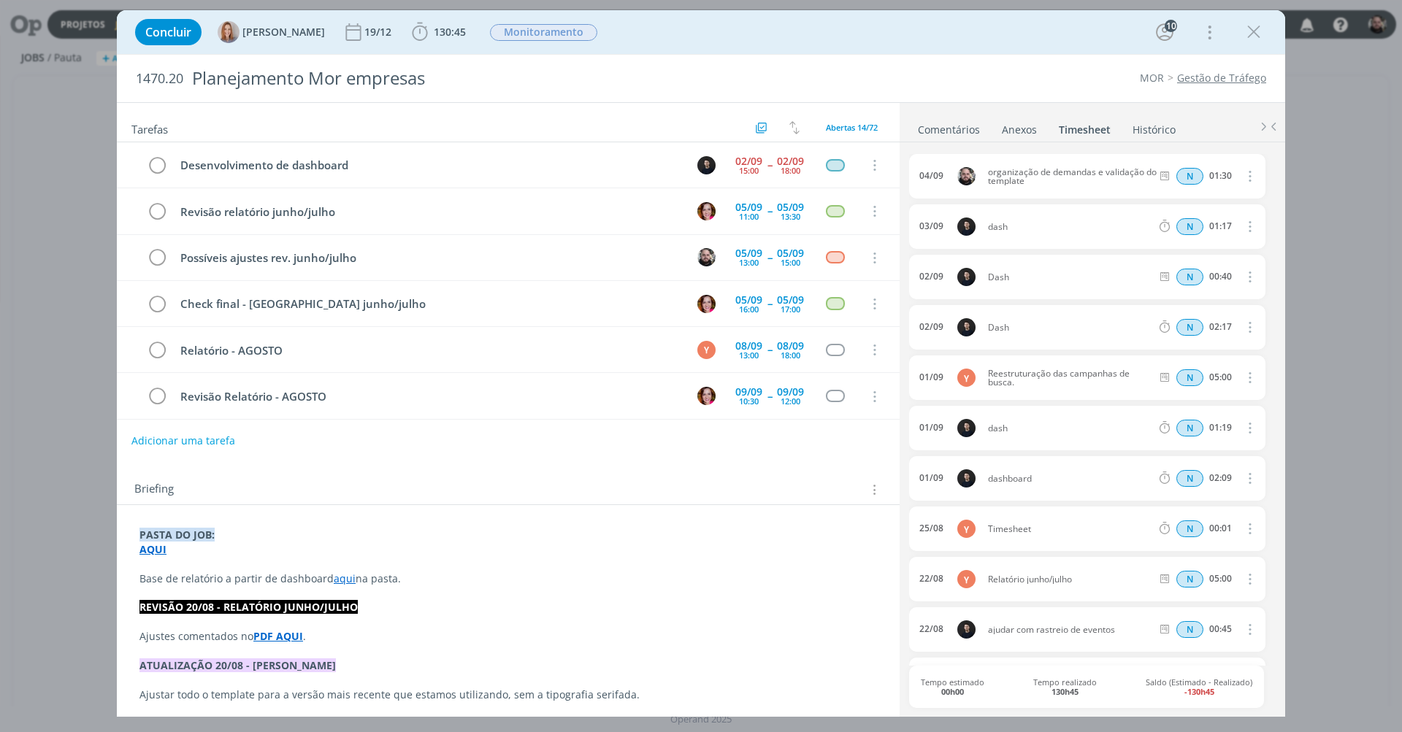
click at [947, 126] on link "Comentários" at bounding box center [949, 126] width 64 height 21
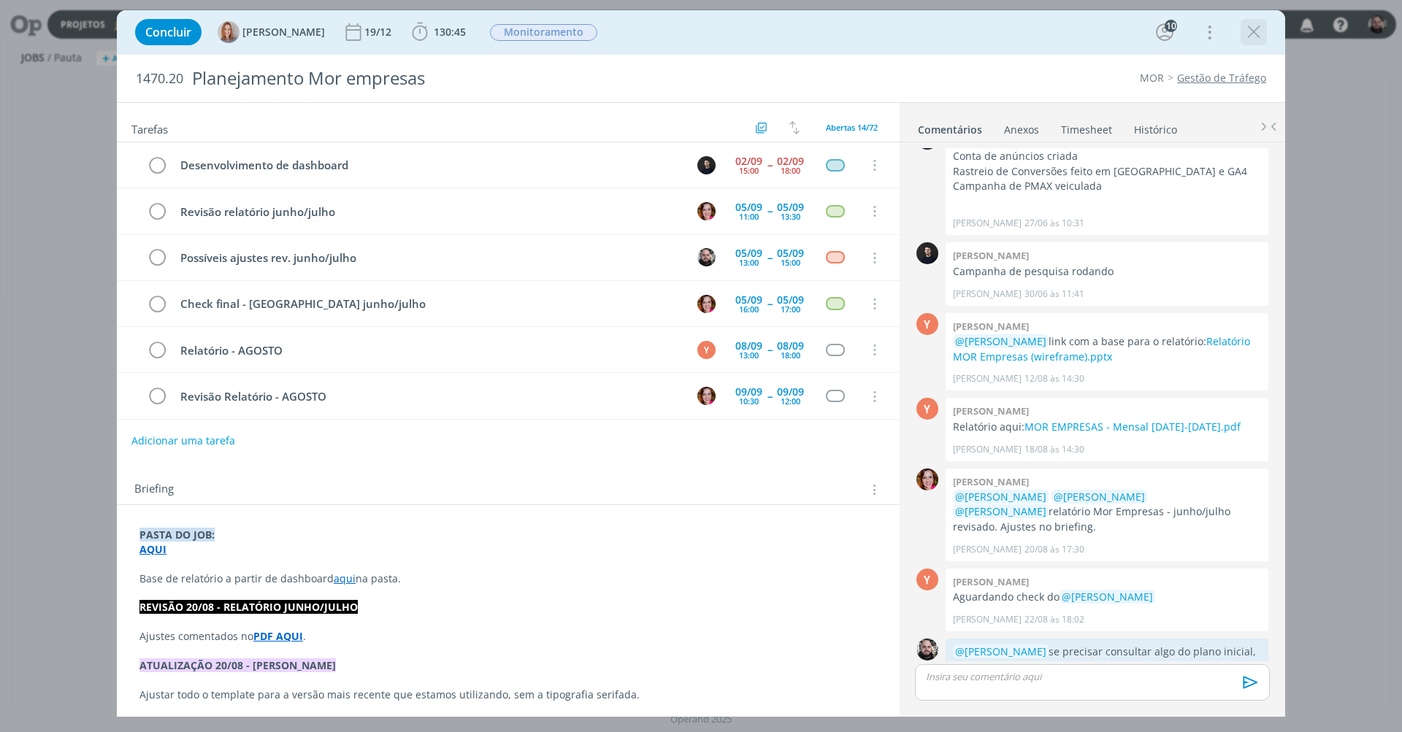
click at [1251, 31] on icon "dialog" at bounding box center [1254, 32] width 22 height 22
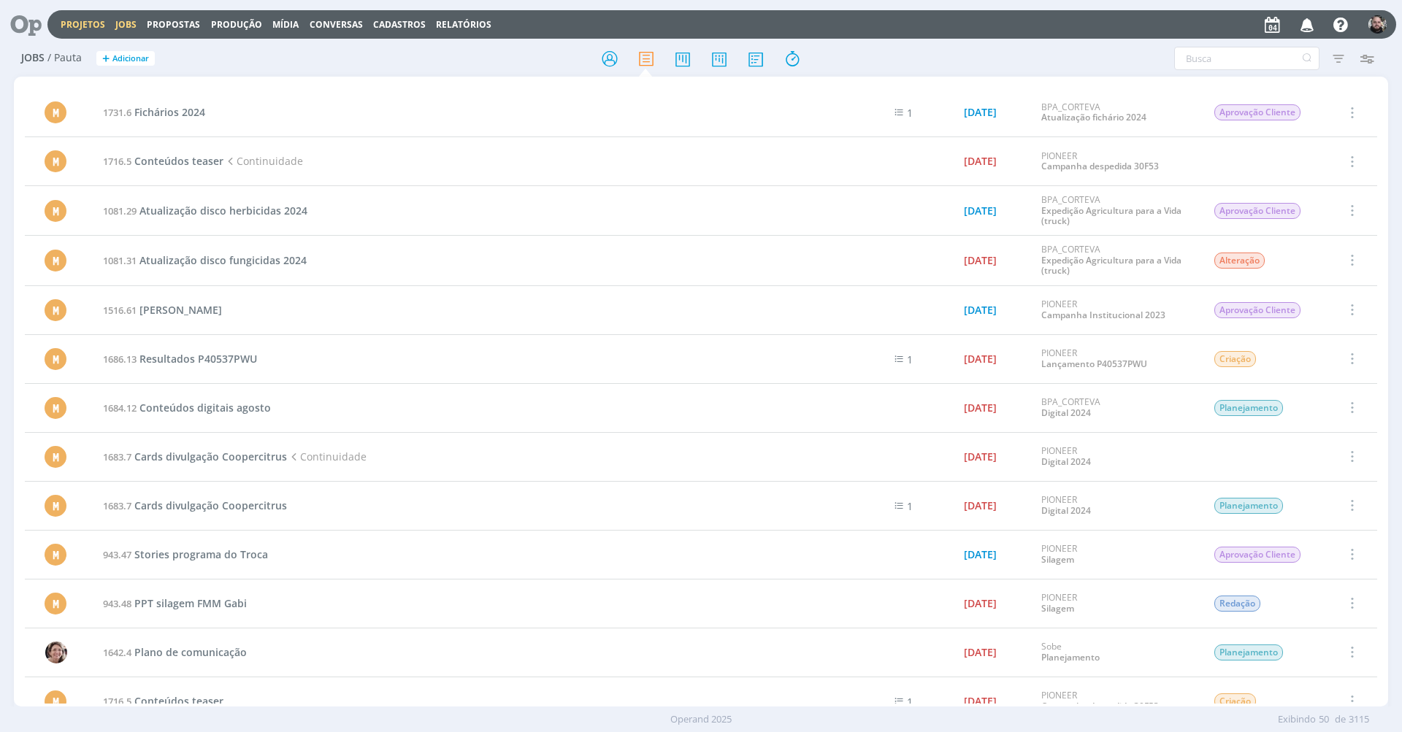
click at [92, 18] on link "Projetos" at bounding box center [83, 24] width 45 height 12
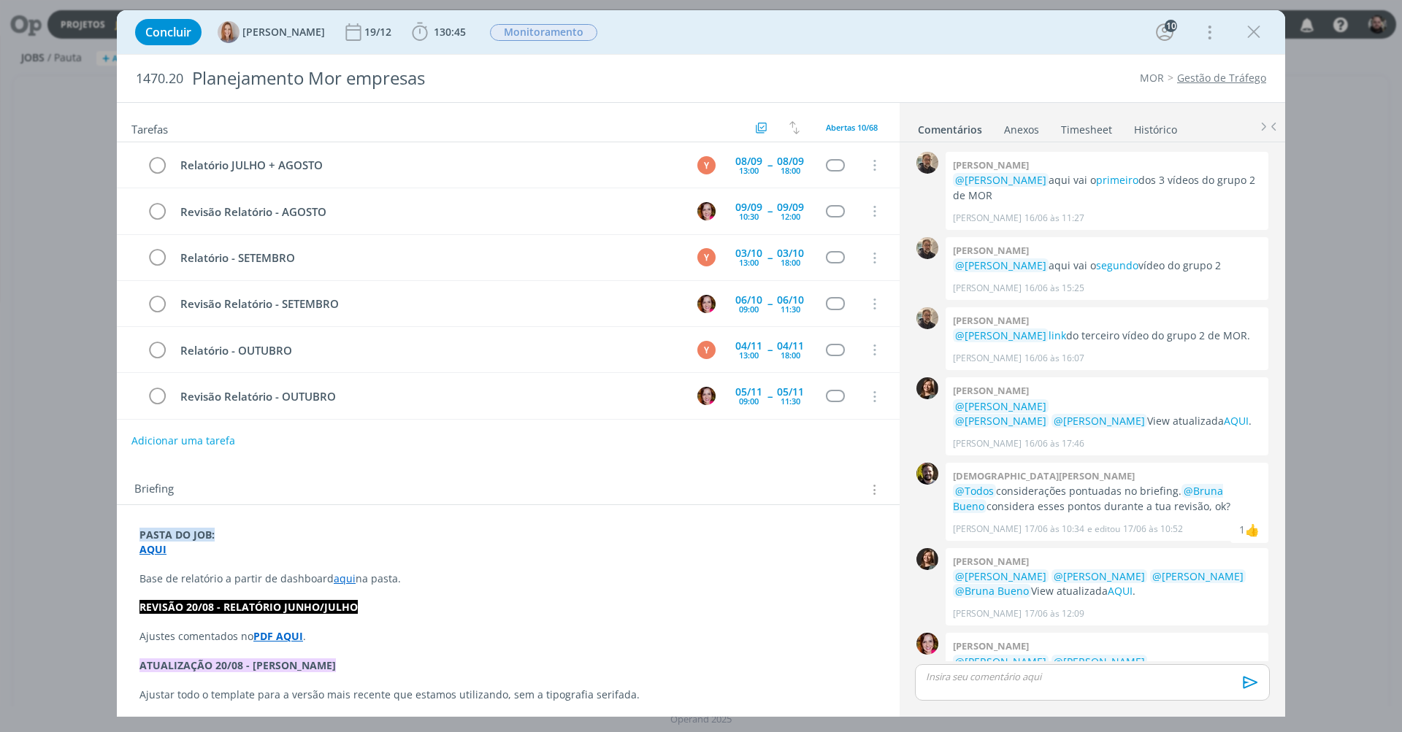
scroll to position [1176, 0]
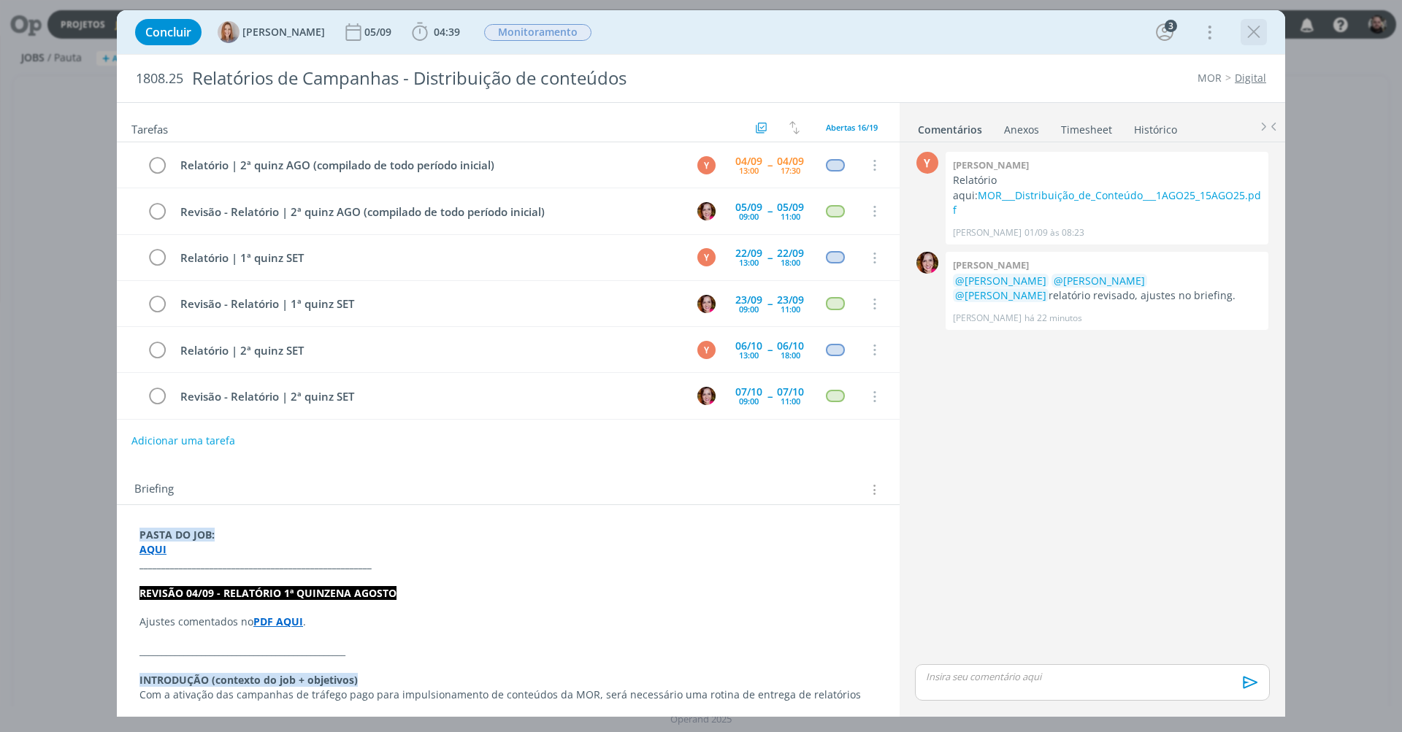
click at [1245, 29] on icon "dialog" at bounding box center [1254, 32] width 22 height 22
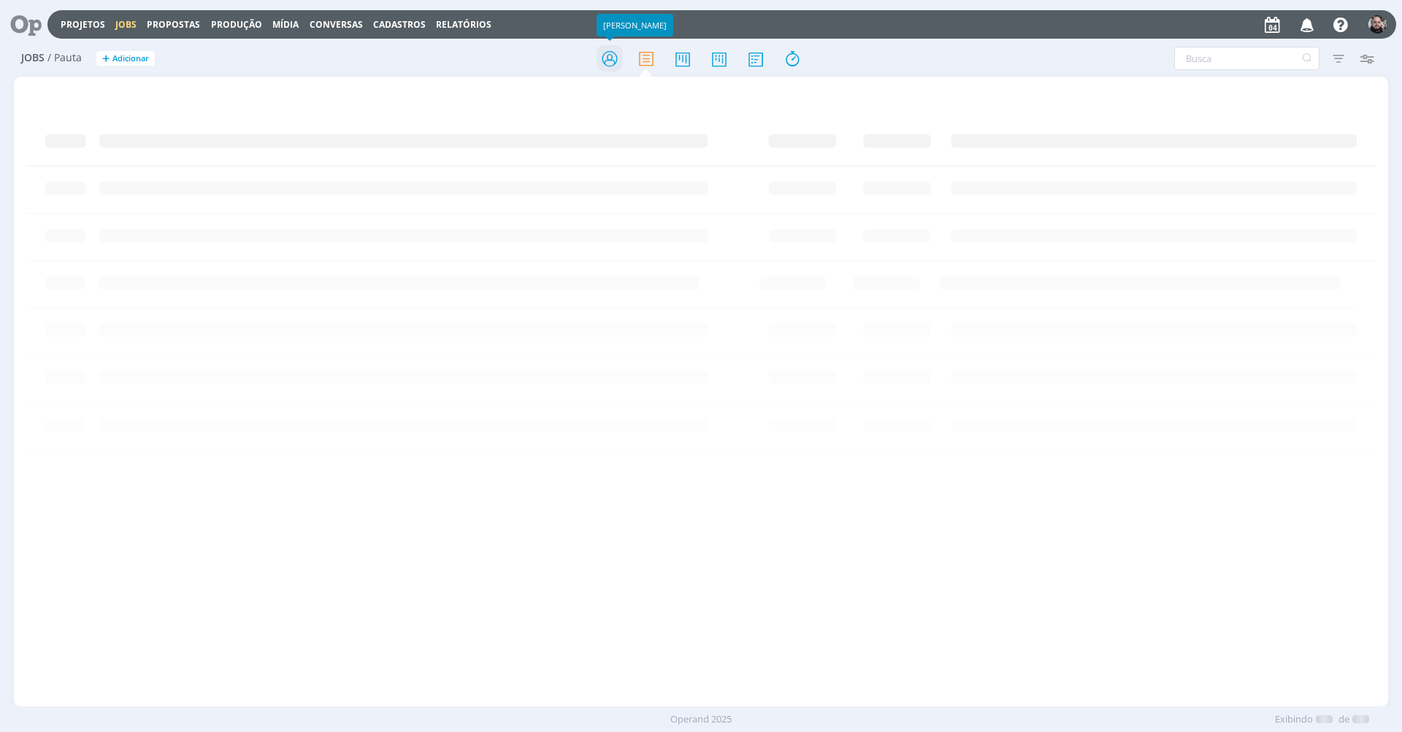
click at [605, 61] on icon at bounding box center [609, 59] width 26 height 28
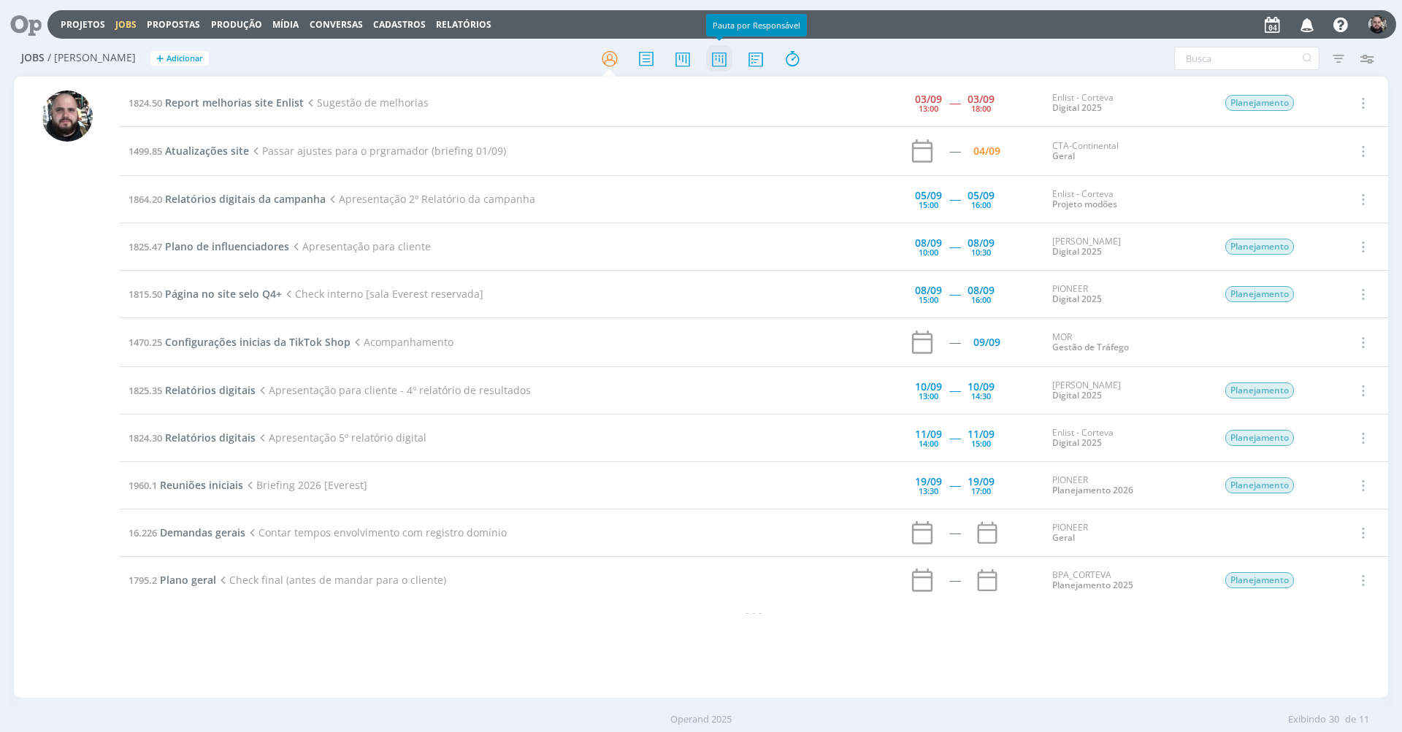
click at [710, 58] on icon at bounding box center [719, 59] width 26 height 28
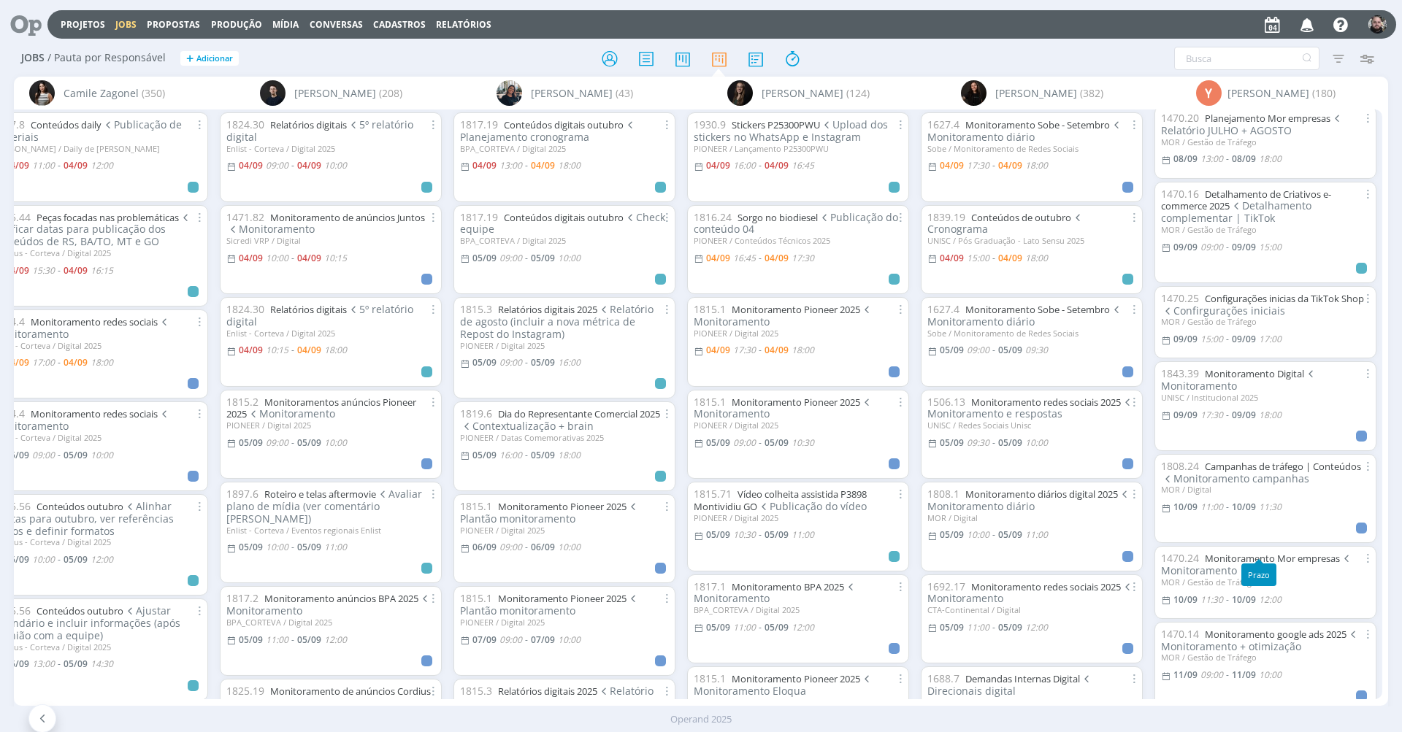
scroll to position [999, 0]
click at [1375, 420] on div "1470.14 Monitoramento google ads 2025 Monitoramento + otimização MOR / Gestão d…" at bounding box center [1265, 404] width 234 height 589
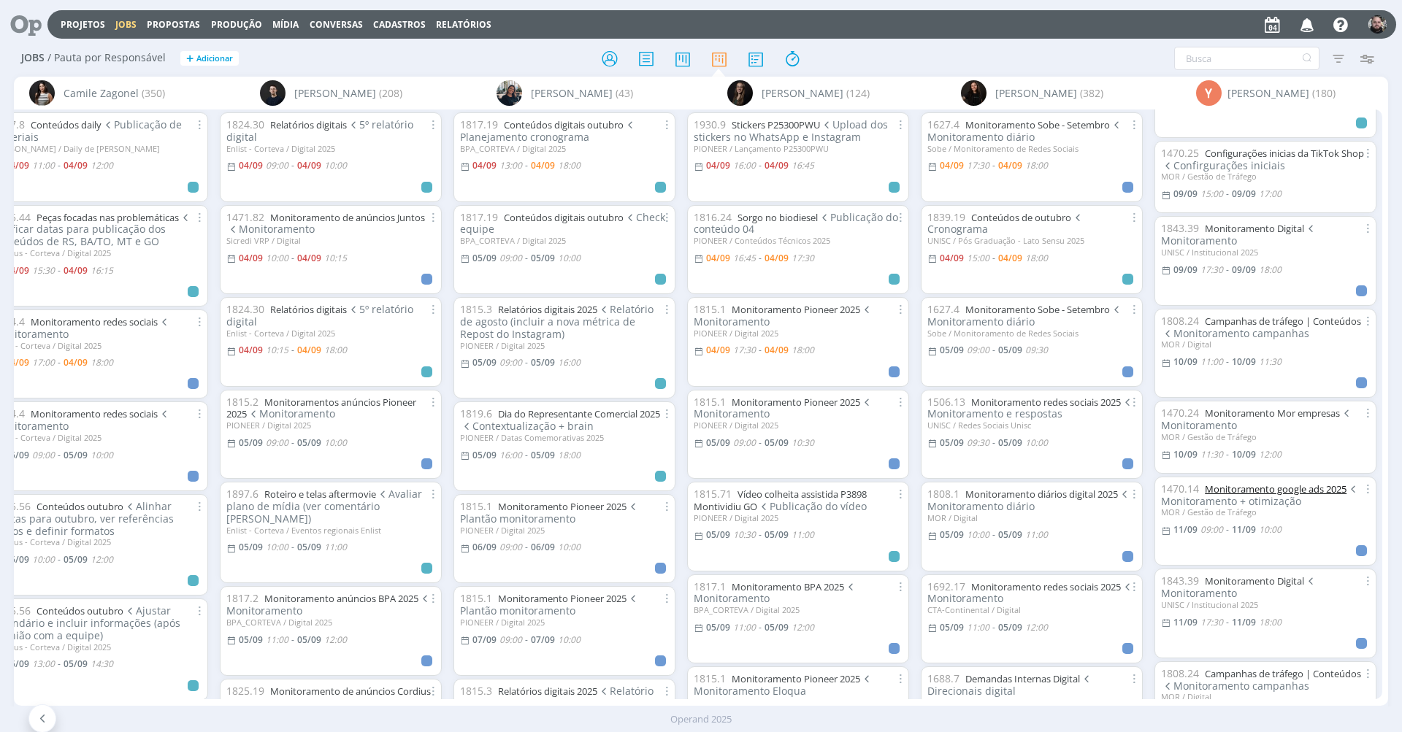
scroll to position [1164, 0]
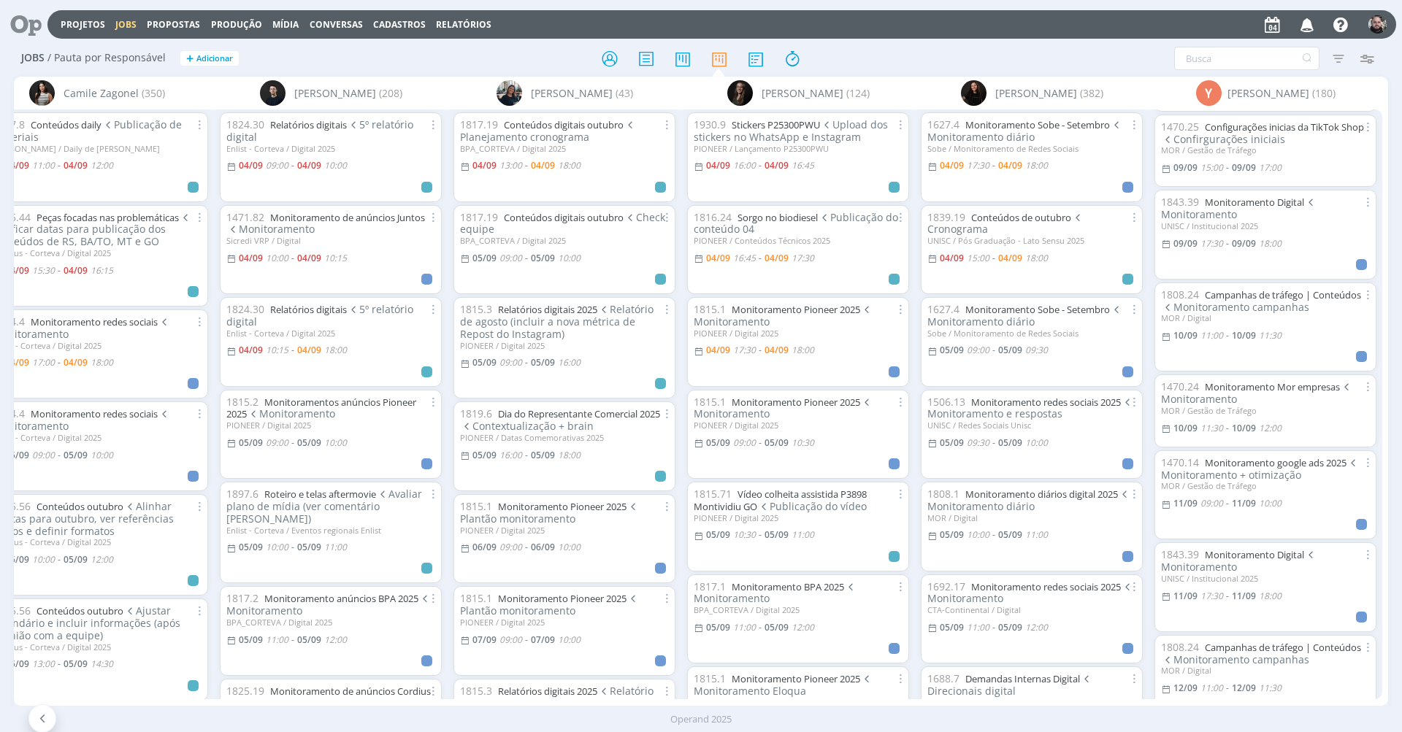
click at [913, 38] on div "Projetos Jobs Propostas Produção [GEOGRAPHIC_DATA] Conversas Cadastros Relatóri…" at bounding box center [721, 24] width 1348 height 28
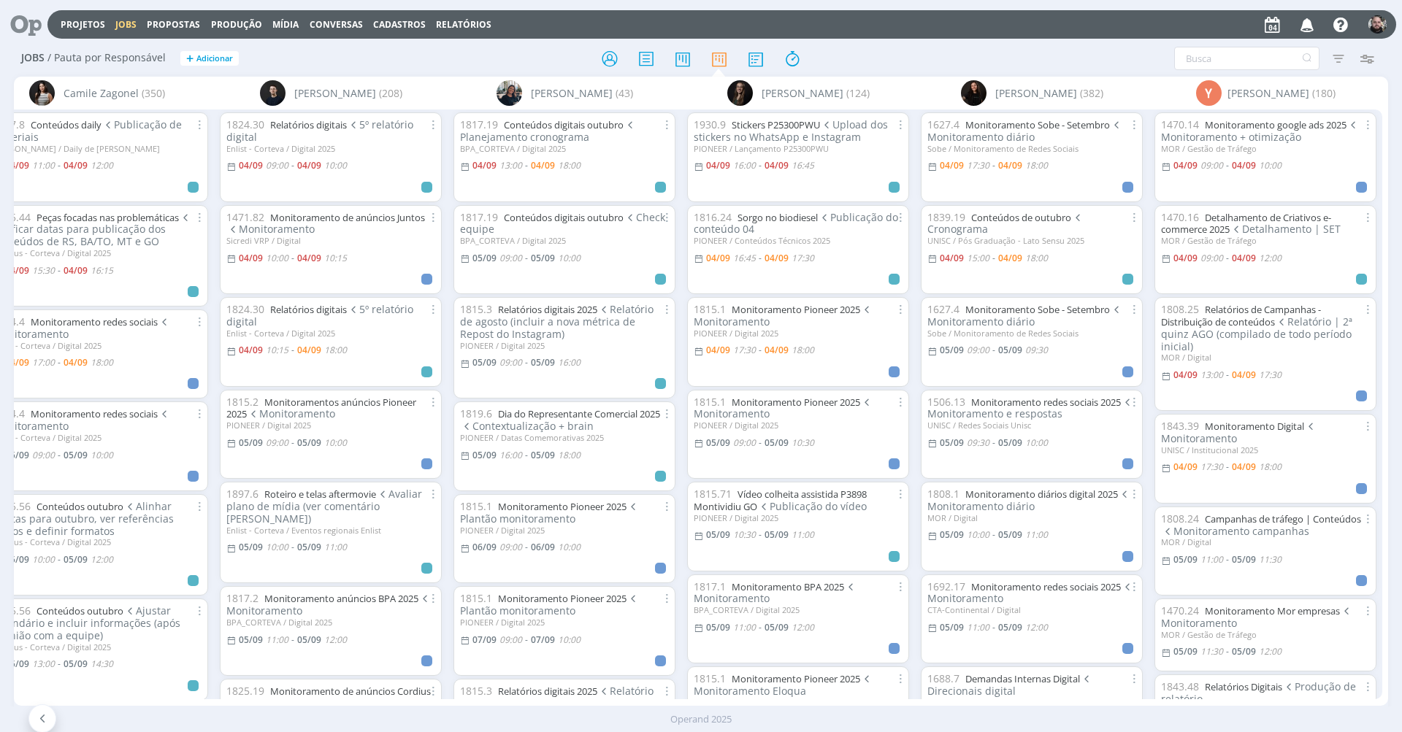
scroll to position [75, 0]
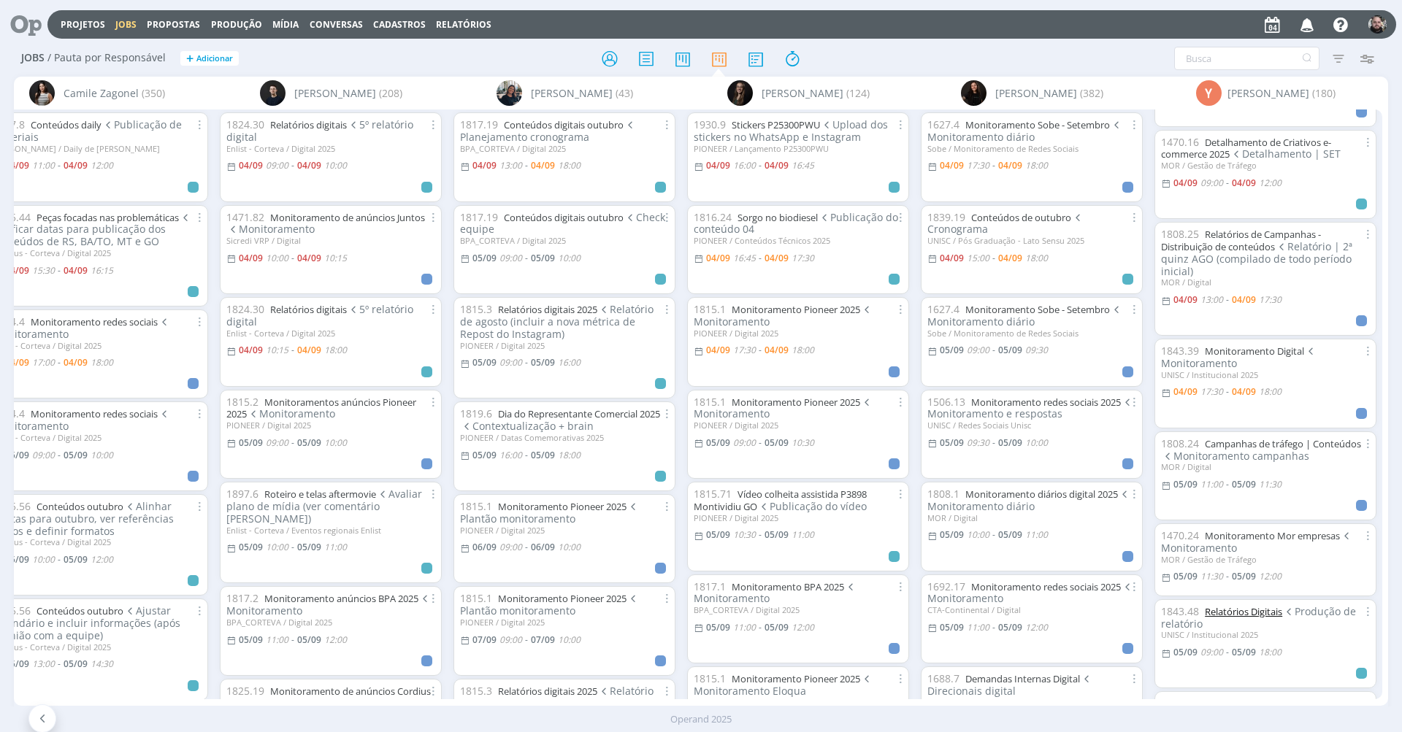
click at [1264, 605] on link "Relatórios Digitais" at bounding box center [1243, 611] width 77 height 13
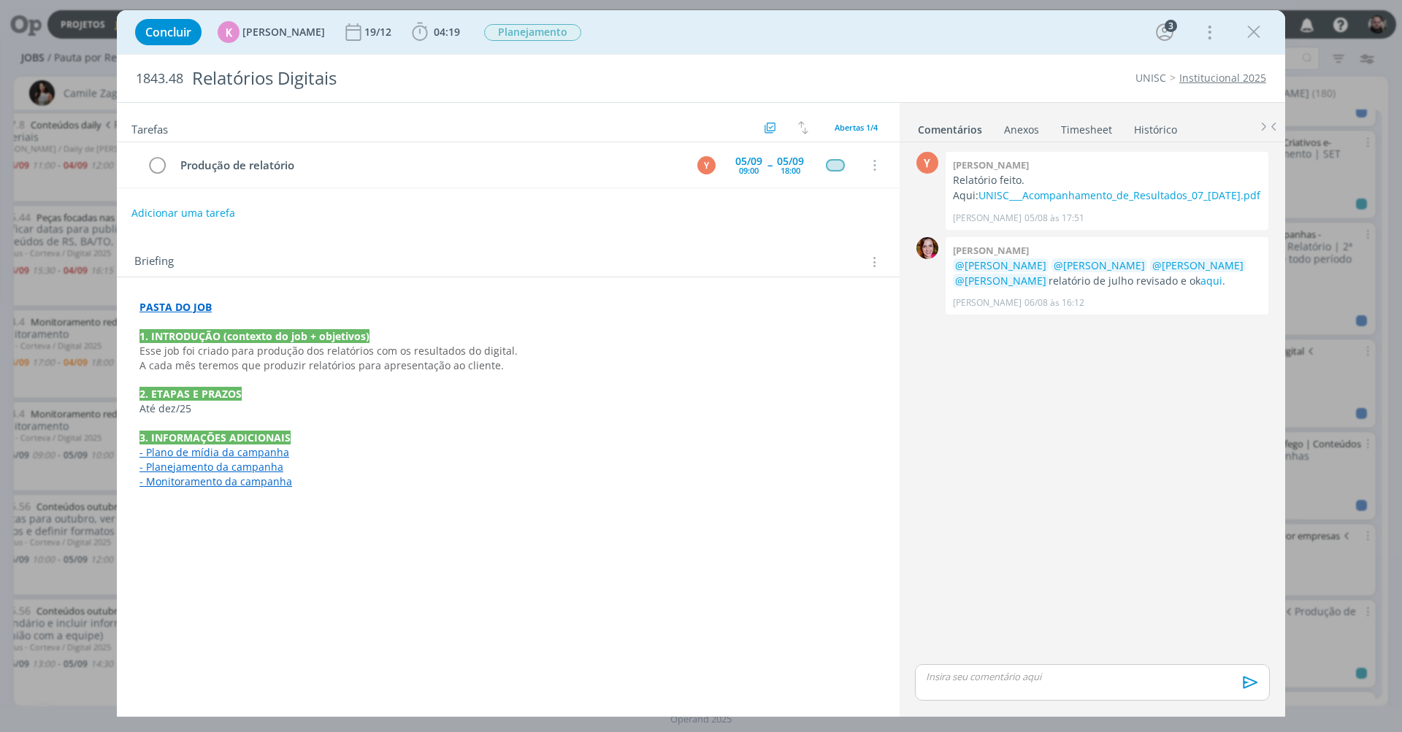
click at [752, 37] on div "Concluir K [PERSON_NAME] [DATE] 04:19 Iniciar Apontar Data * [DATE] Horas * 00:…" at bounding box center [701, 32] width 1146 height 35
click at [1253, 26] on icon "dialog" at bounding box center [1254, 32] width 22 height 22
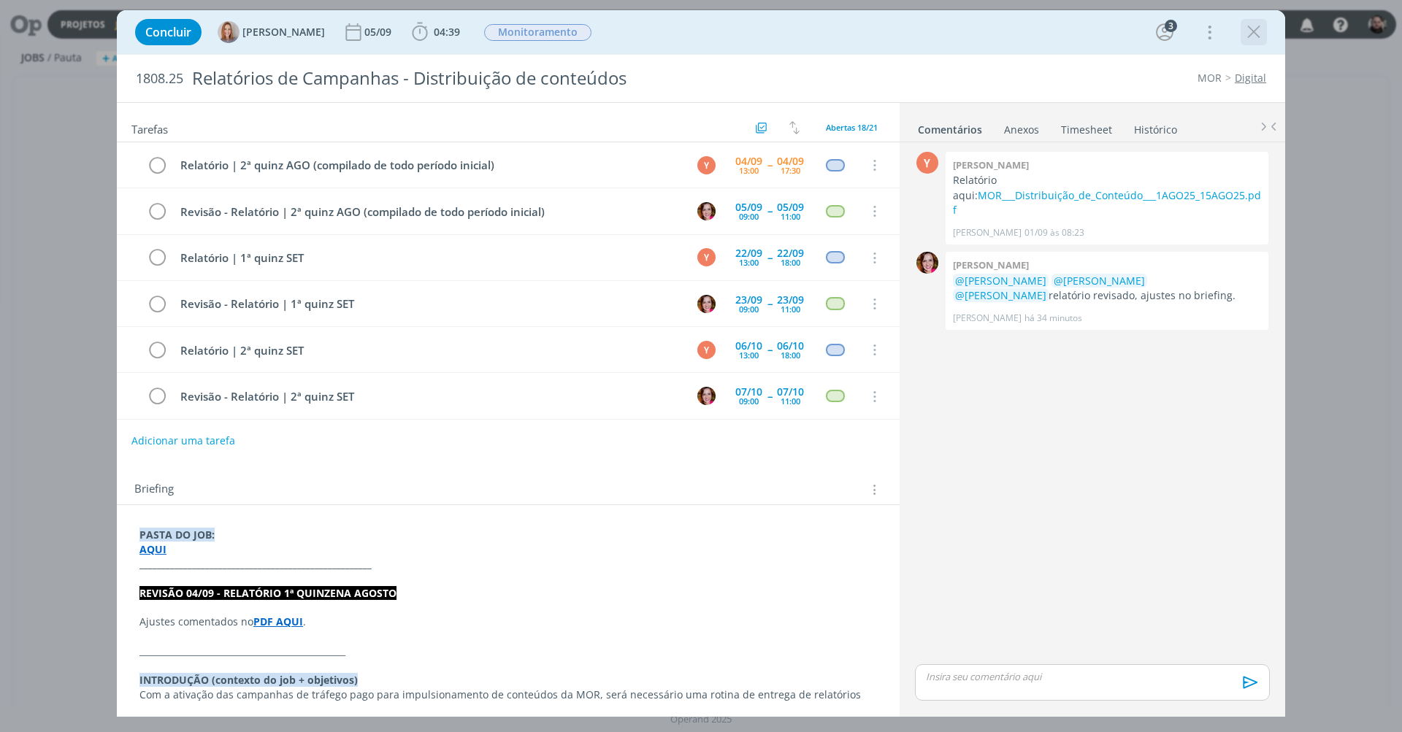
click at [1256, 31] on icon "dialog" at bounding box center [1254, 32] width 22 height 22
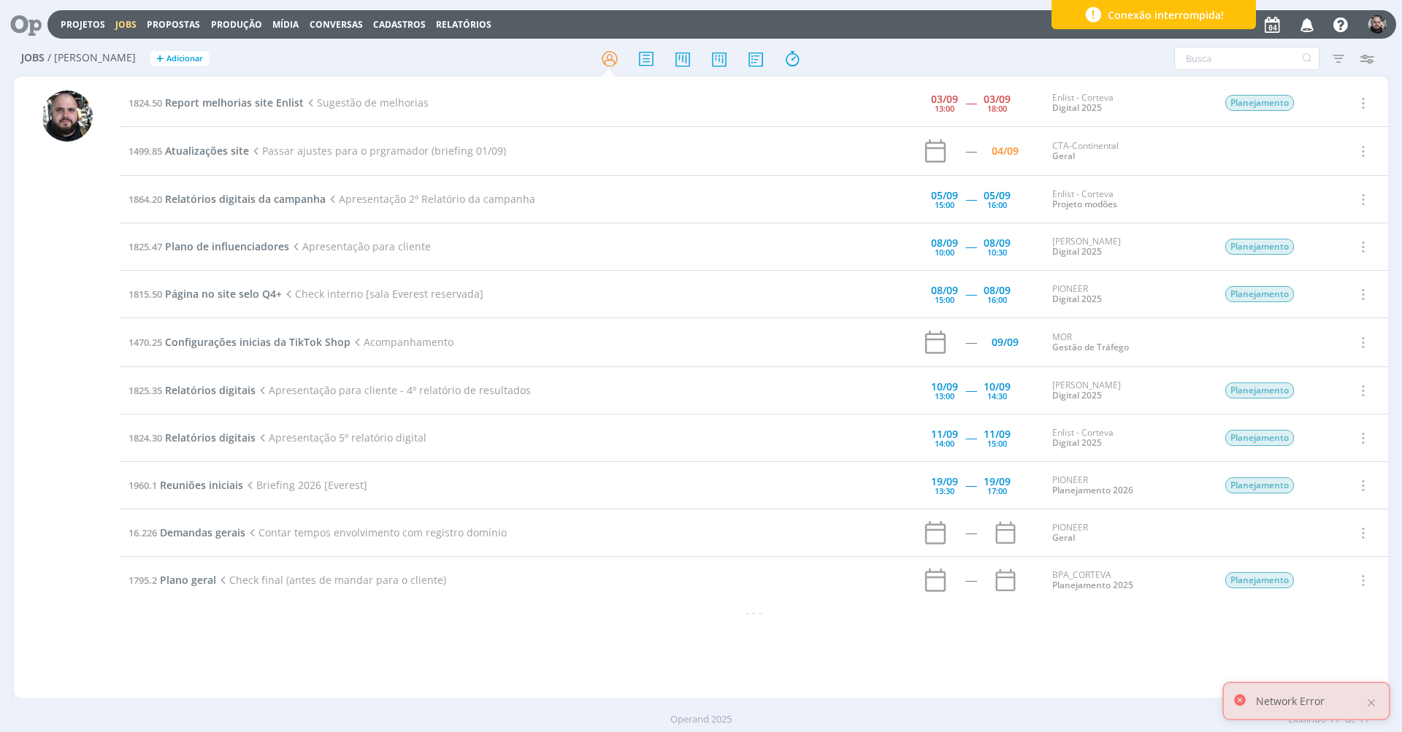
click at [951, 53] on div "Filtros Filtrar [GEOGRAPHIC_DATA] Tipo Jobs e Tarefas Data Personalizado a Situ…" at bounding box center [1158, 58] width 443 height 23
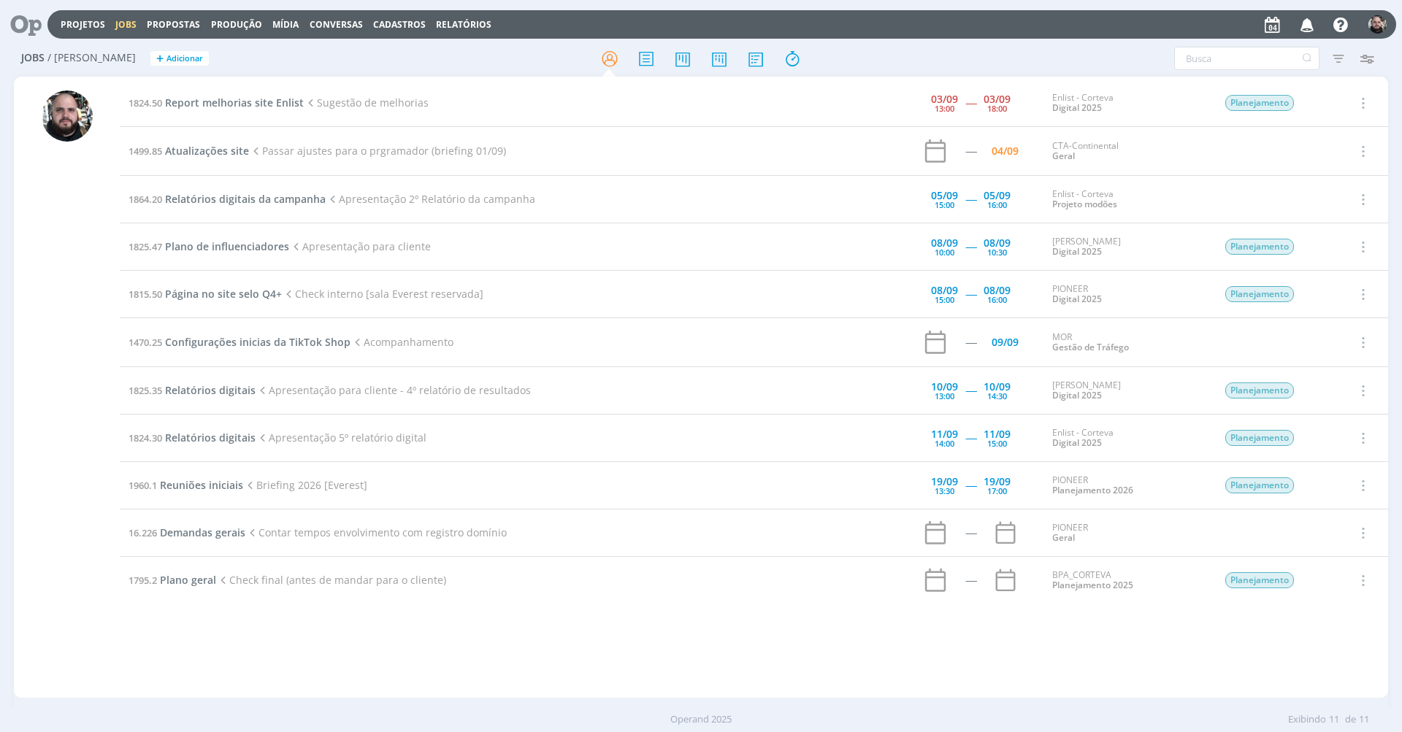
click at [23, 24] on icon at bounding box center [21, 24] width 30 height 28
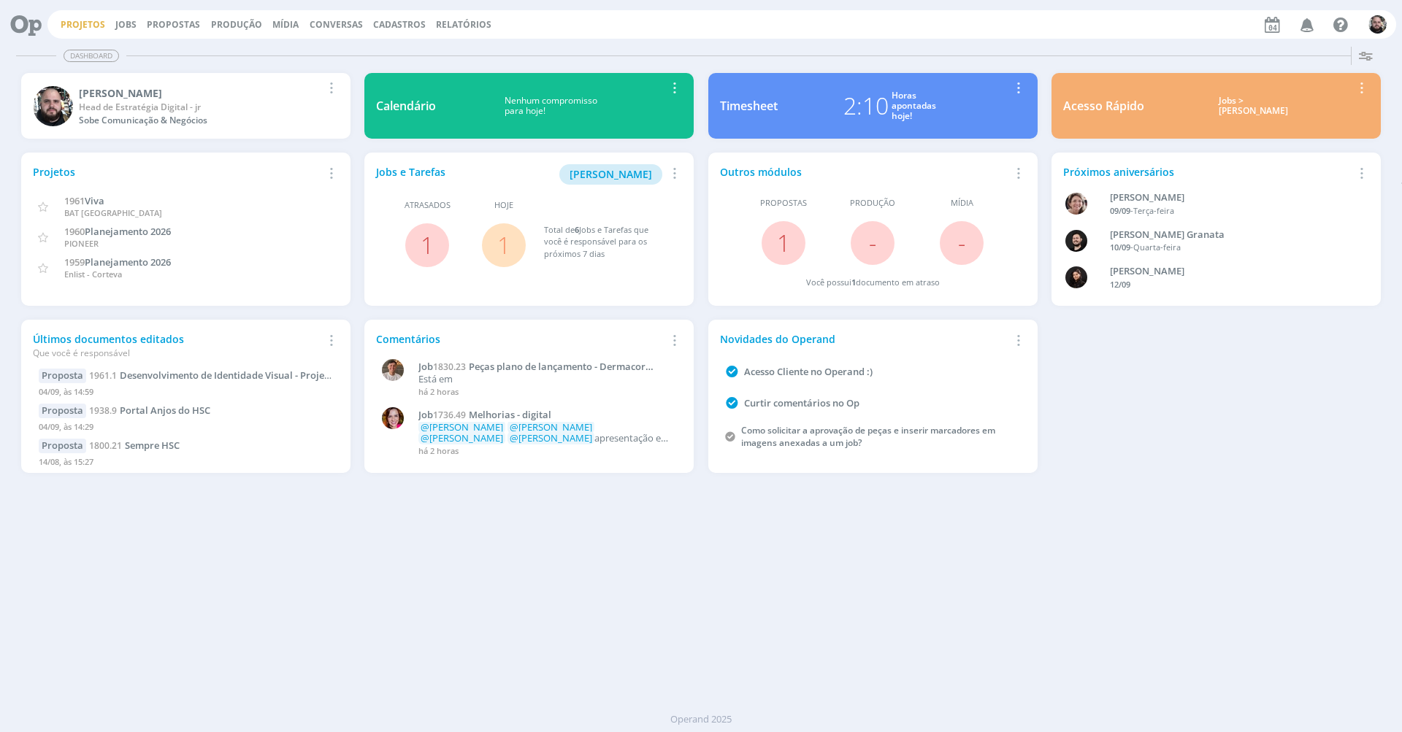
click at [88, 24] on link "Projetos" at bounding box center [83, 24] width 45 height 12
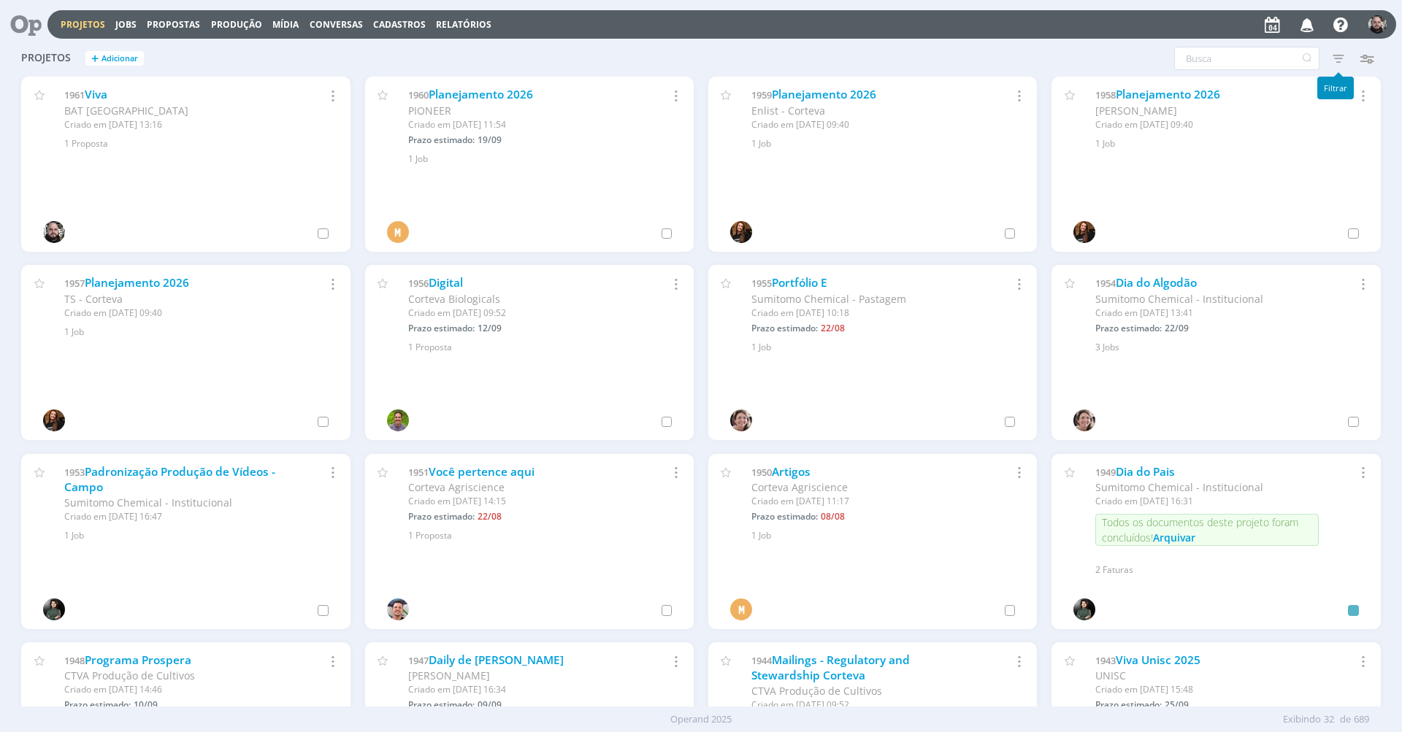
click at [1340, 60] on icon "button" at bounding box center [1338, 58] width 26 height 26
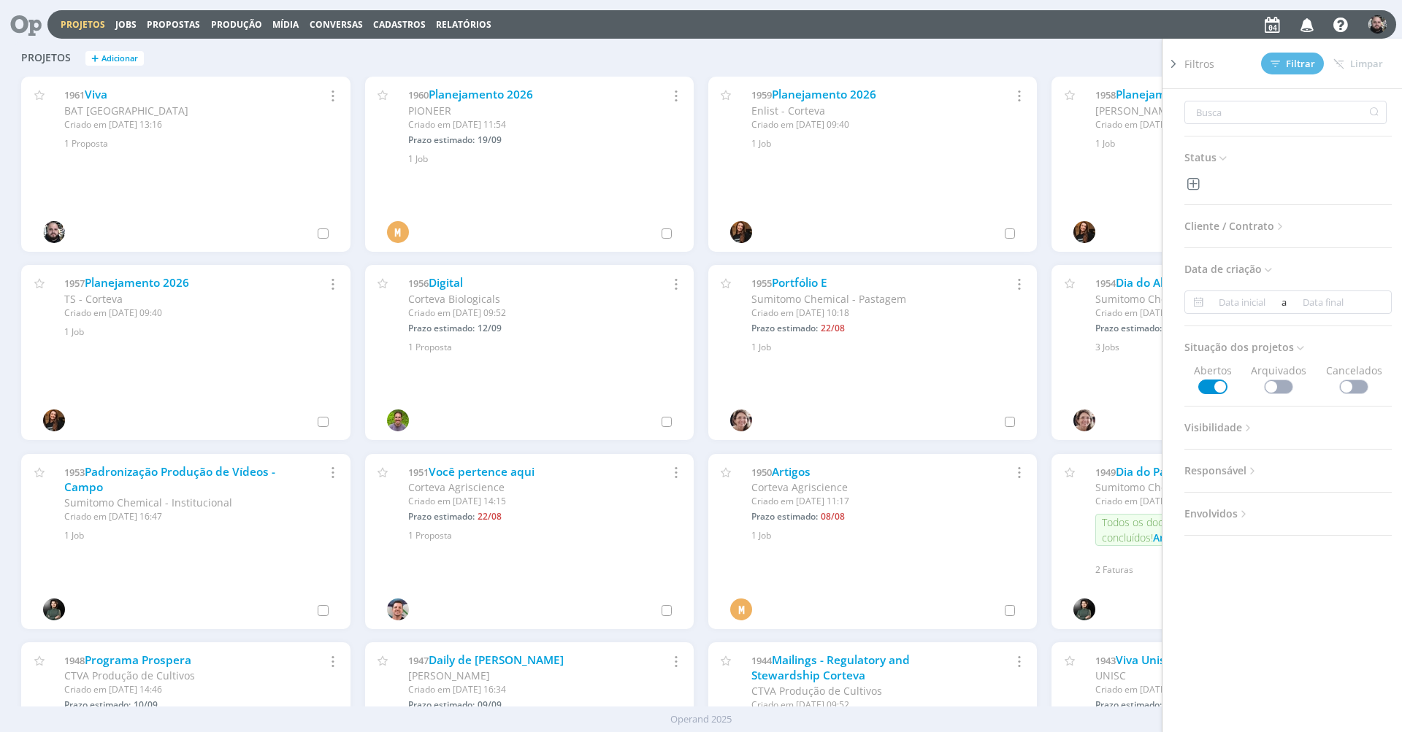
click at [1269, 220] on span "Cliente / Contrato" at bounding box center [1235, 226] width 102 height 19
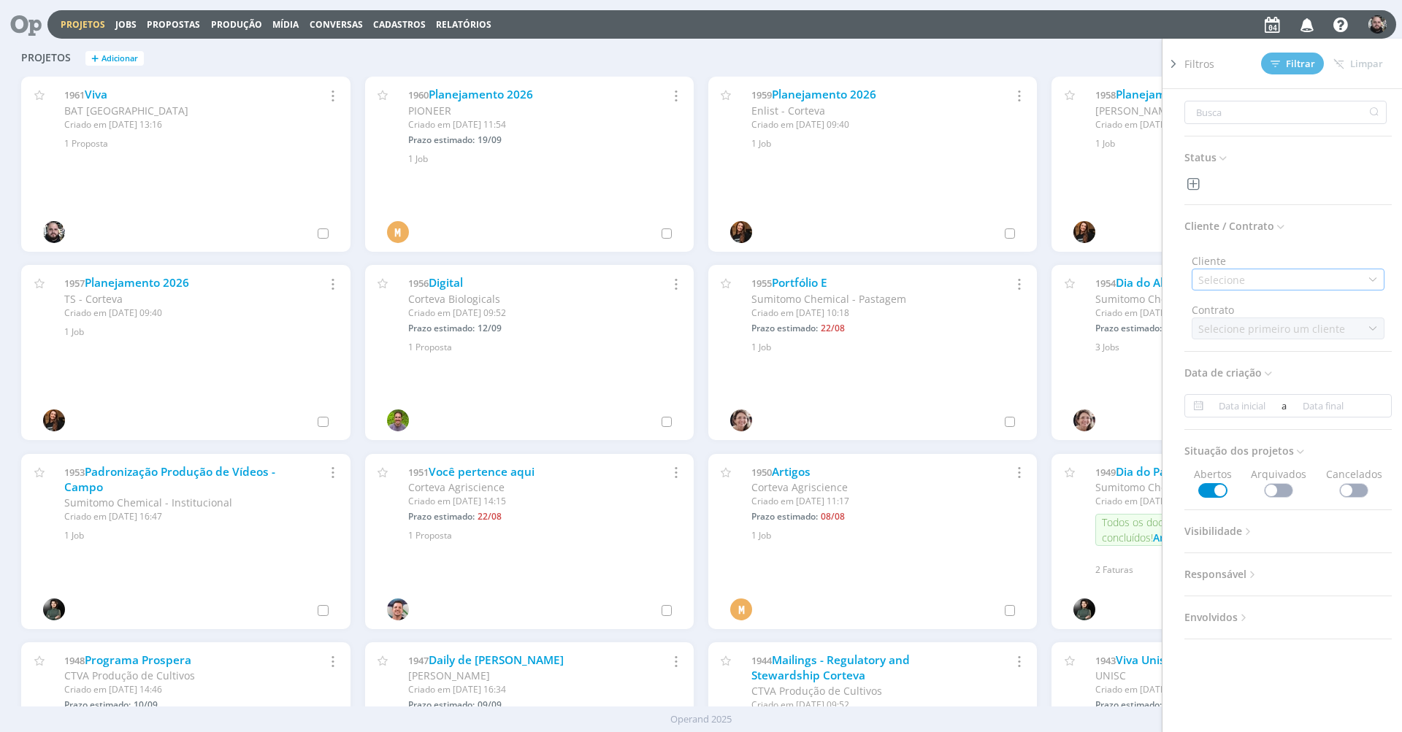
click at [1261, 277] on div "Selecione" at bounding box center [1287, 280] width 193 height 22
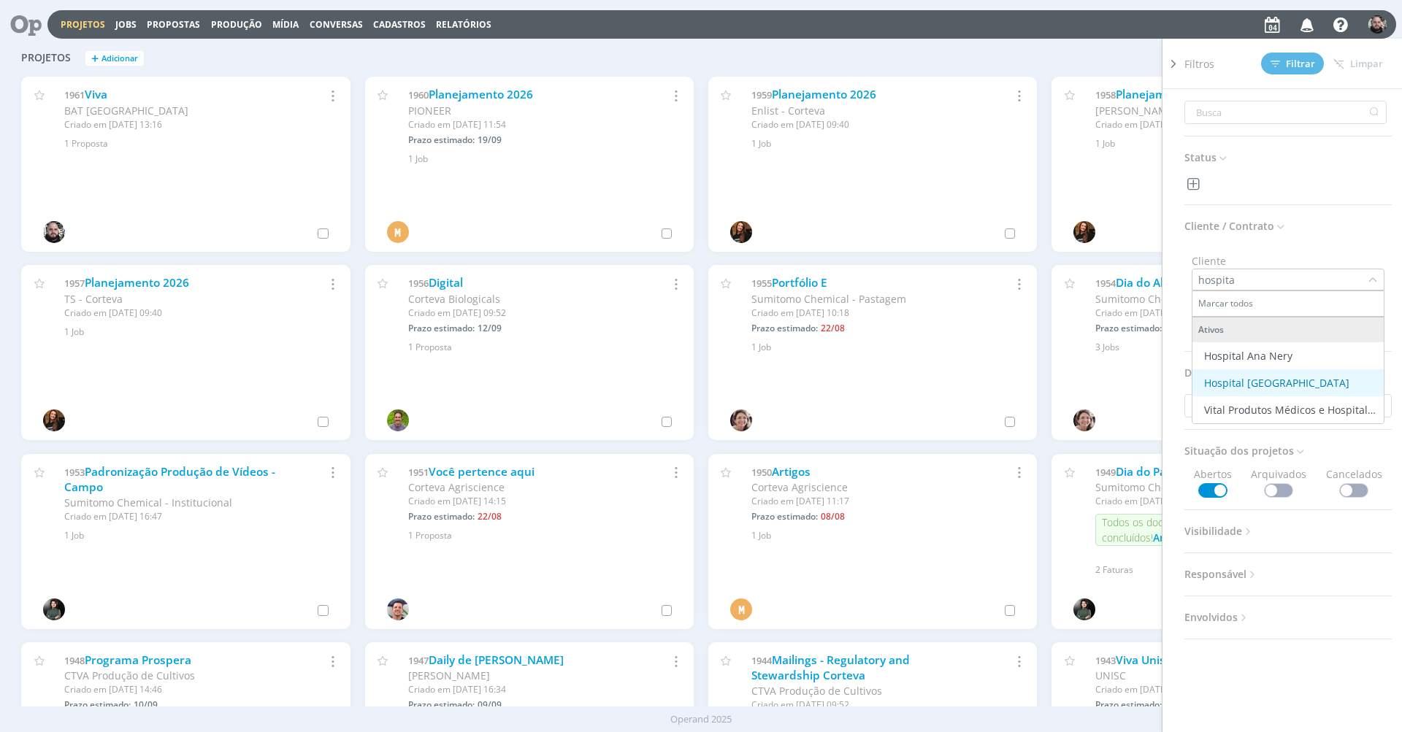
type input "hospita"
click at [1294, 386] on div "Hospital [GEOGRAPHIC_DATA]" at bounding box center [1276, 382] width 145 height 15
click at [898, 51] on div "Filtros Filtrar Limpar Status Cliente / Contrato Cliente hospita Marcar todos A…" at bounding box center [1130, 58] width 501 height 23
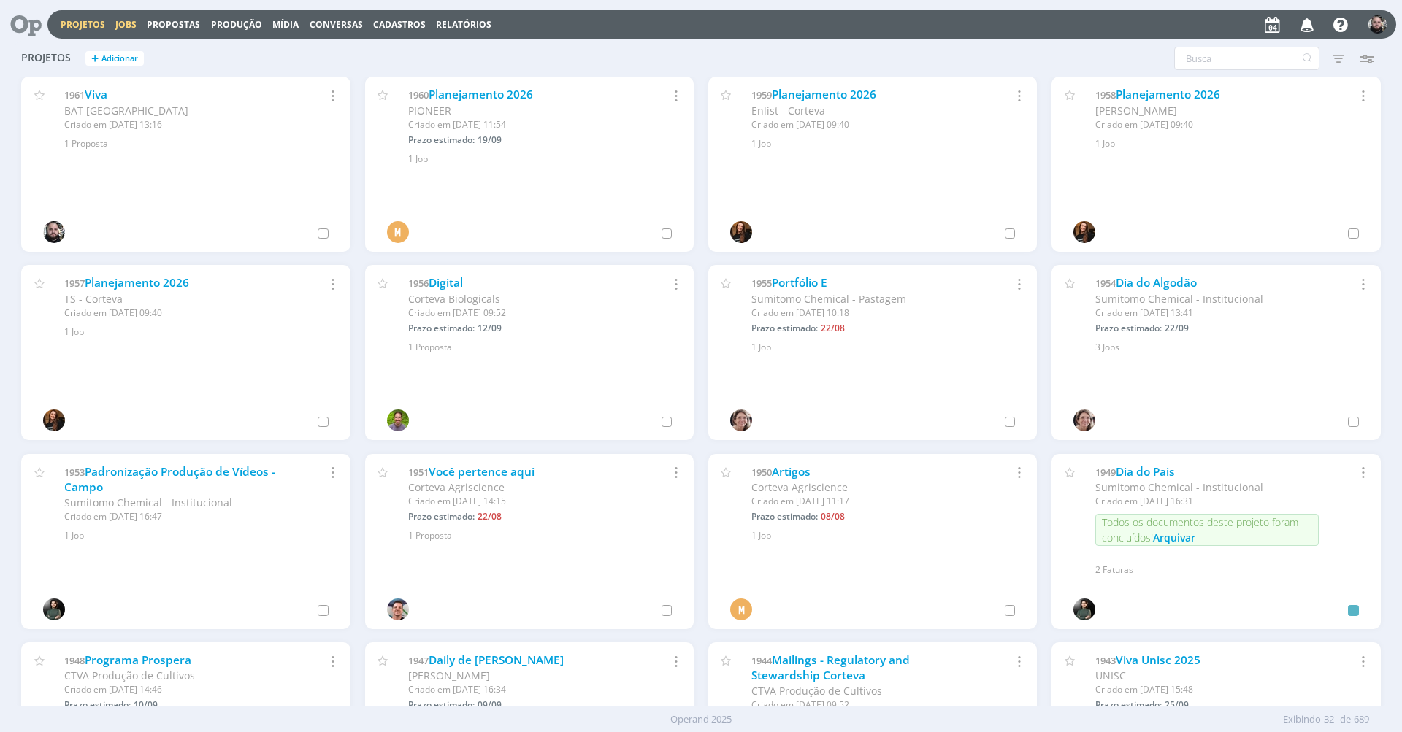
click at [125, 23] on link "Jobs" at bounding box center [125, 24] width 21 height 12
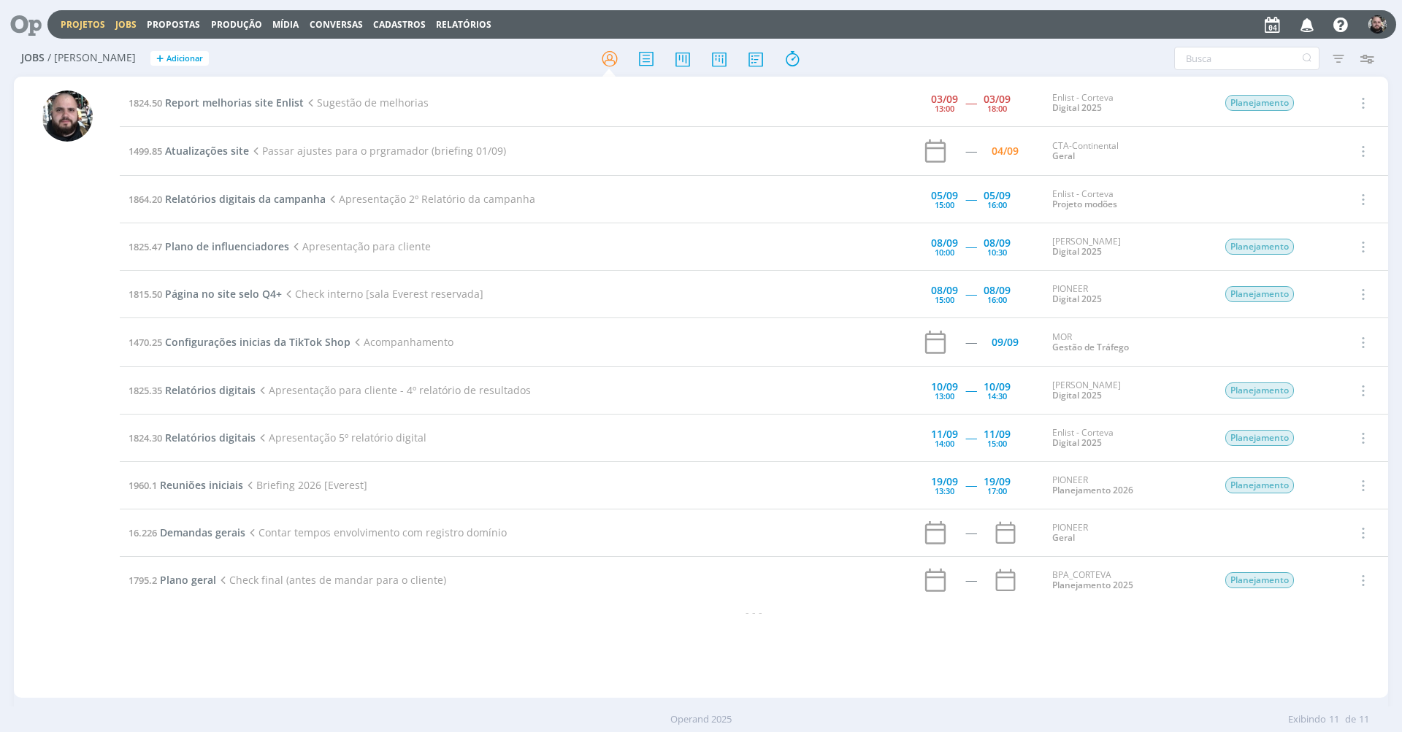
click at [90, 21] on link "Projetos" at bounding box center [83, 24] width 45 height 12
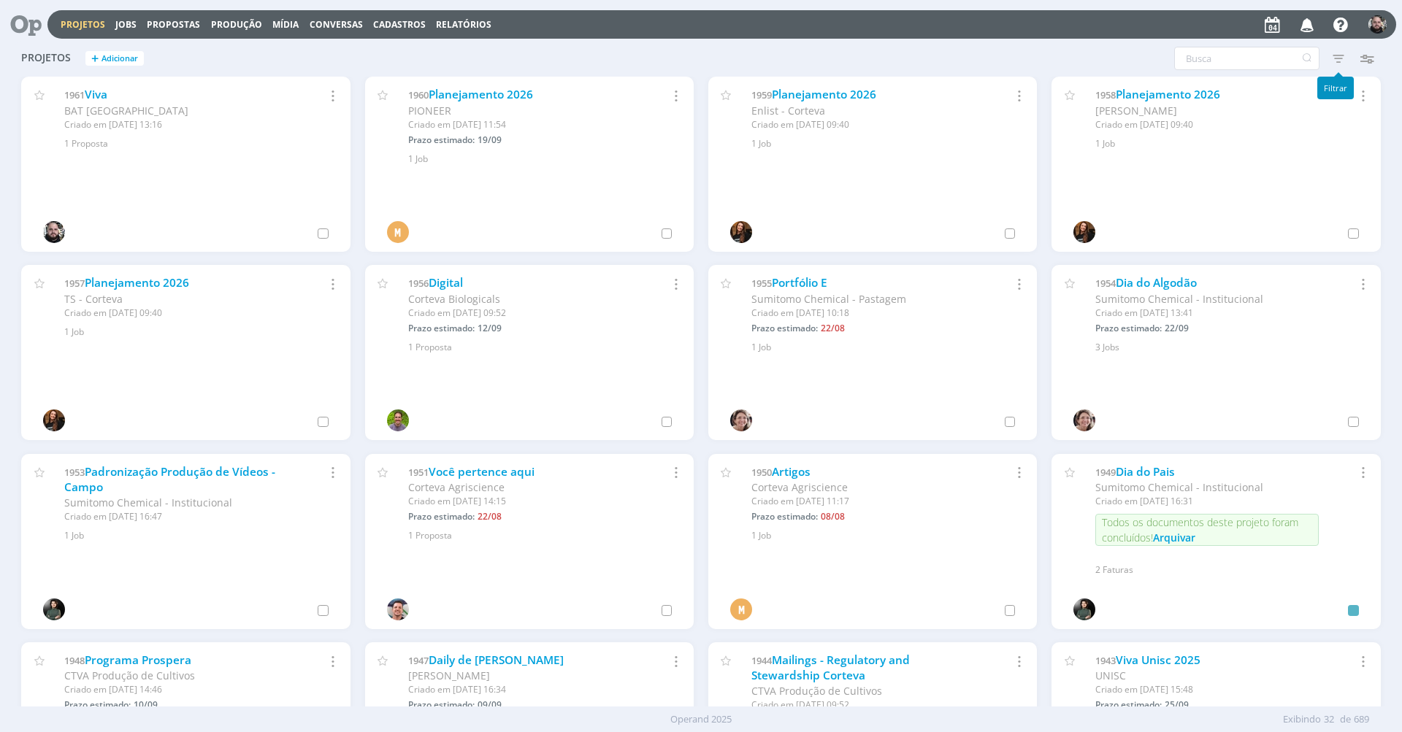
click at [1344, 52] on icon "button" at bounding box center [1338, 58] width 26 height 26
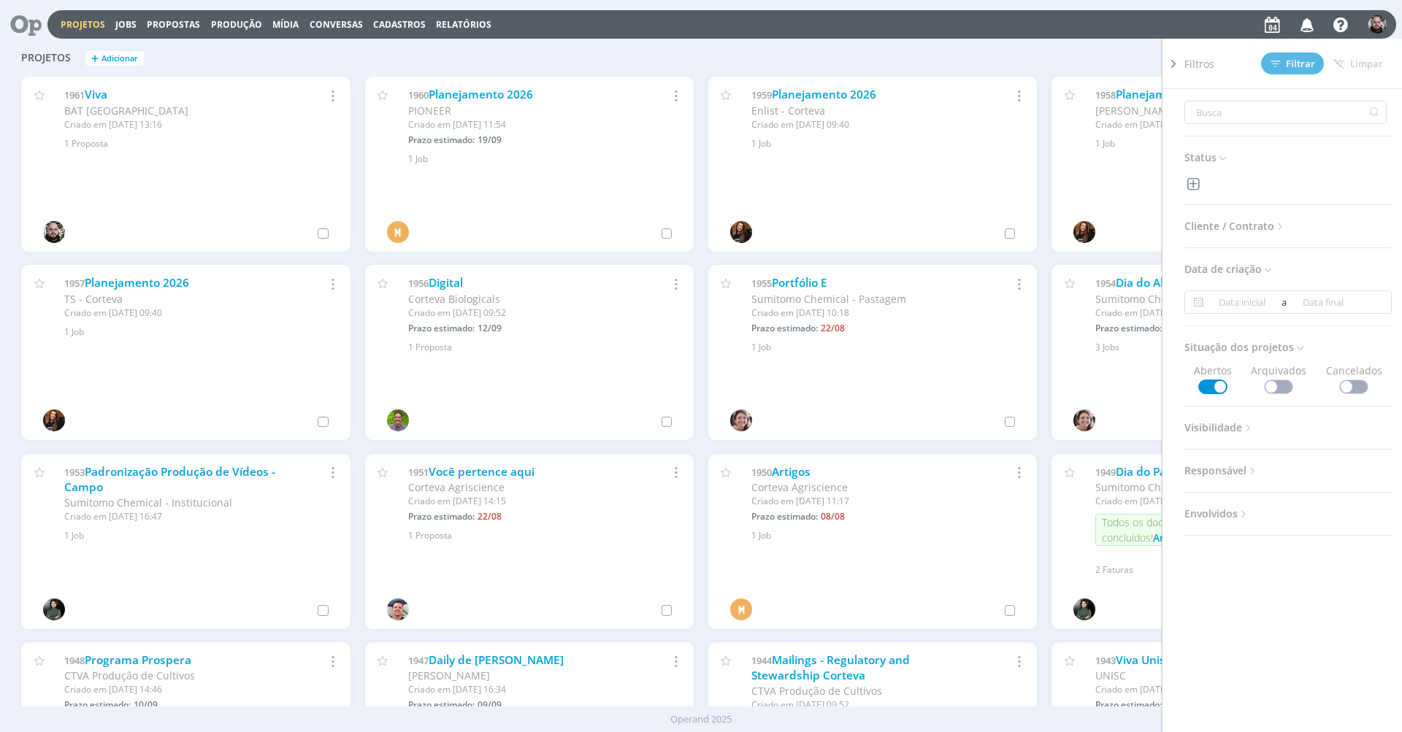
click at [1270, 229] on span "Cliente / Contrato" at bounding box center [1235, 226] width 102 height 19
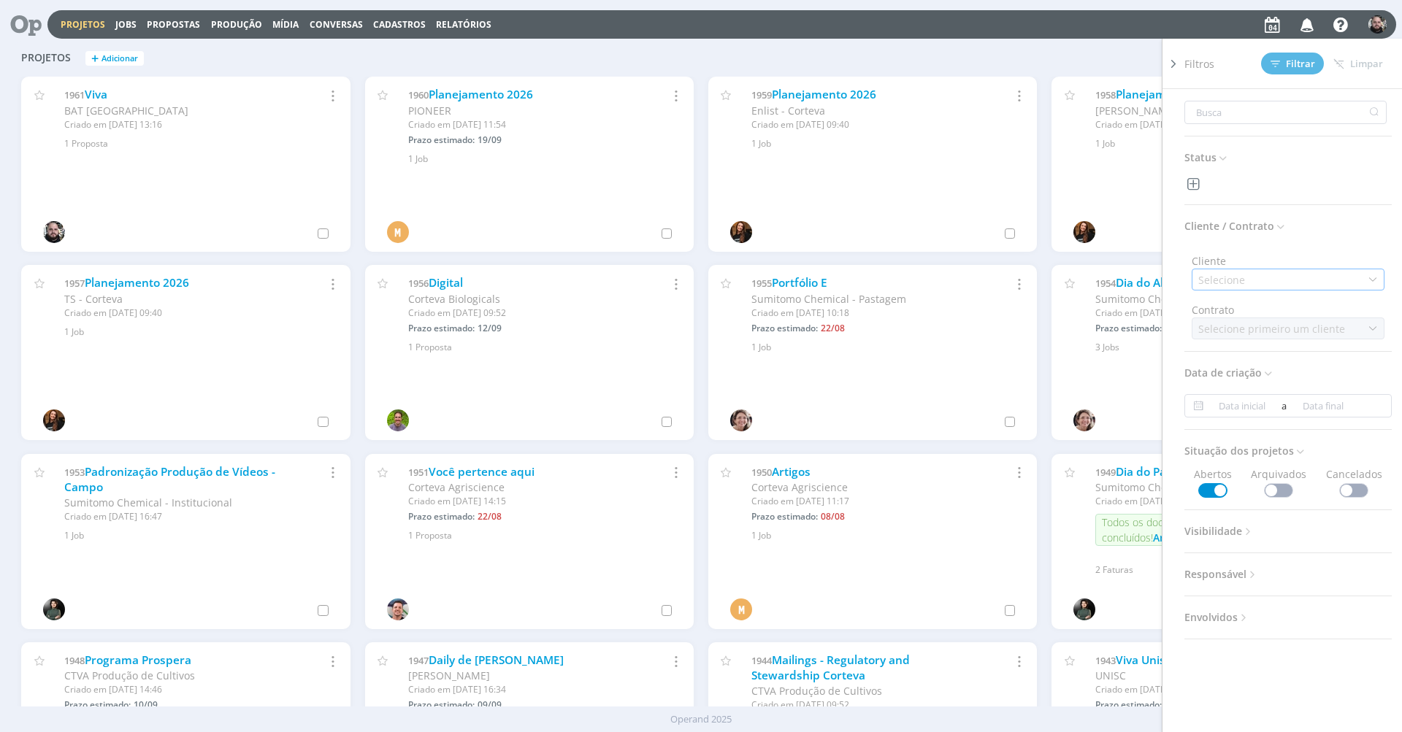
click at [1270, 275] on div "Selecione" at bounding box center [1287, 280] width 193 height 22
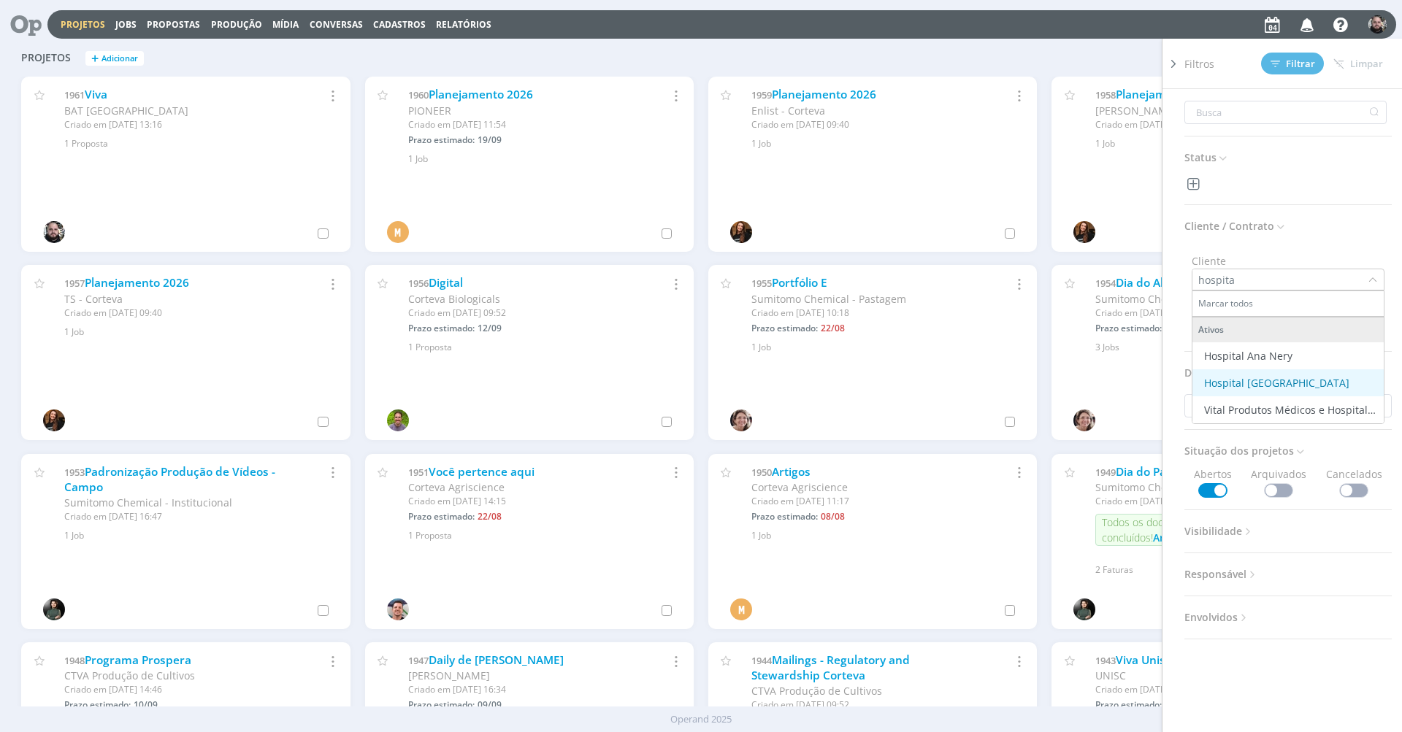
type input "hospita"
click at [1321, 383] on div "Hospital Santa Cruz" at bounding box center [1288, 382] width 180 height 15
click at [1320, 64] on button "Filtrar" at bounding box center [1292, 64] width 63 height 22
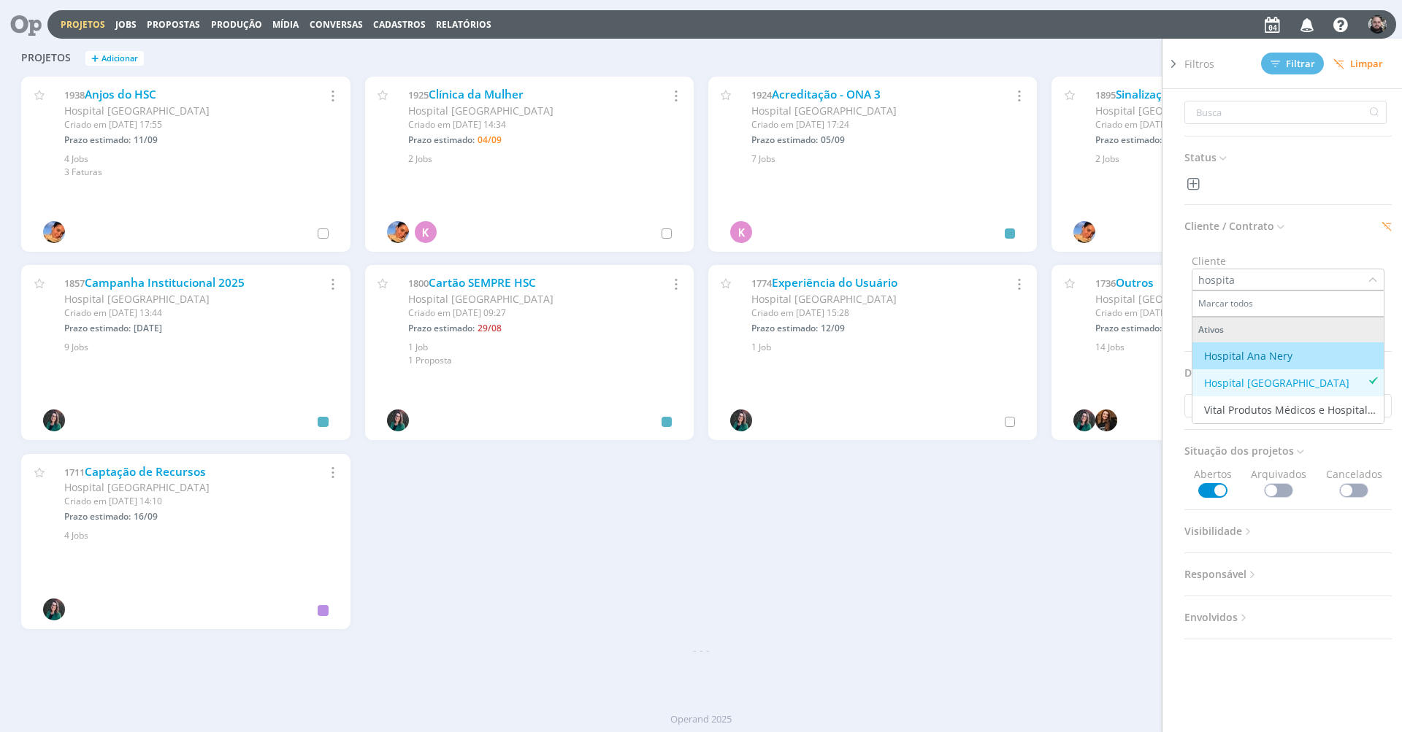
click at [1001, 469] on div "1938 Anjos do HSC Hospital Santa Cruz Criado em 09/07 às 17:55 Prazo estimado: …" at bounding box center [701, 360] width 1374 height 566
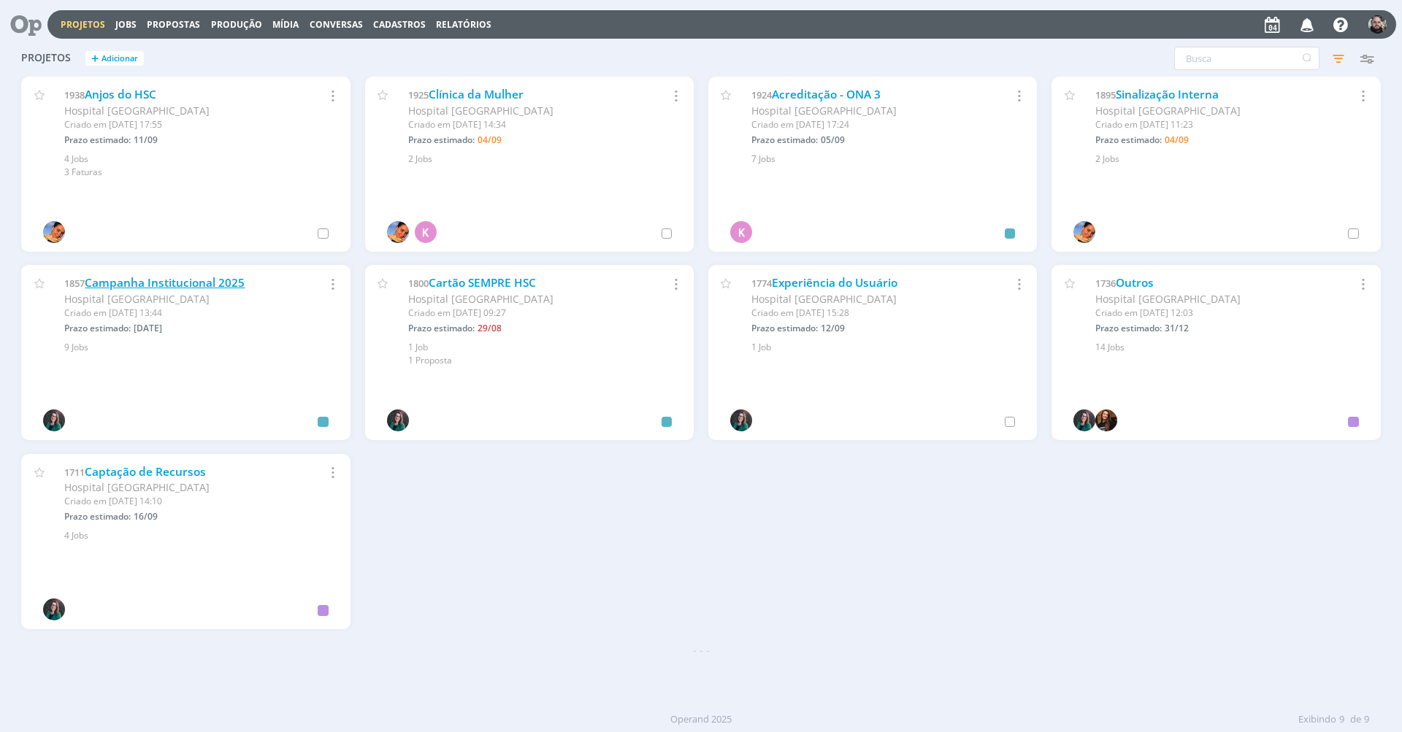
click at [202, 282] on link "Campanha Institucional 2025" at bounding box center [165, 282] width 160 height 15
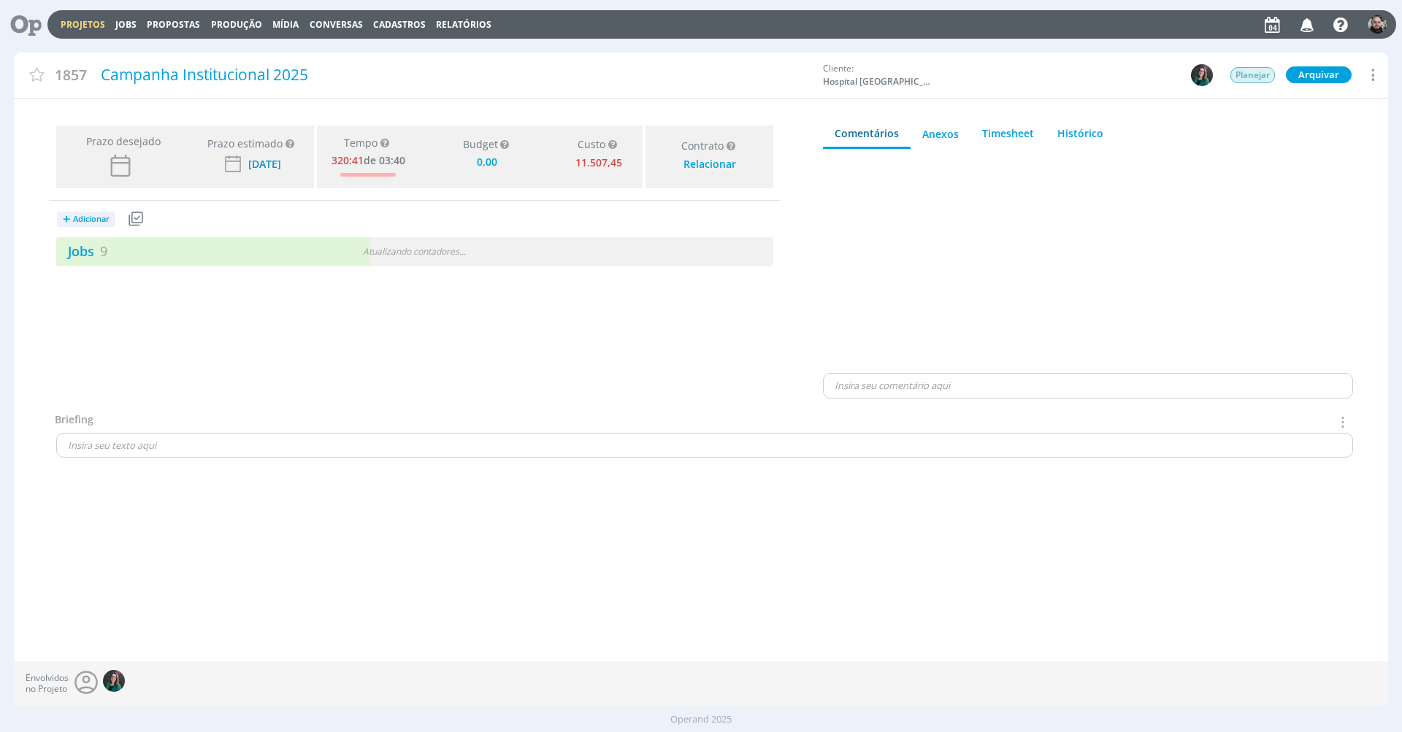
type input "0,00"
click at [98, 251] on link "Jobs 9" at bounding box center [81, 251] width 51 height 18
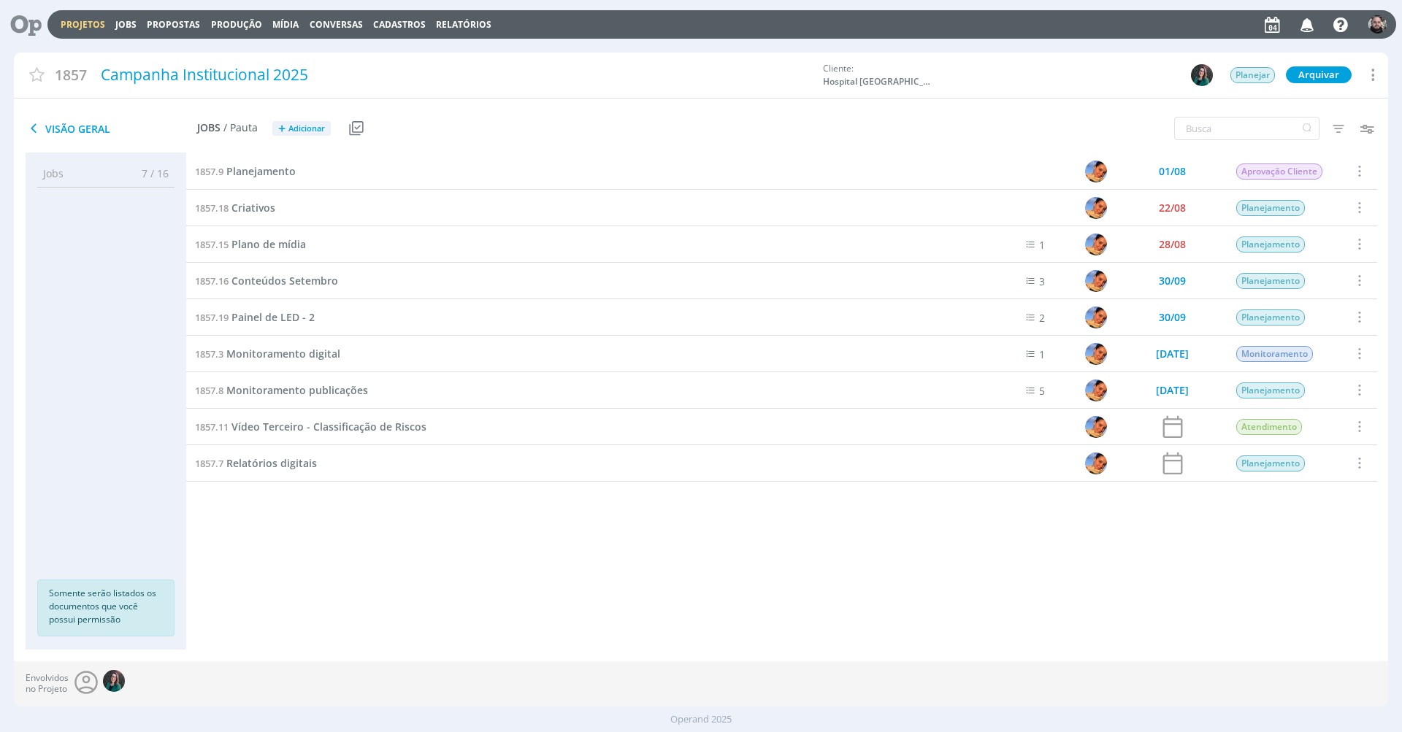
click at [365, 556] on div "1857.9 Planejamento 01/08 Aprovação Cliente Selecionar Concluir Cancelar Inicia…" at bounding box center [781, 386] width 1191 height 467
click at [268, 212] on span "Criativos" at bounding box center [253, 208] width 44 height 14
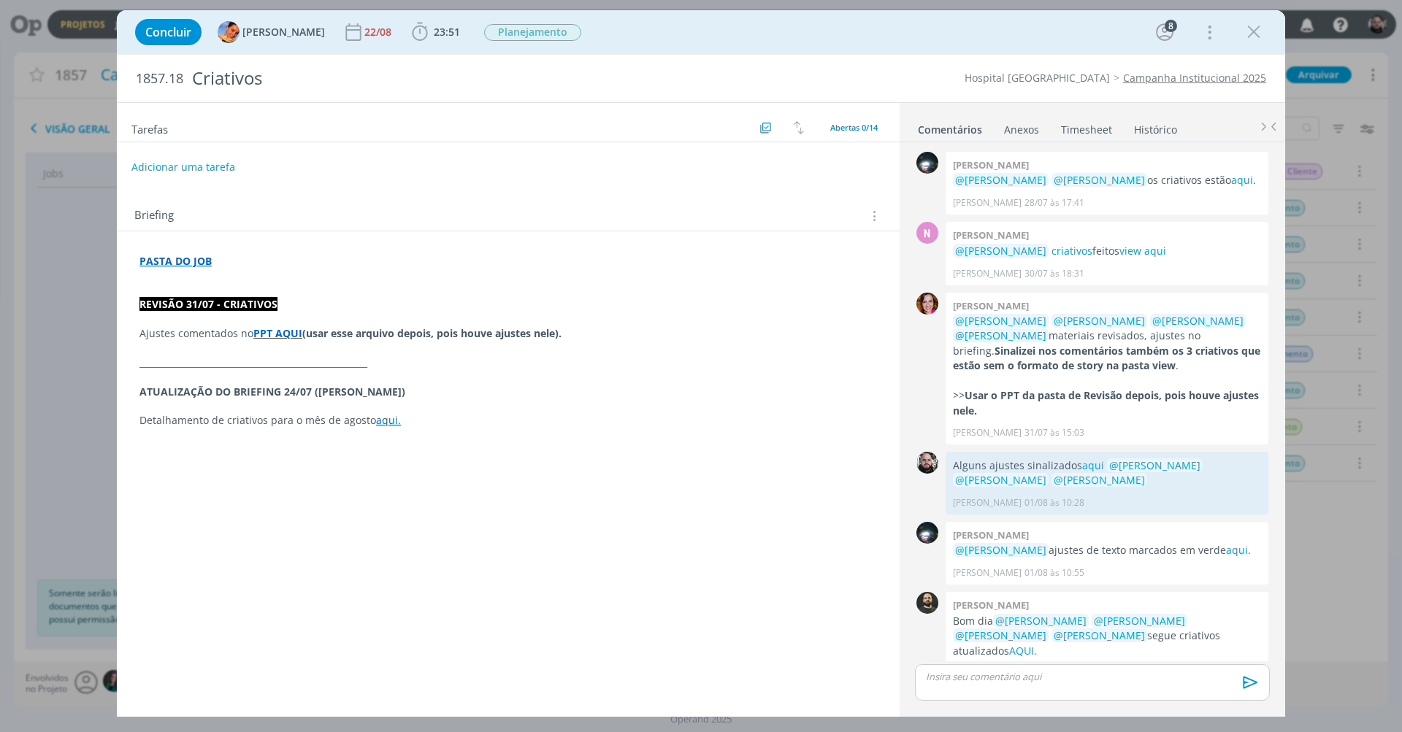
scroll to position [61, 0]
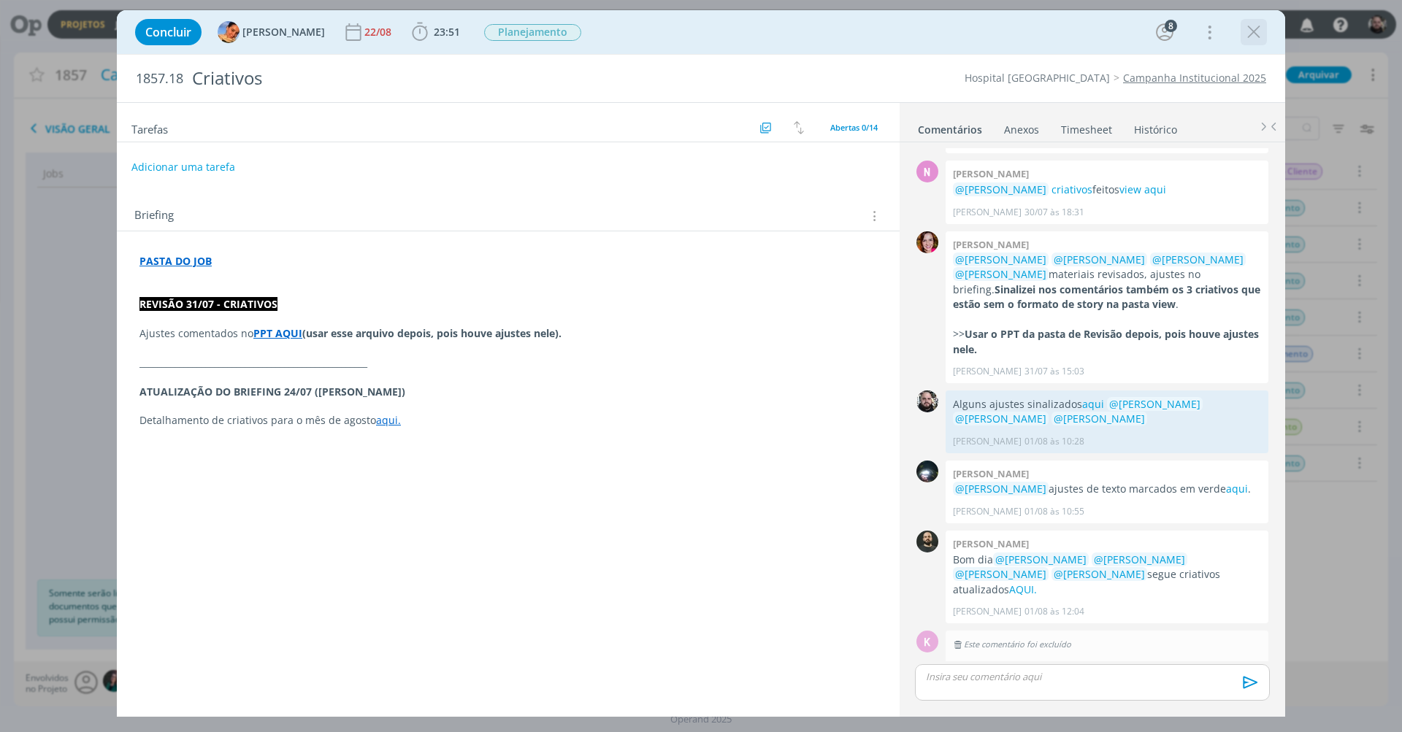
click at [1249, 28] on icon "dialog" at bounding box center [1254, 32] width 22 height 22
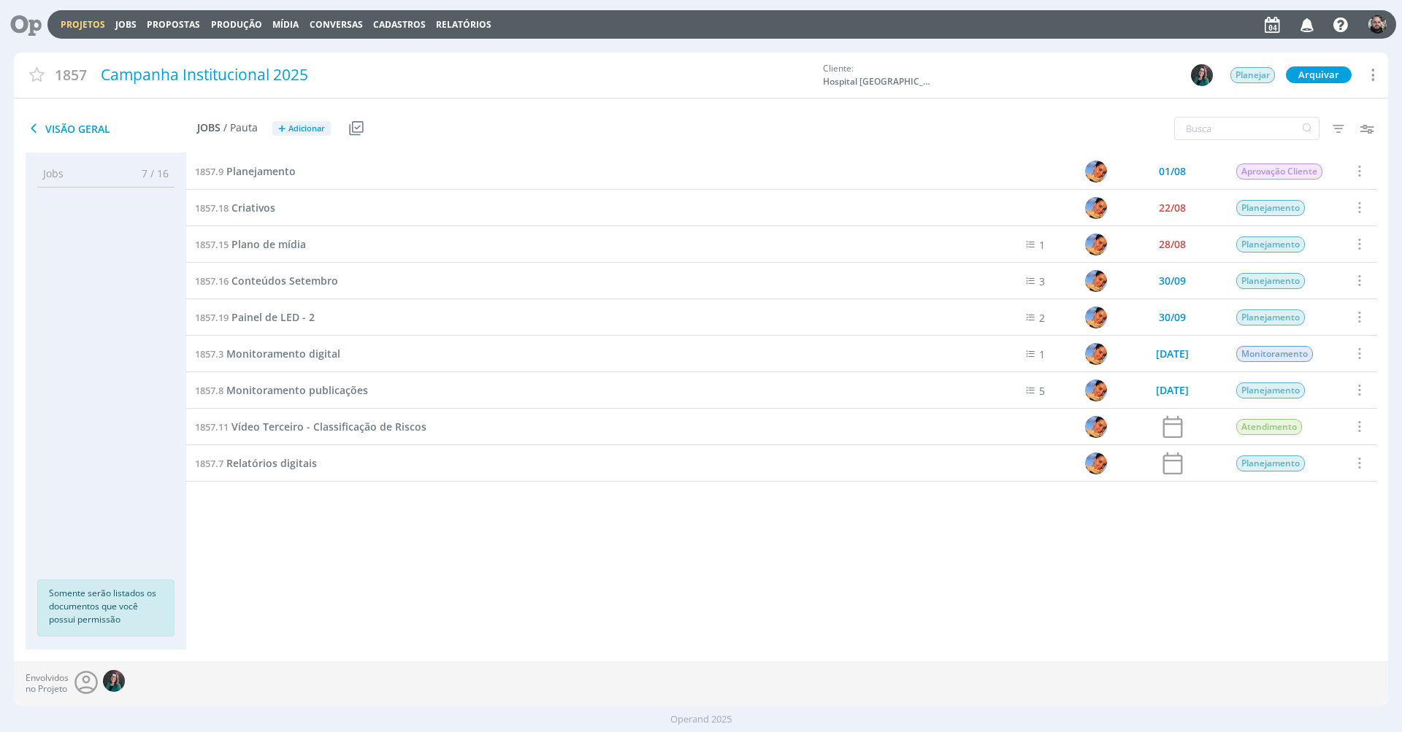
click at [997, 57] on div "1857 Campanha Institucional 2025 Cliente: Hospital Santa Cruz Planejar Arquivar…" at bounding box center [701, 76] width 1374 height 46
click at [291, 232] on div "1857.15 Plano de mídia" at bounding box center [573, 244] width 775 height 36
click at [291, 246] on span "Plano de mídia" at bounding box center [268, 244] width 74 height 14
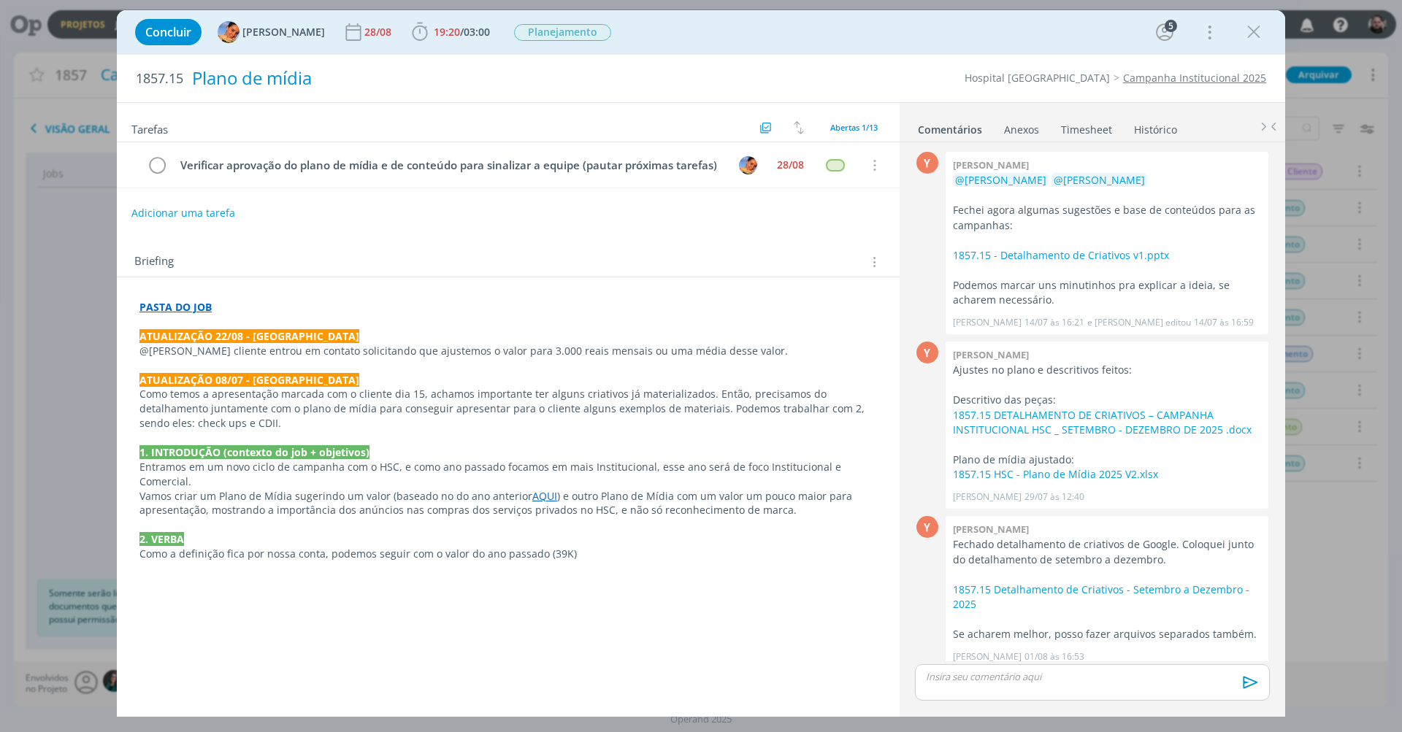
scroll to position [256, 0]
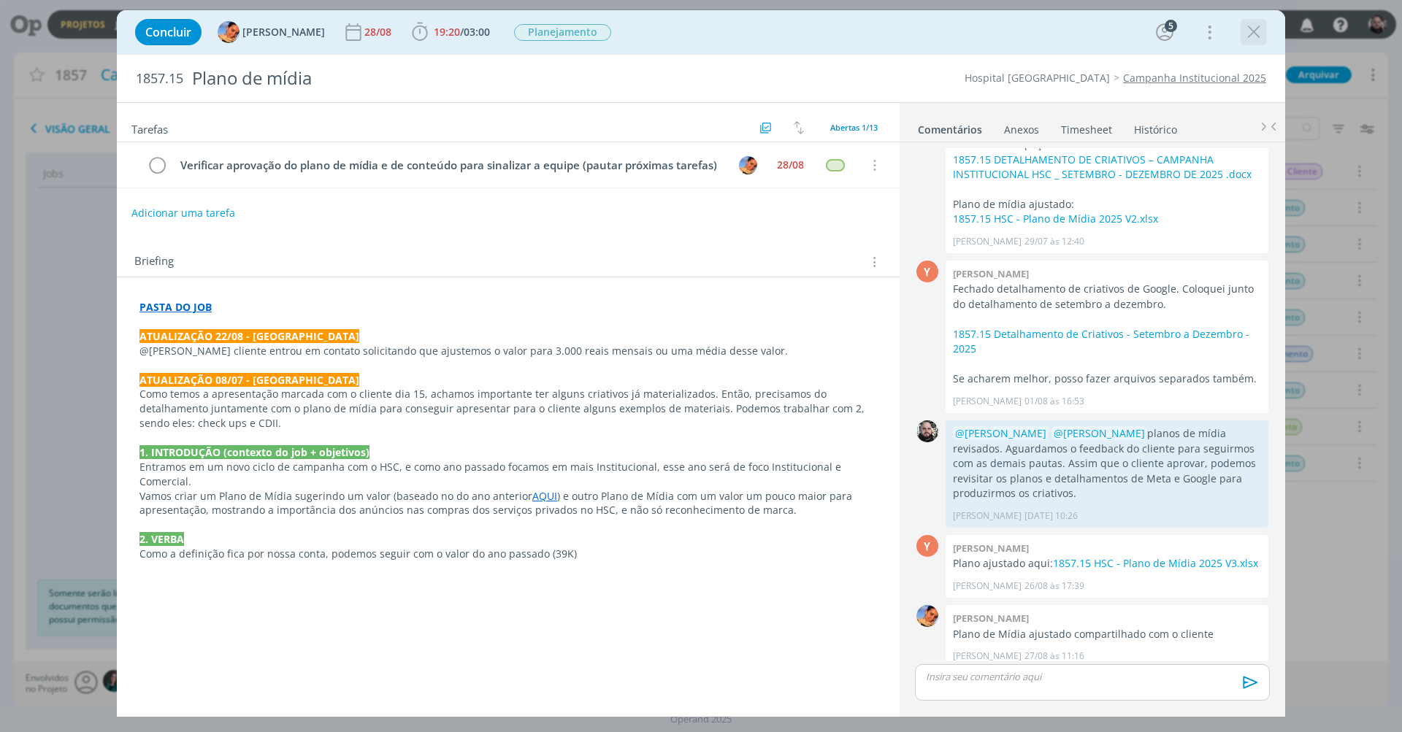
click at [1264, 29] on div "dialog" at bounding box center [1253, 32] width 26 height 26
click at [1259, 32] on icon "dialog" at bounding box center [1254, 32] width 22 height 22
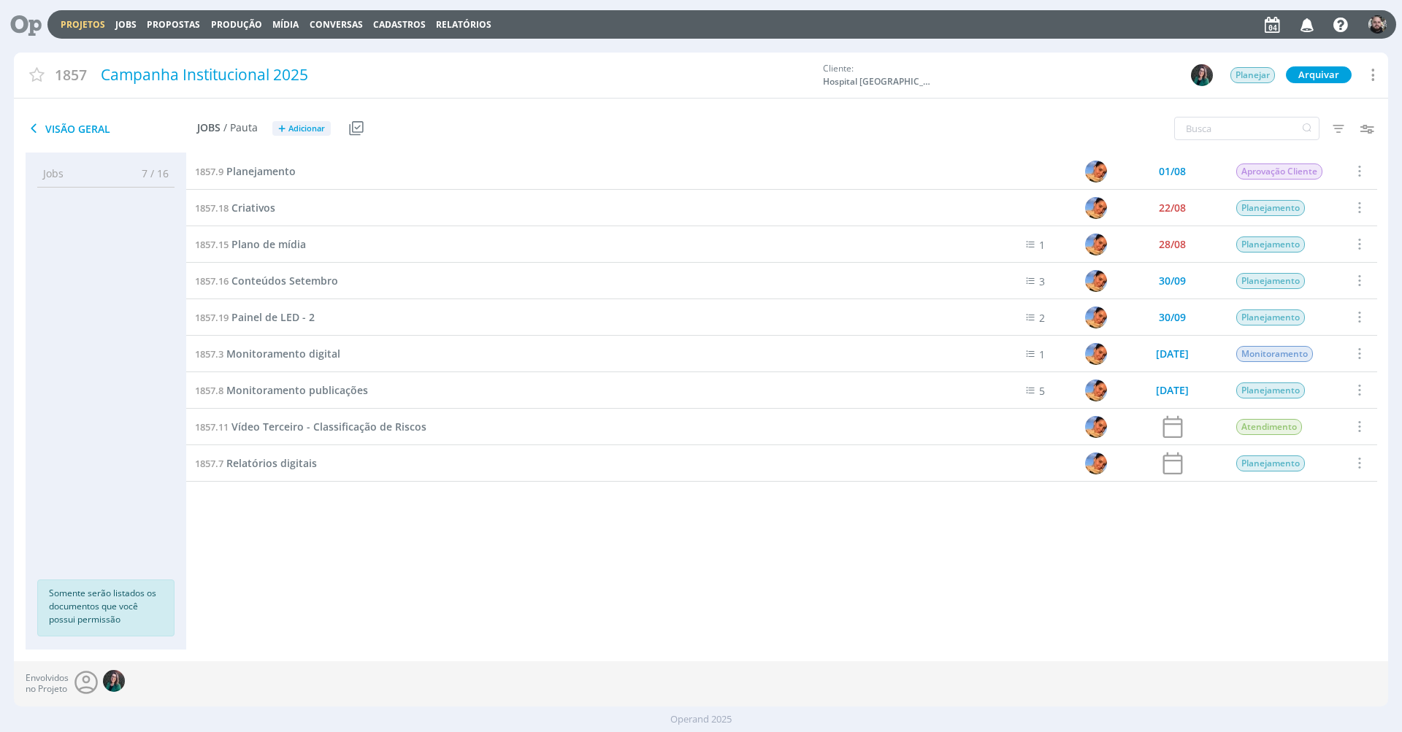
click at [34, 28] on icon at bounding box center [21, 24] width 30 height 28
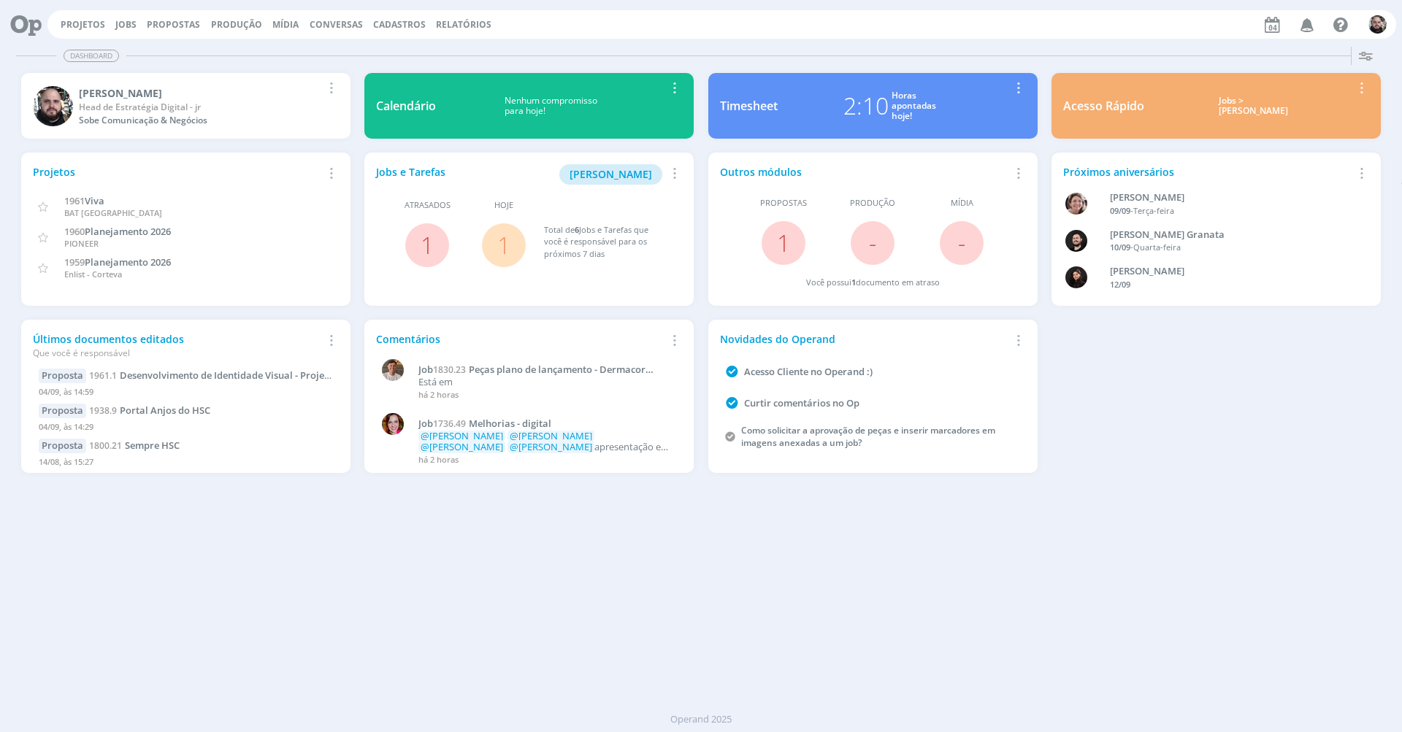
click at [1132, 564] on div "Dashboard Salvar Selecione abaixo os cards desejados: Meus Meu Perfil Agenda Ti…" at bounding box center [701, 386] width 1402 height 691
click at [121, 23] on link "Jobs" at bounding box center [125, 24] width 21 height 12
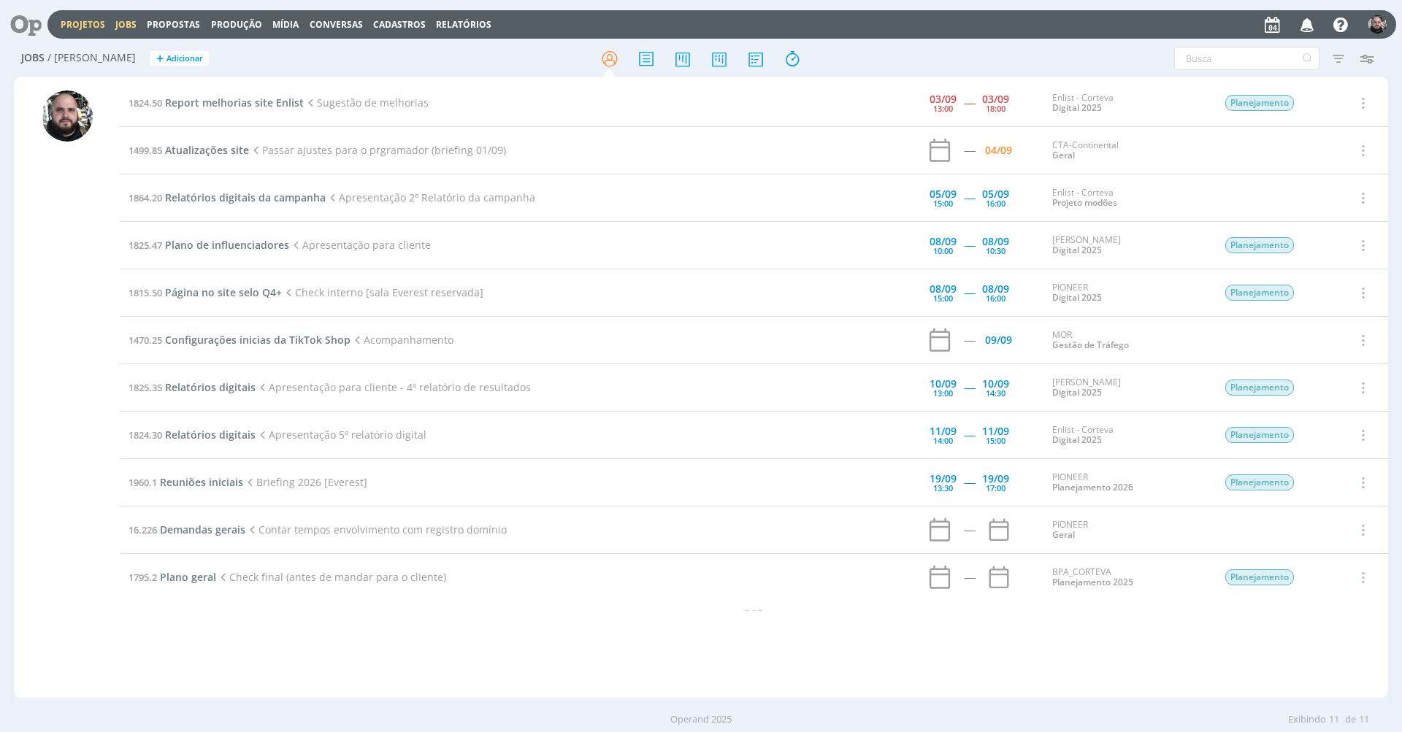
click at [85, 21] on link "Projetos" at bounding box center [83, 24] width 45 height 12
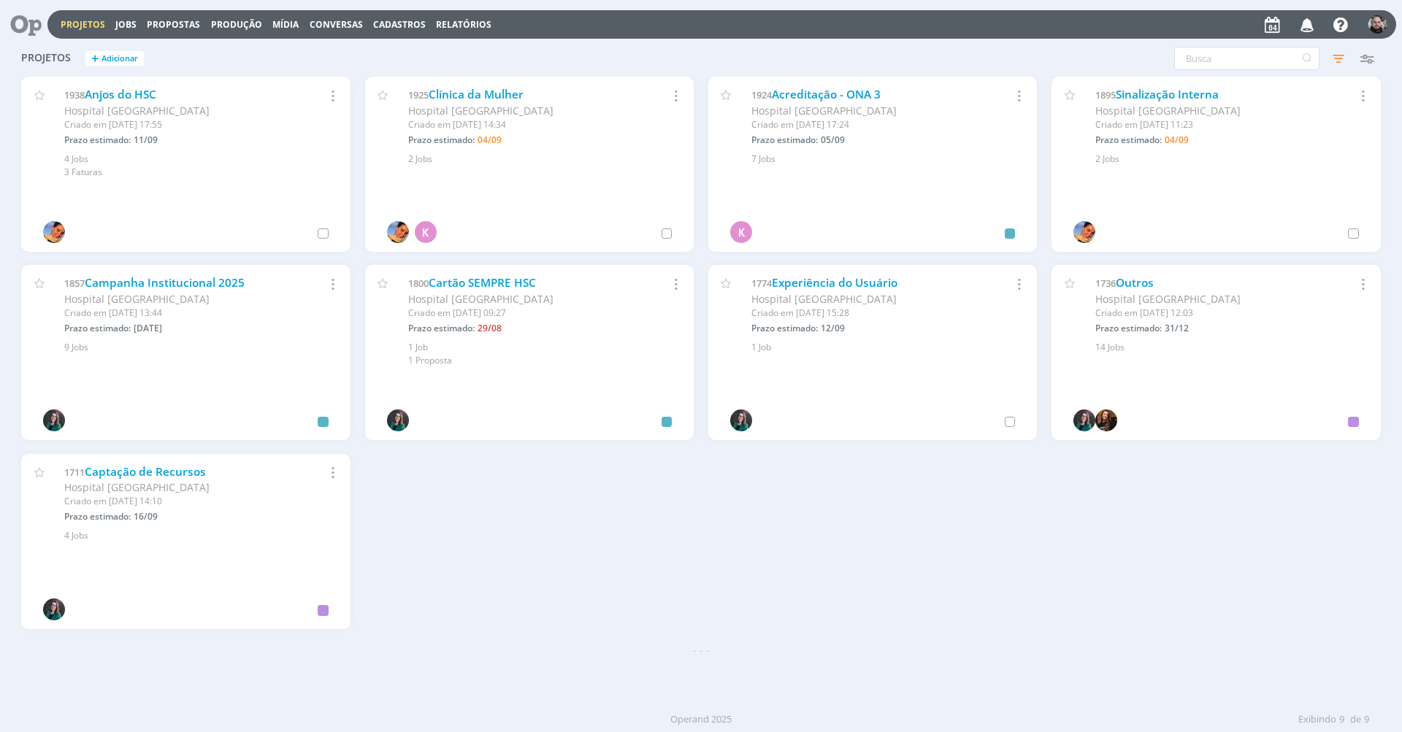
click at [111, 26] on button "Jobs" at bounding box center [126, 25] width 30 height 12
click at [115, 25] on link "Jobs" at bounding box center [125, 24] width 21 height 12
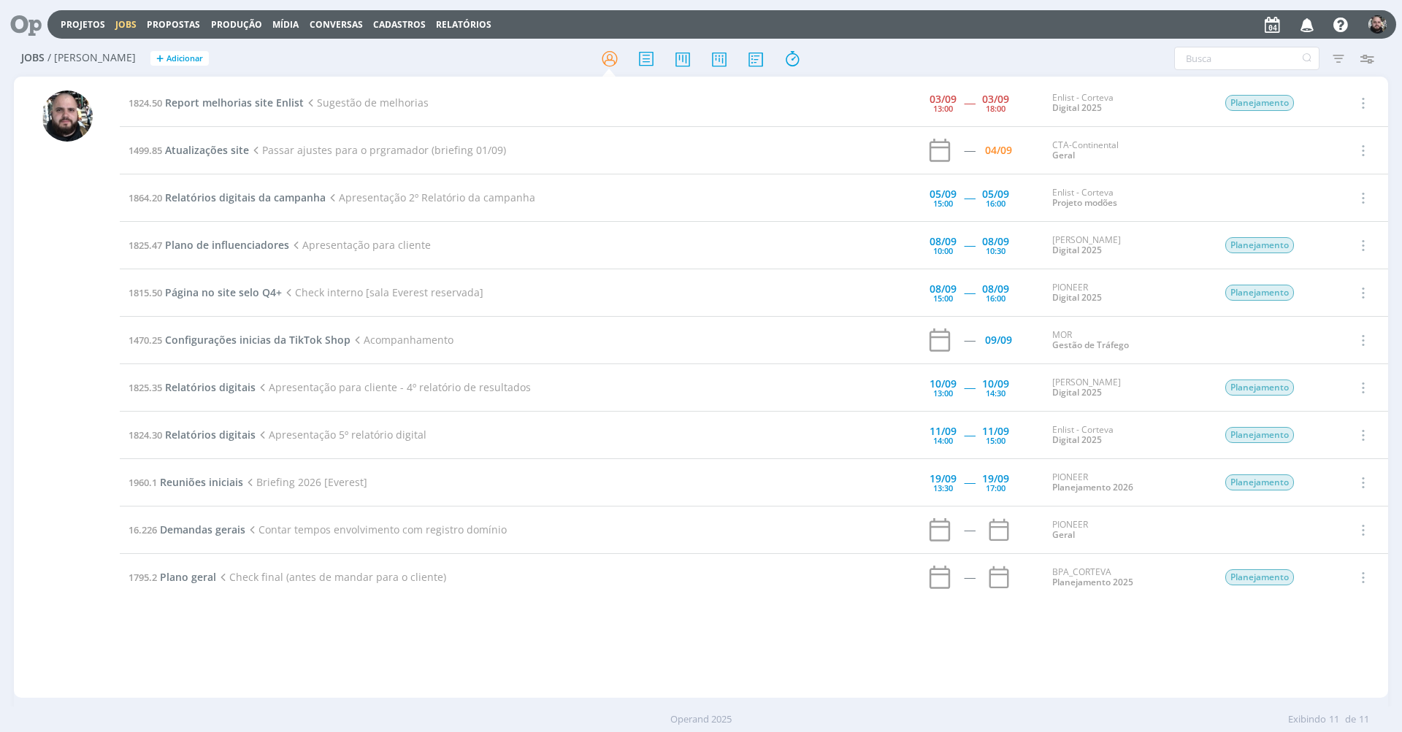
click at [951, 55] on div "Filtros Filtrar Limpar Tipo Jobs e Tarefas Data Personalizado a Situação dos jo…" at bounding box center [1158, 58] width 443 height 23
click at [937, 78] on div "1824.50 Report melhorias site Enlist Sugestão de melhorias 03/09 13:00 ----- 03…" at bounding box center [701, 387] width 1374 height 621
click at [951, 64] on div "Filtros Filtrar Limpar Tipo Jobs e Tarefas Data Personalizado a Situação dos jo…" at bounding box center [1158, 58] width 443 height 23
click at [459, 74] on div "Jobs / Minha Pauta + Adicionar" at bounding box center [243, 59] width 458 height 37
click at [388, 75] on div "Jobs / Minha Pauta + Adicionar" at bounding box center [243, 59] width 458 height 37
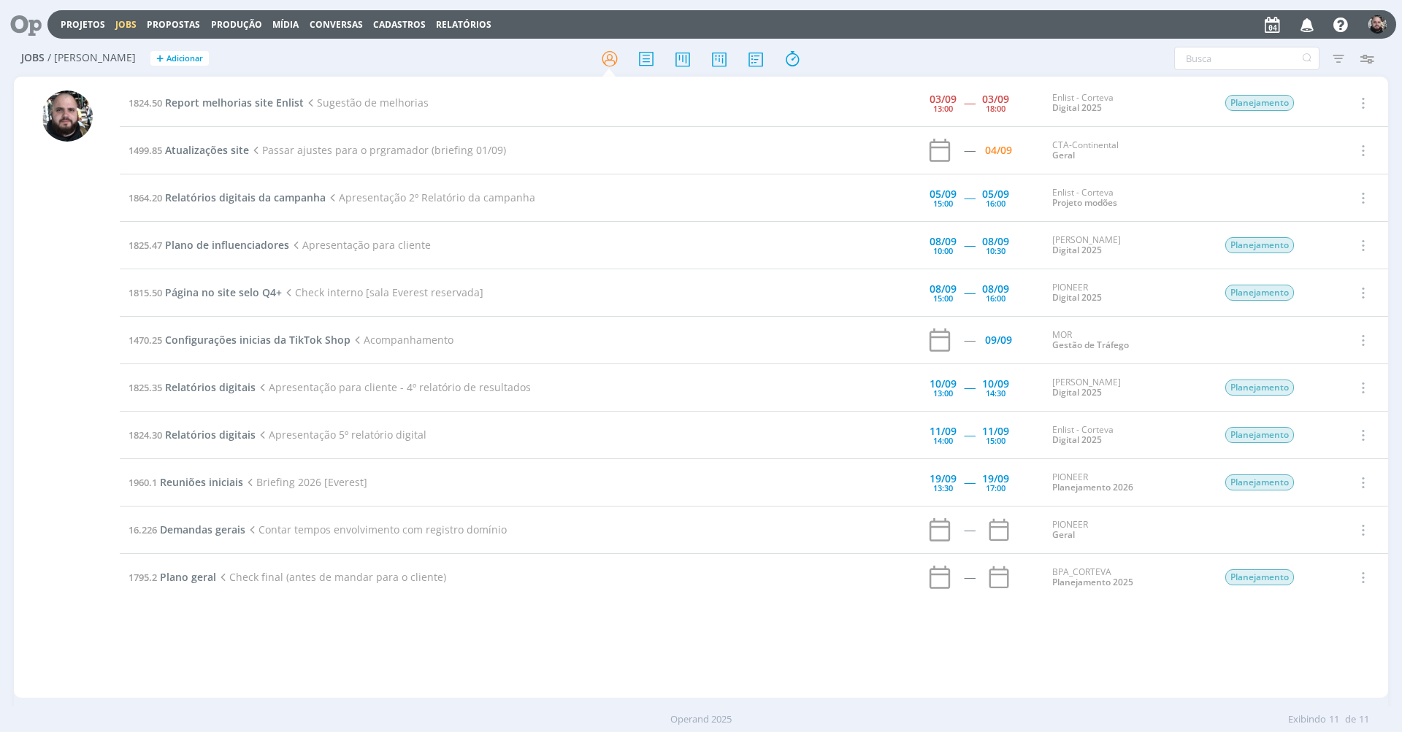
click at [888, 65] on div at bounding box center [701, 58] width 458 height 26
click at [462, 69] on h2 "Jobs / Minha Pauta + Adicionar" at bounding box center [242, 56] width 443 height 31
click at [1021, 61] on div "Filtros Filtrar Limpar Tipo Jobs e Tarefas Data Personalizado a Situação dos jo…" at bounding box center [1158, 58] width 443 height 23
click at [729, 59] on icon at bounding box center [719, 59] width 26 height 28
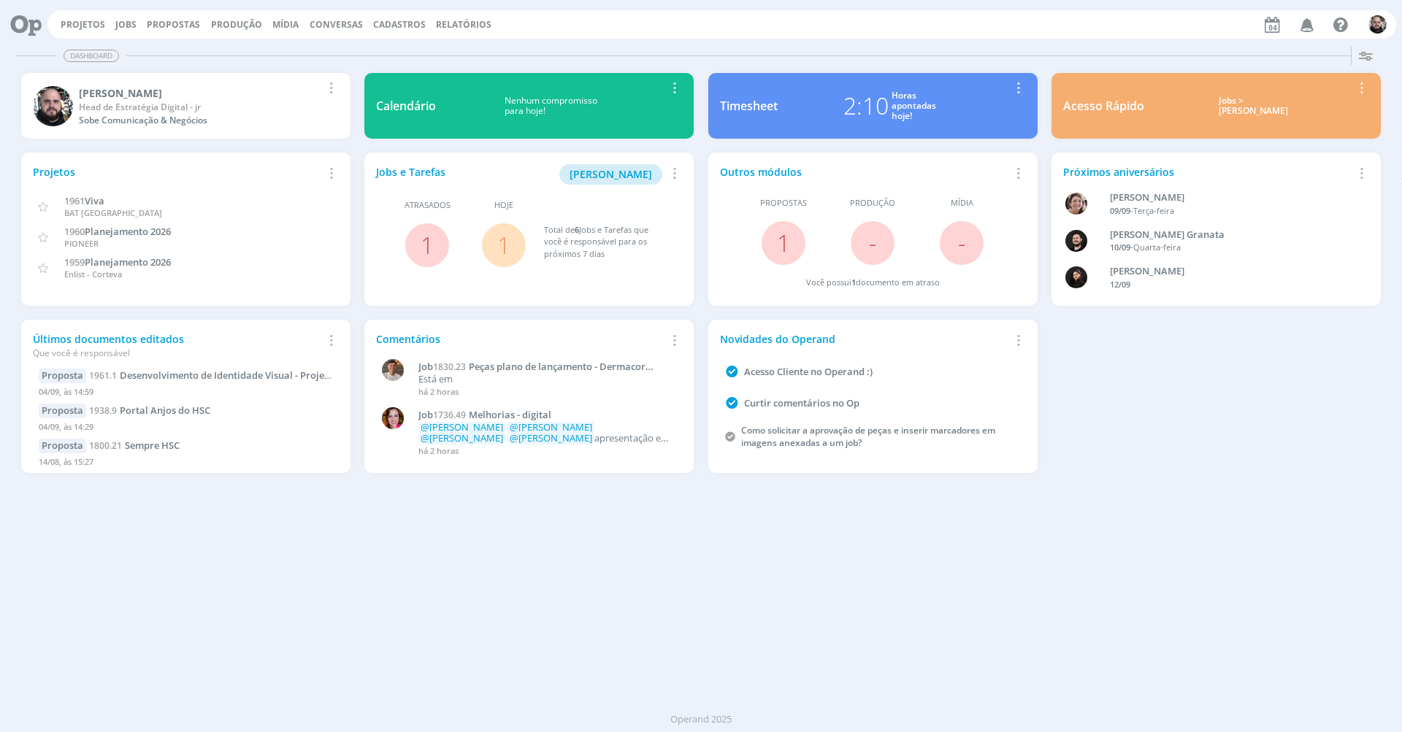
click at [154, 21] on span "Propostas" at bounding box center [173, 24] width 53 height 12
click at [157, 42] on link "Propostas Comerciais" at bounding box center [177, 49] width 123 height 23
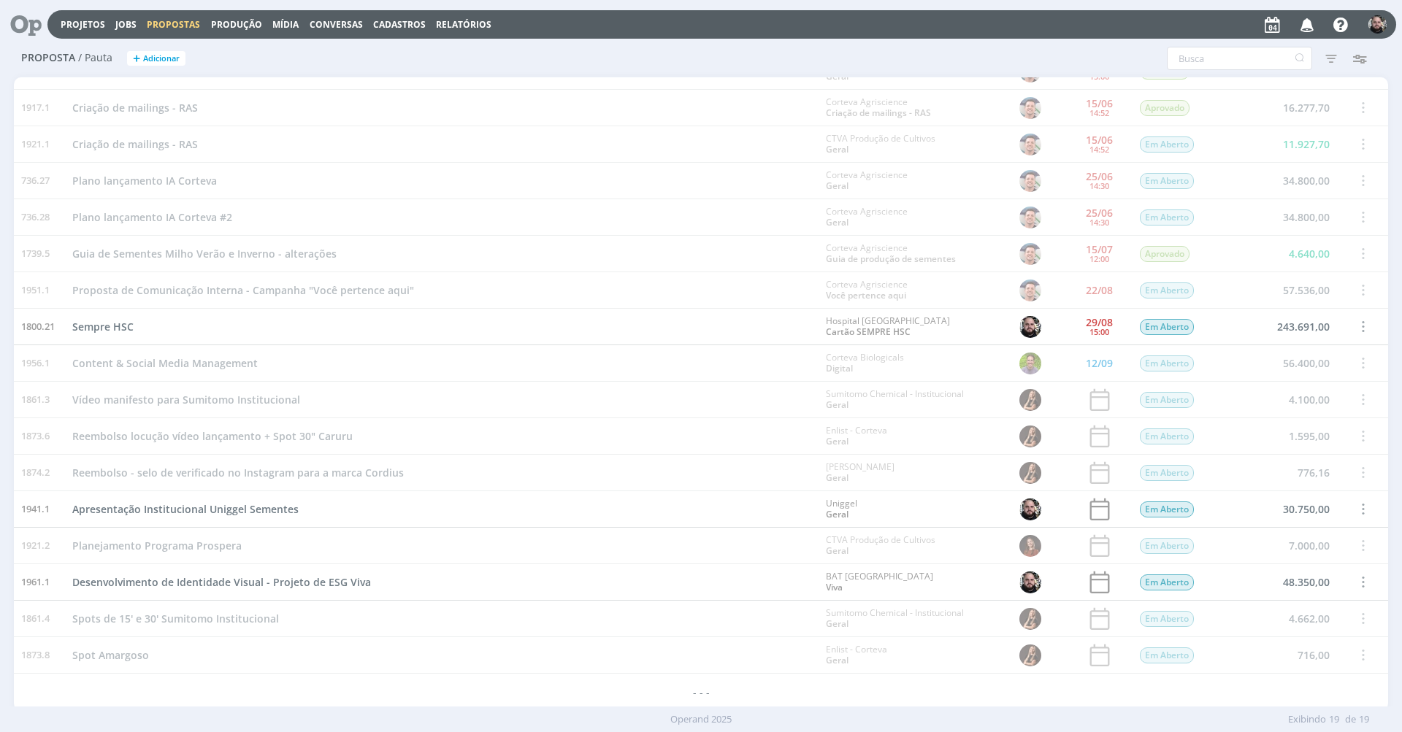
scroll to position [94, 0]
click at [296, 579] on span "Desenvolvimento de Identidade Visual - Projeto de ESG Viva" at bounding box center [221, 585] width 299 height 14
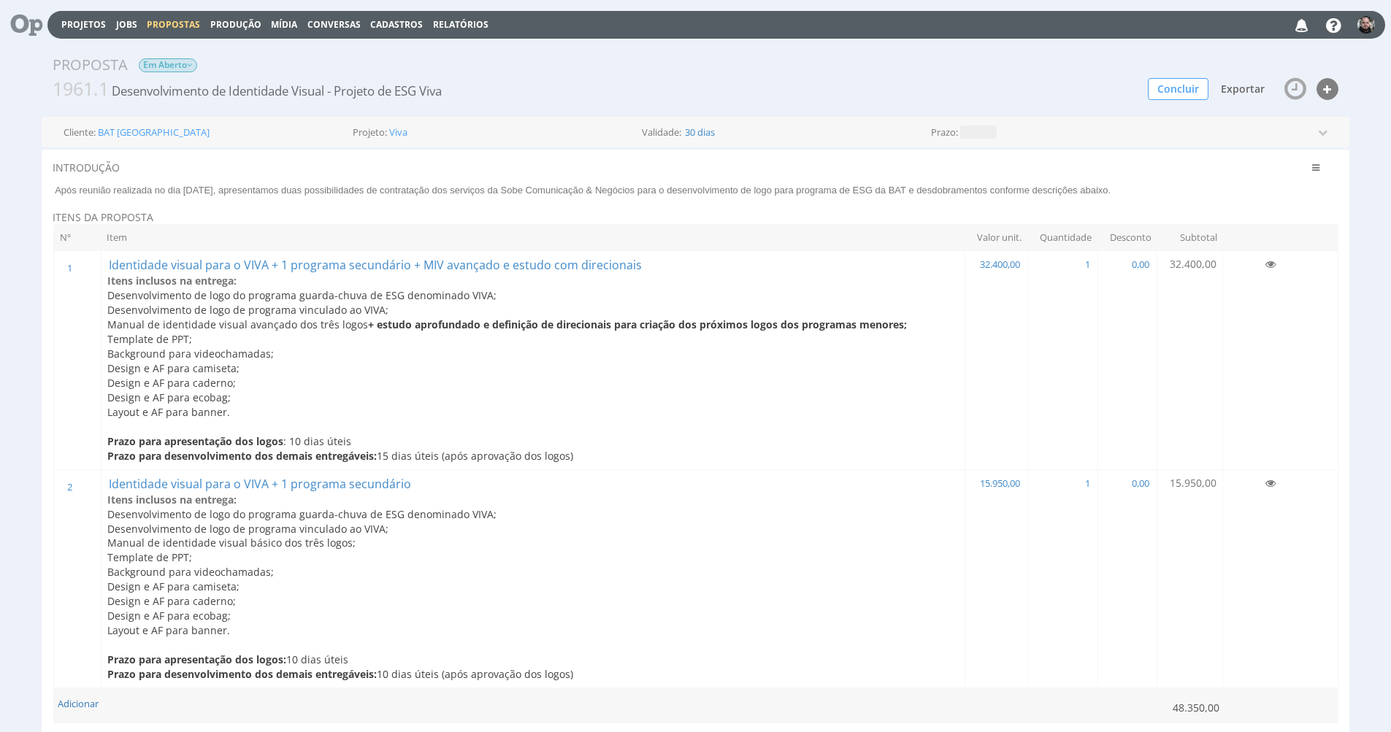
click at [1237, 92] on span "Exportar" at bounding box center [1243, 89] width 44 height 14
click at [1176, 112] on link "Gerar PDF" at bounding box center [1195, 116] width 158 height 19
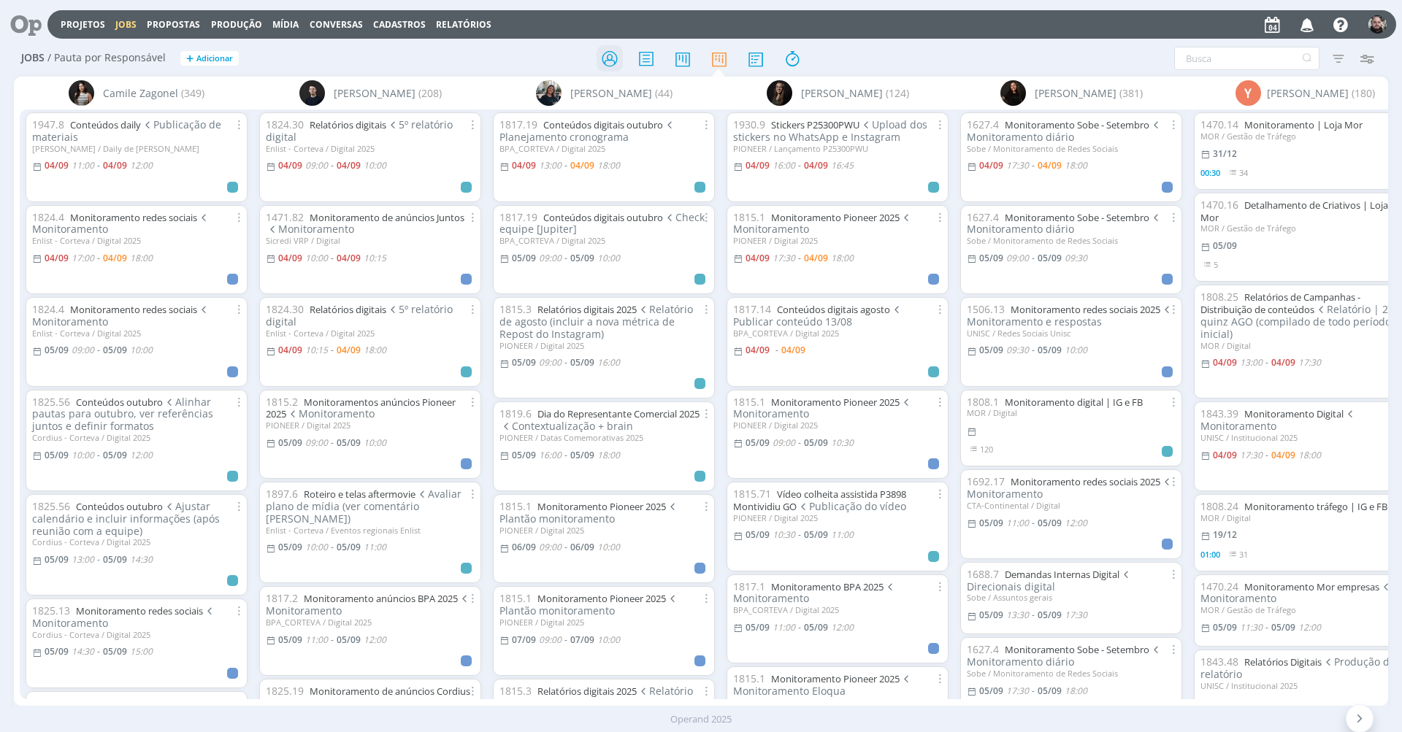
click at [618, 61] on icon at bounding box center [609, 59] width 26 height 28
click at [602, 56] on icon at bounding box center [609, 59] width 26 height 28
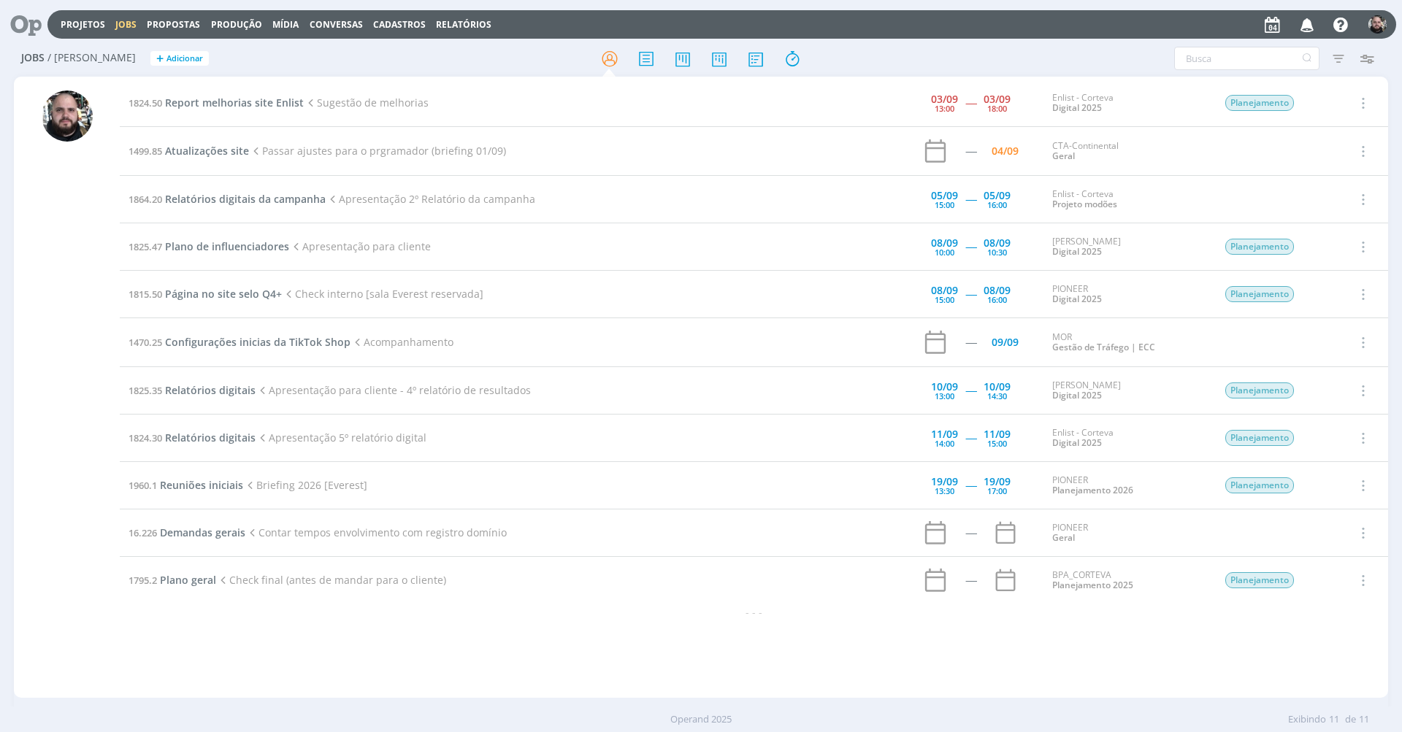
click at [475, 55] on div at bounding box center [701, 58] width 458 height 26
click at [94, 21] on link "Projetos" at bounding box center [83, 24] width 45 height 12
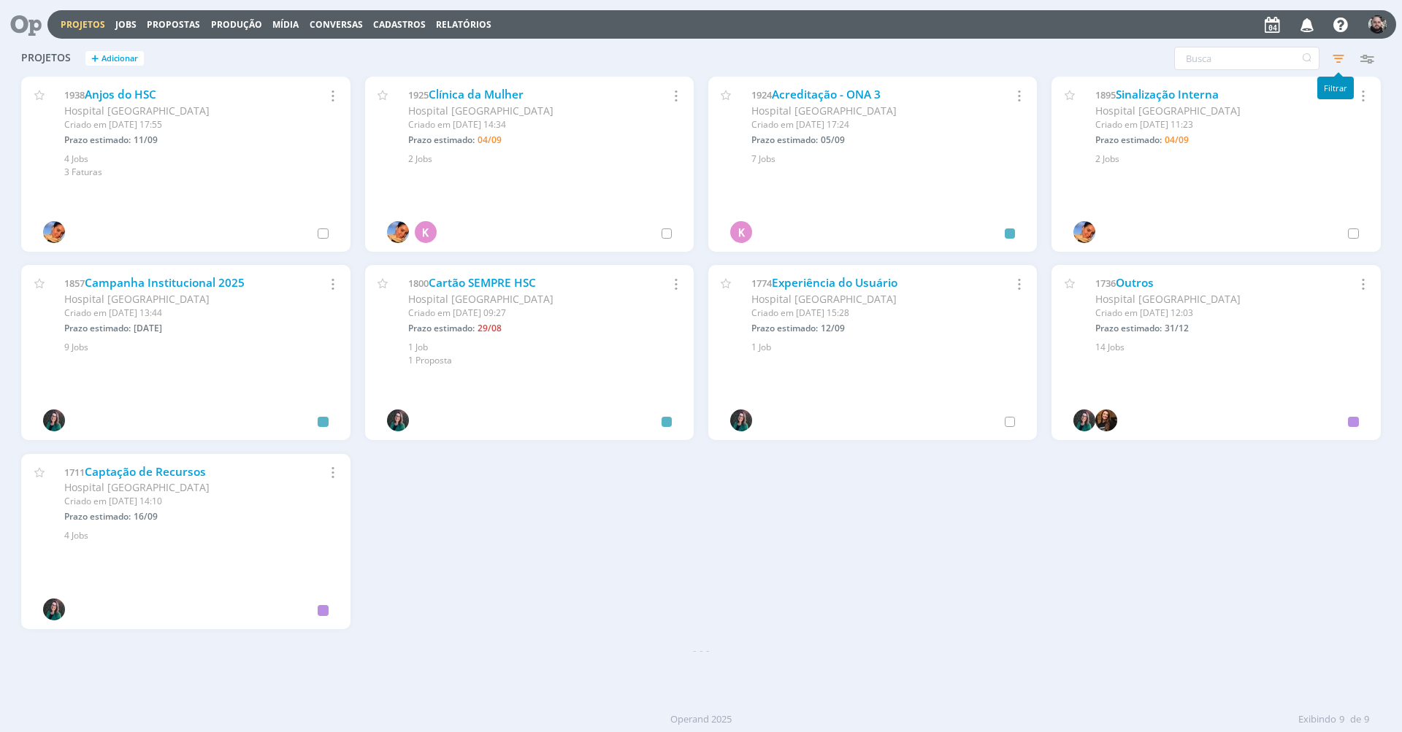
click at [1340, 61] on icon "button" at bounding box center [1338, 58] width 26 height 26
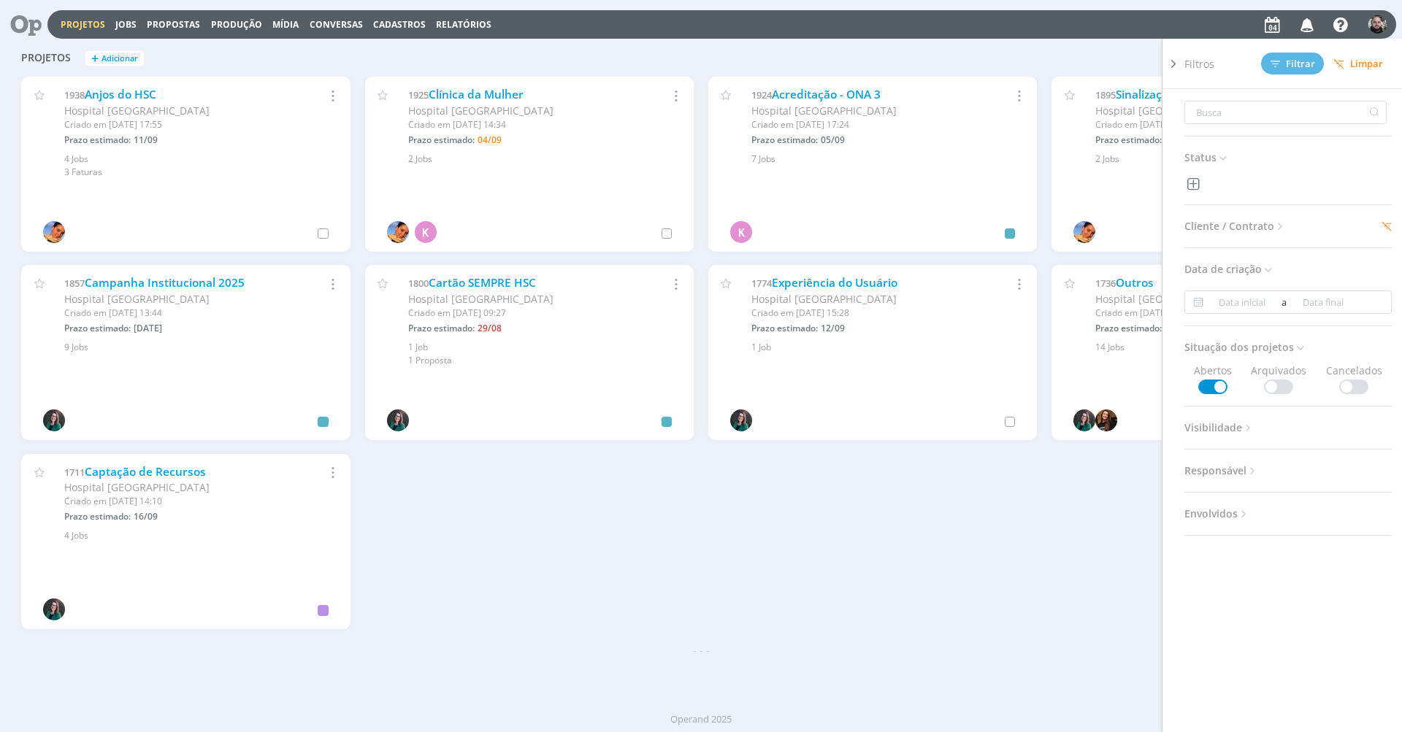
click at [1368, 66] on span "Limpar" at bounding box center [1358, 63] width 50 height 11
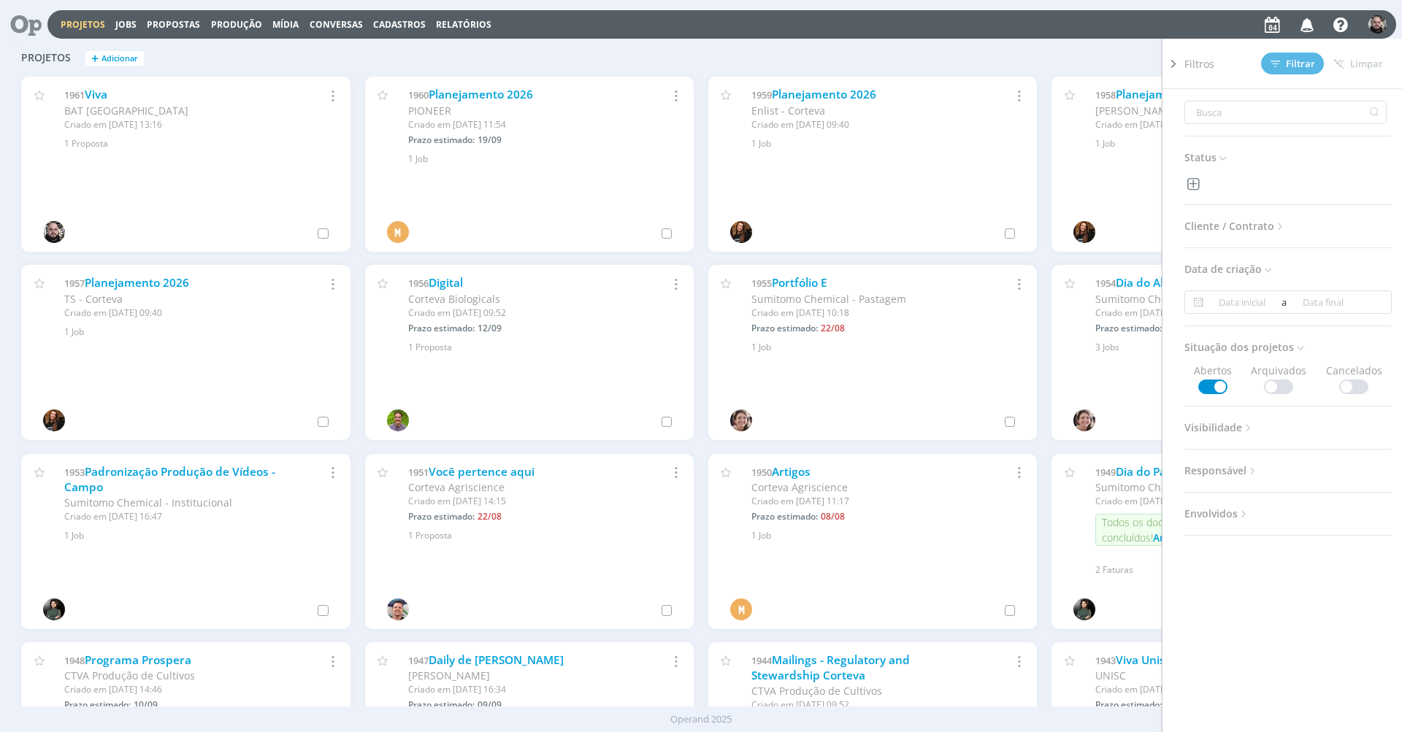
click at [1135, 58] on div "Filtros Filtrar Limpar Status Cliente / Contrato Cliente Selecione Contrato Sel…" at bounding box center [1130, 58] width 501 height 23
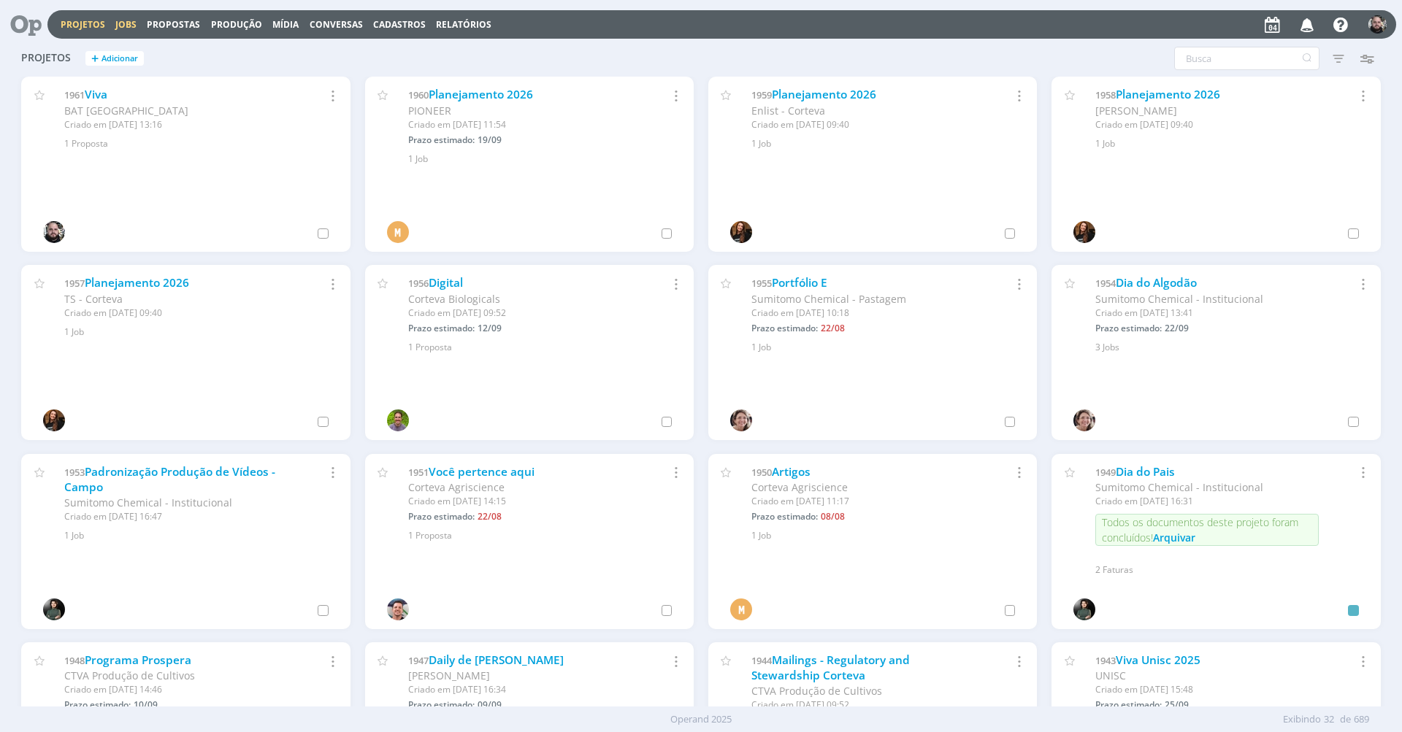
click at [128, 22] on link "Jobs" at bounding box center [125, 24] width 21 height 12
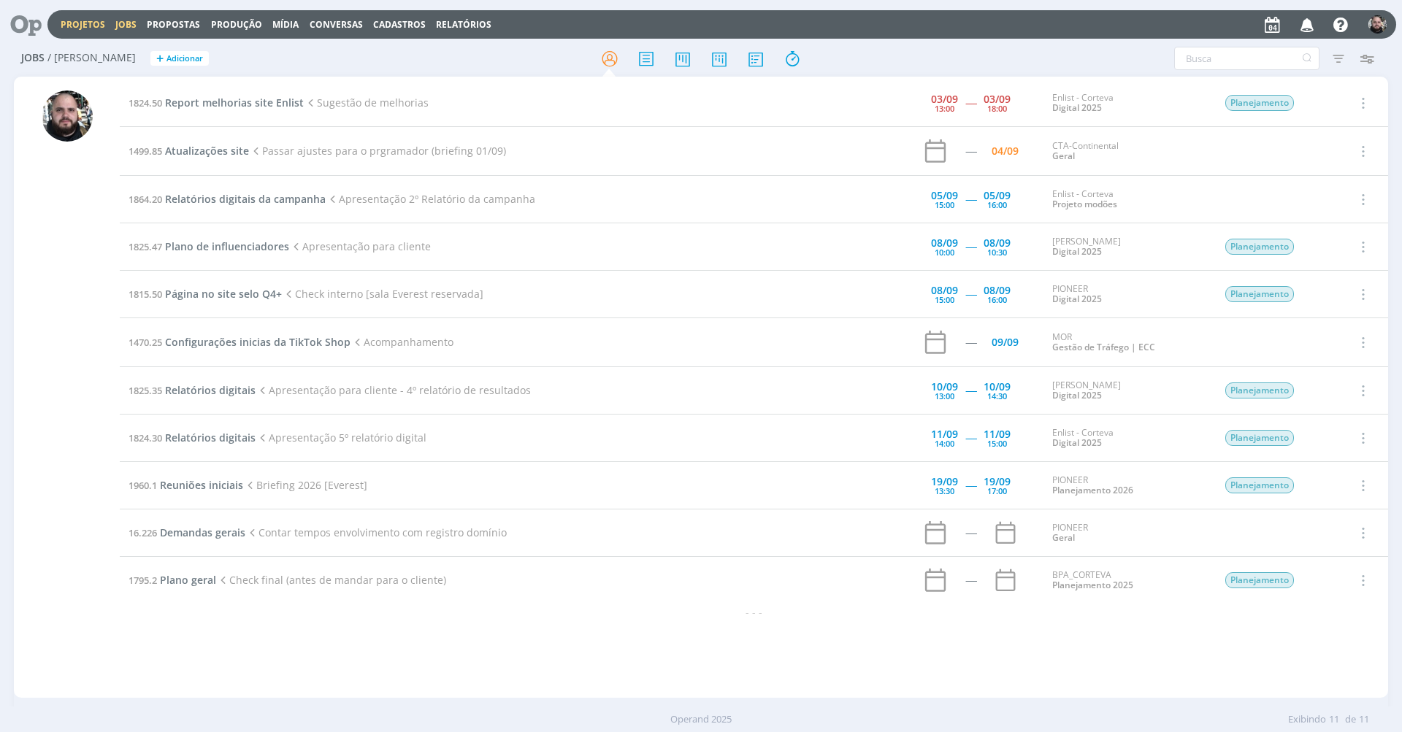
click at [66, 18] on link "Projetos" at bounding box center [83, 24] width 45 height 12
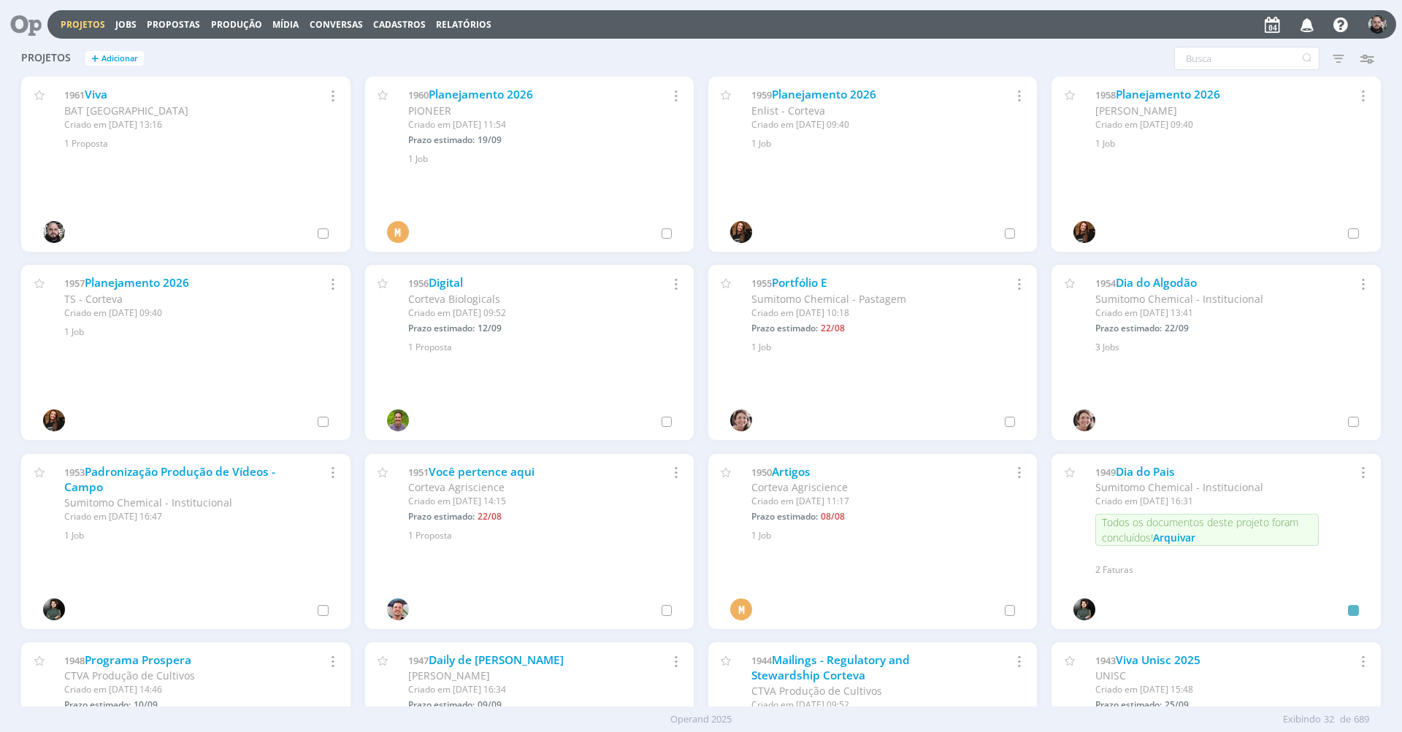
click at [25, 26] on icon at bounding box center [21, 24] width 30 height 28
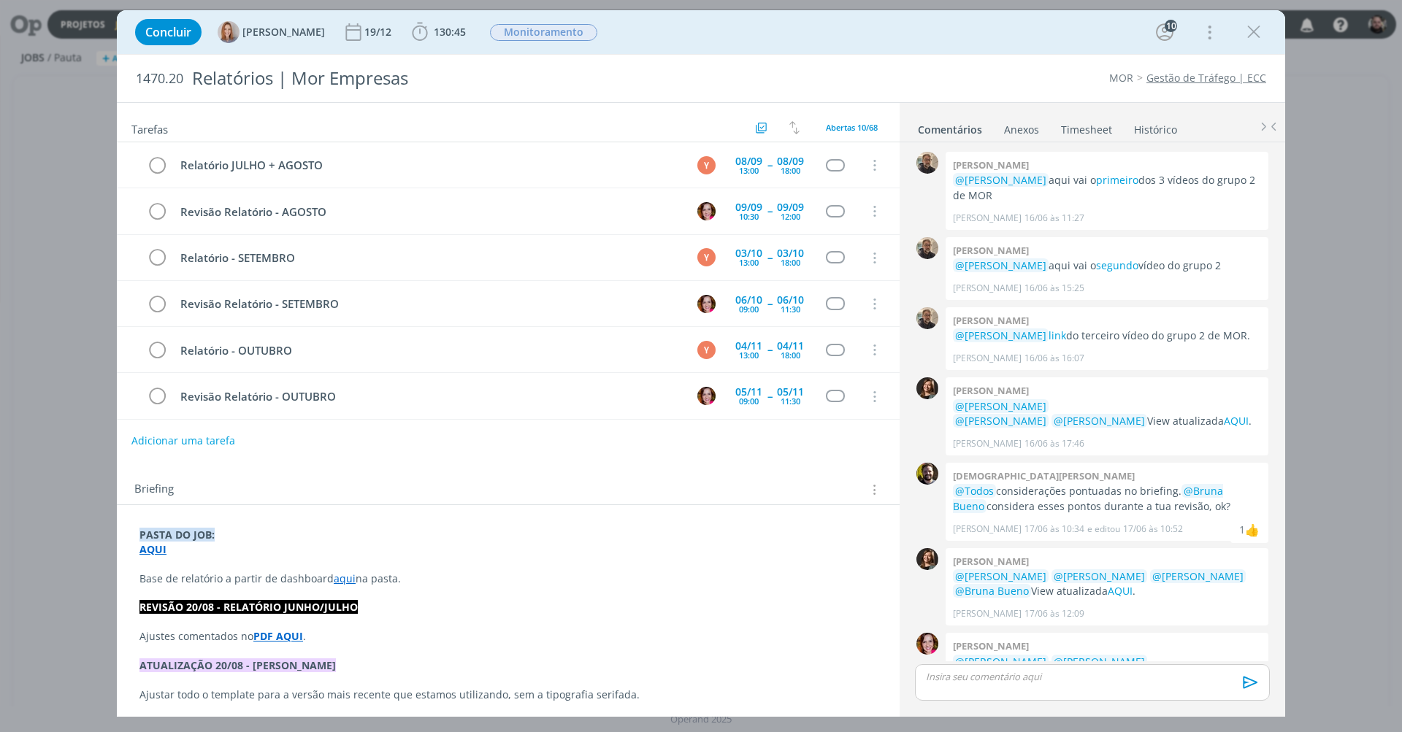
scroll to position [1176, 0]
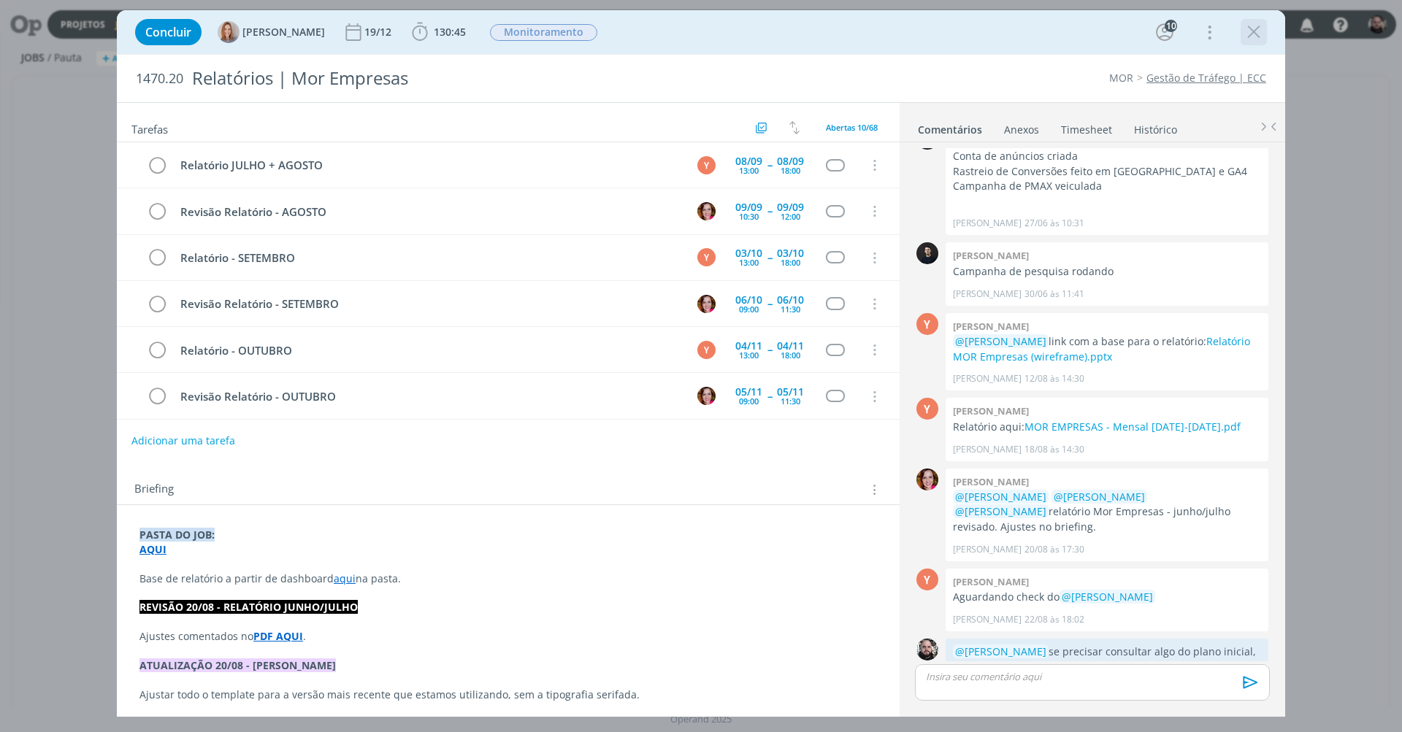
click at [1254, 35] on icon "dialog" at bounding box center [1254, 32] width 22 height 22
